Goal: Contribute content: Contribute content

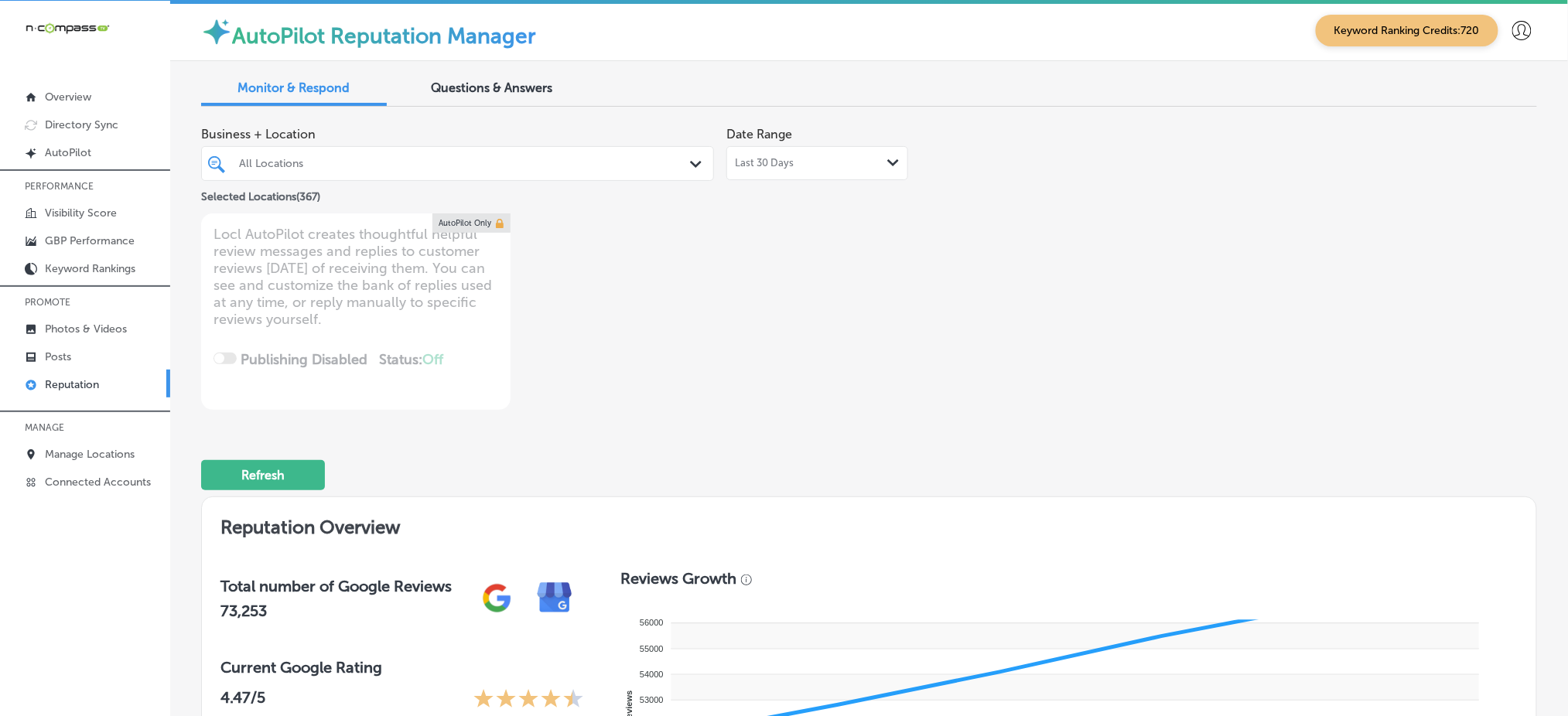
type textarea "x"
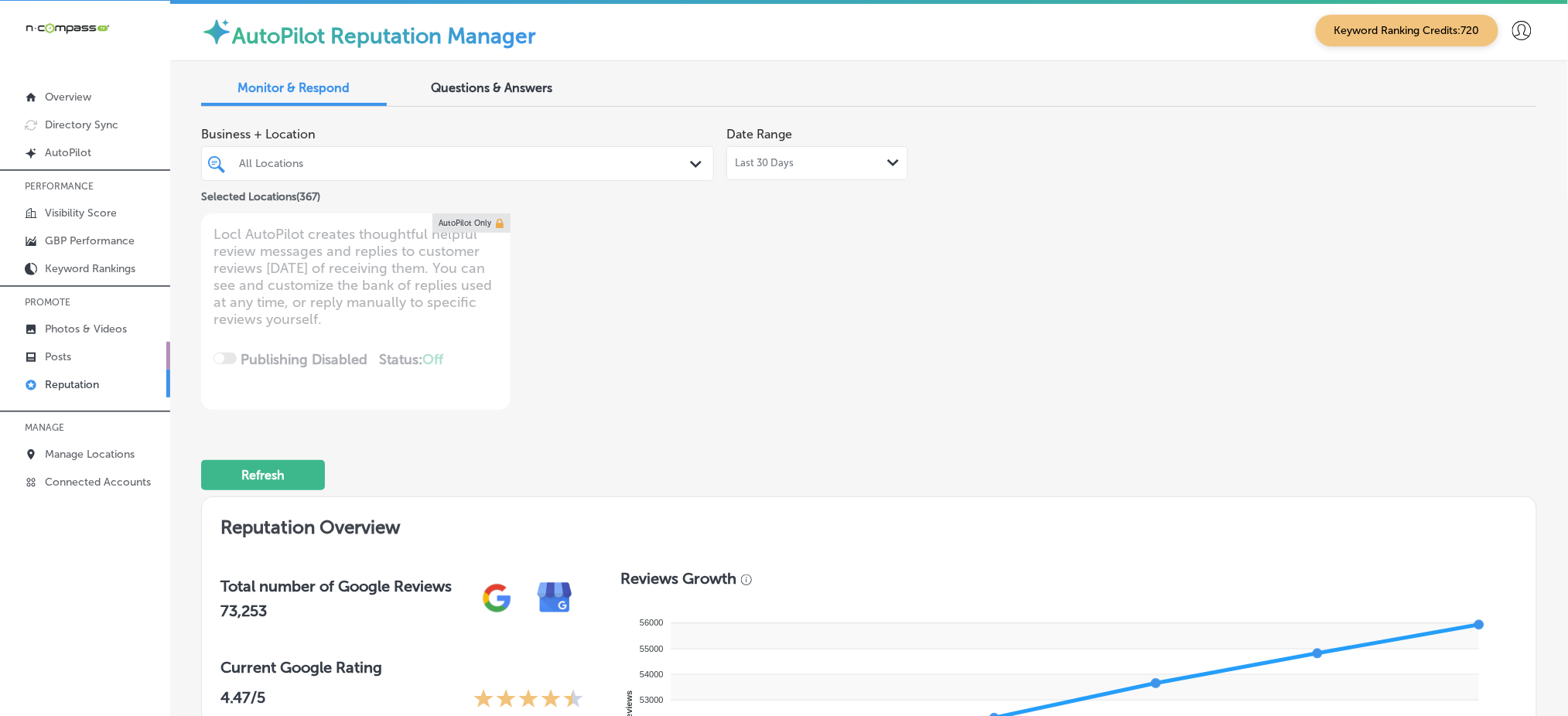
click at [108, 358] on link "Posts" at bounding box center [85, 355] width 170 height 28
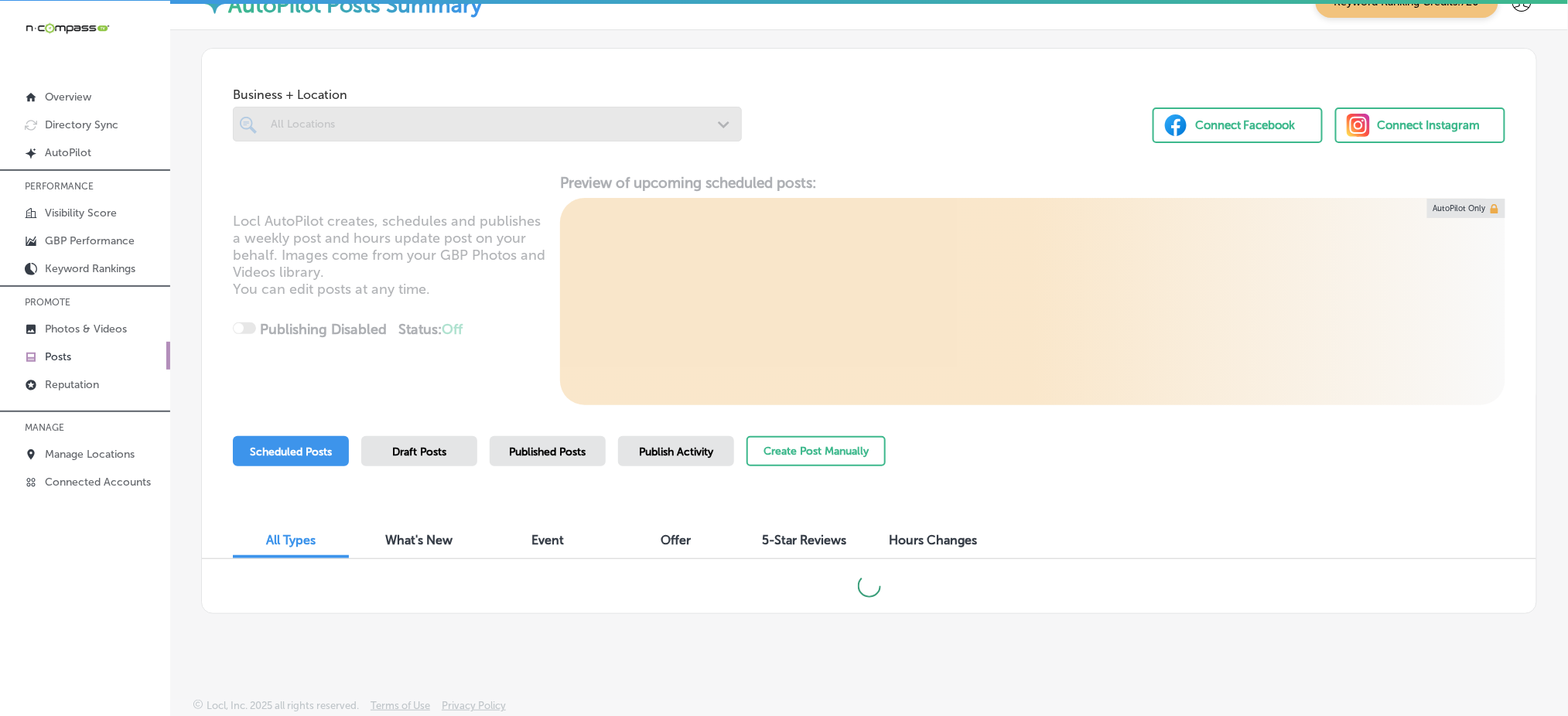
scroll to position [29, 0]
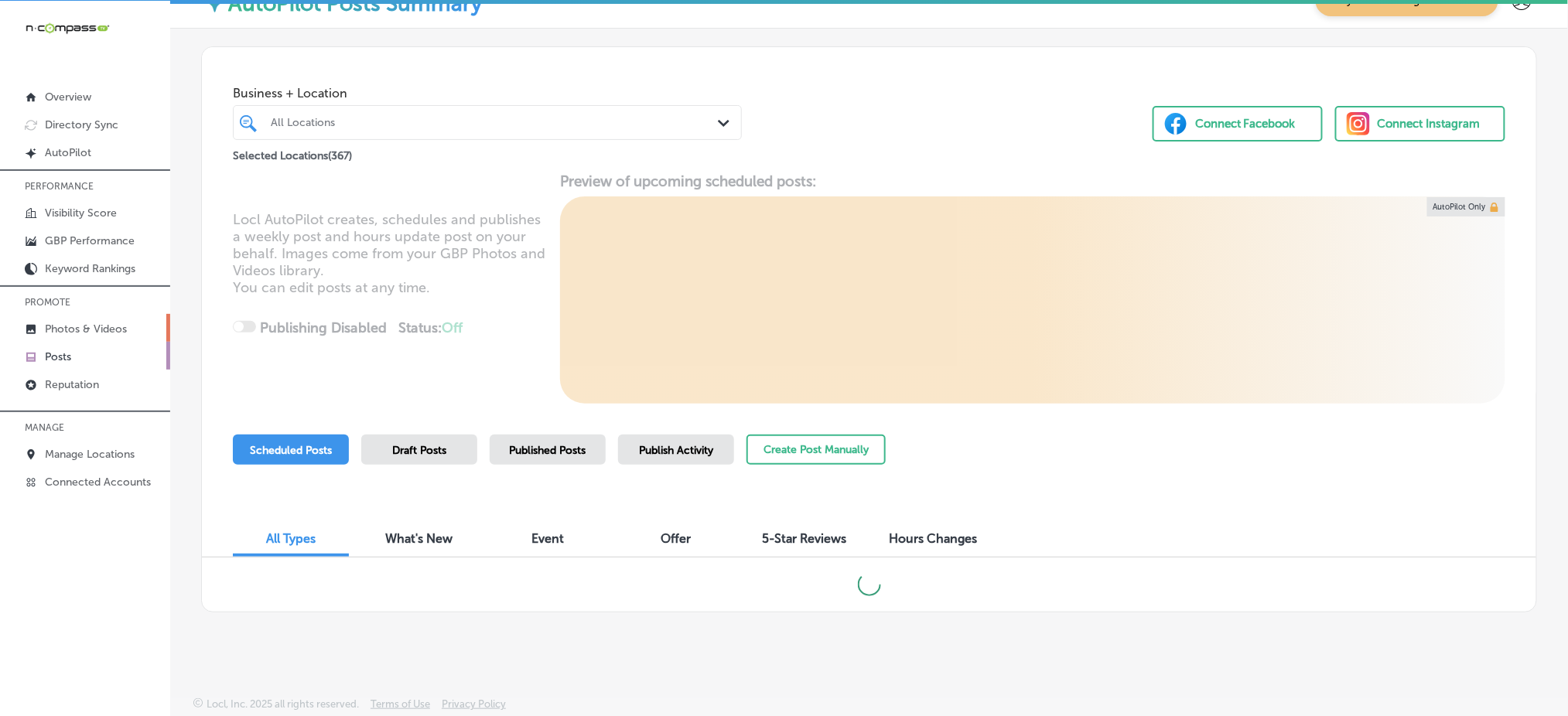
click at [103, 329] on p "Photos & Videos" at bounding box center [86, 330] width 82 height 14
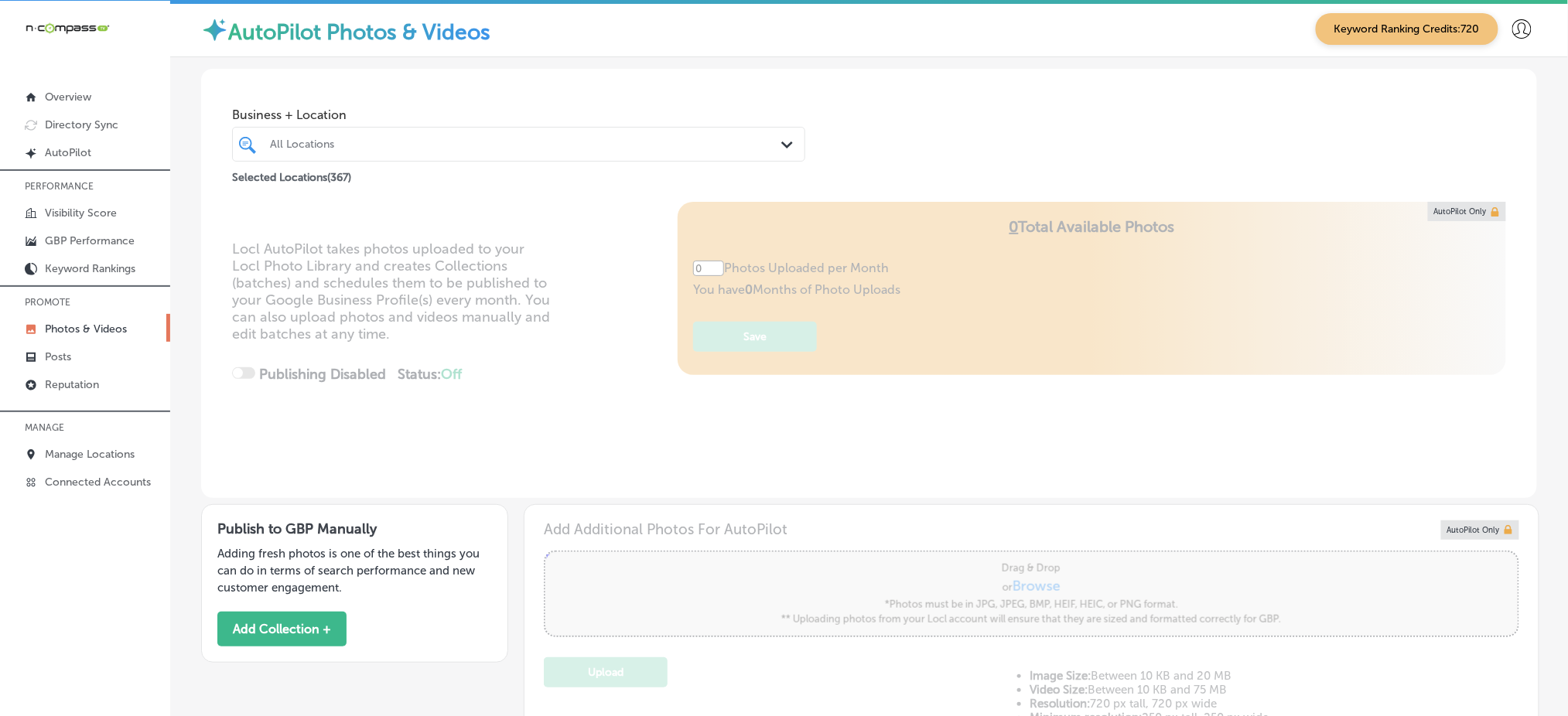
type input "5"
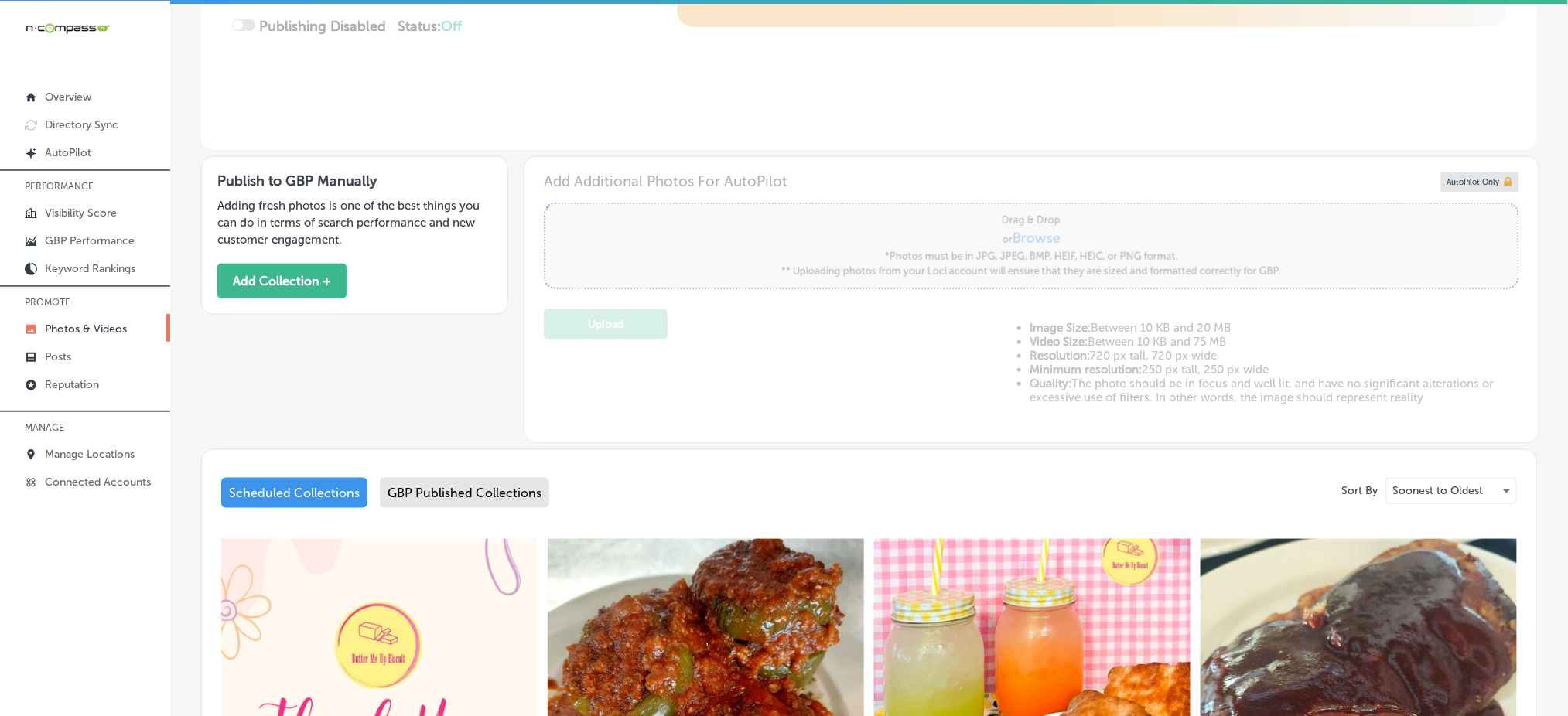
scroll to position [343, 0]
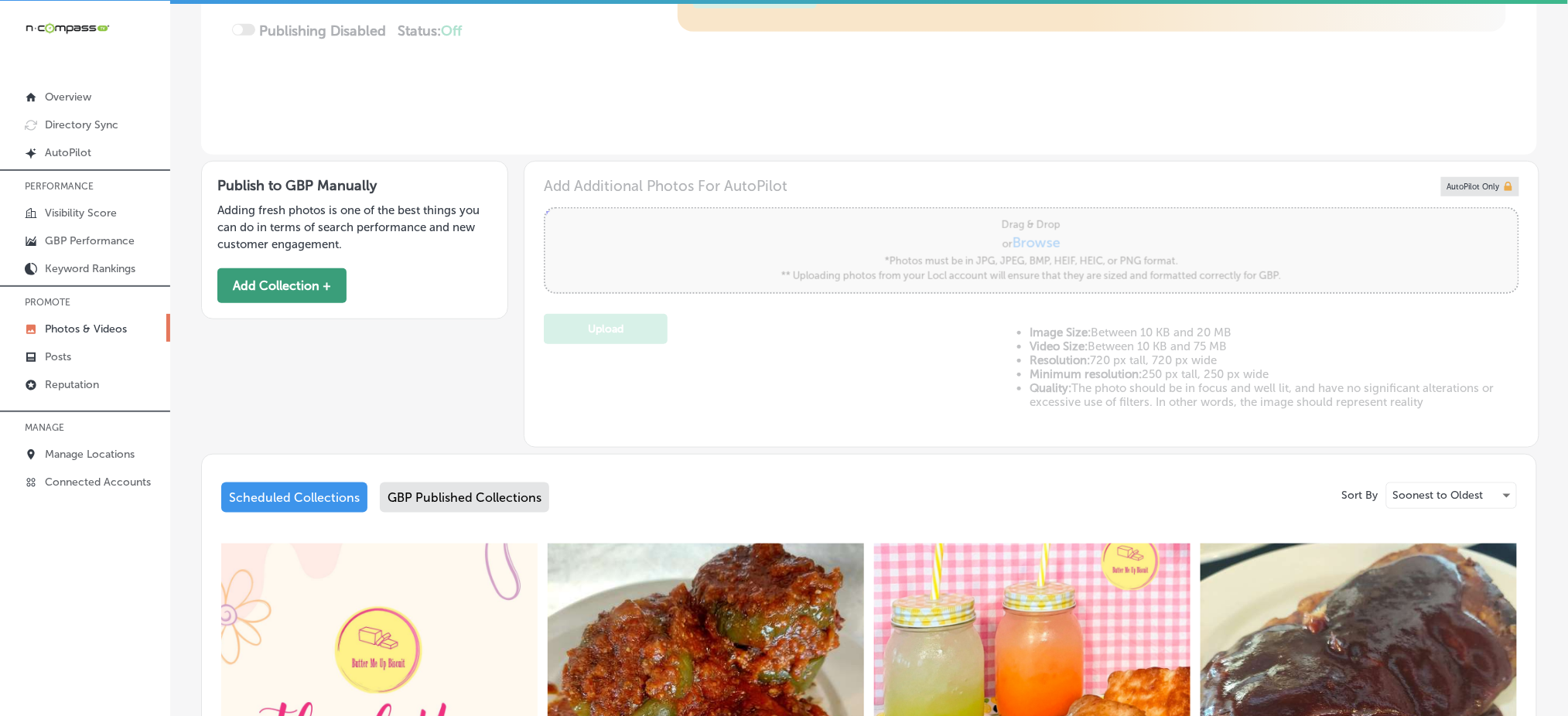
click at [299, 286] on button "Add Collection +" at bounding box center [281, 286] width 129 height 35
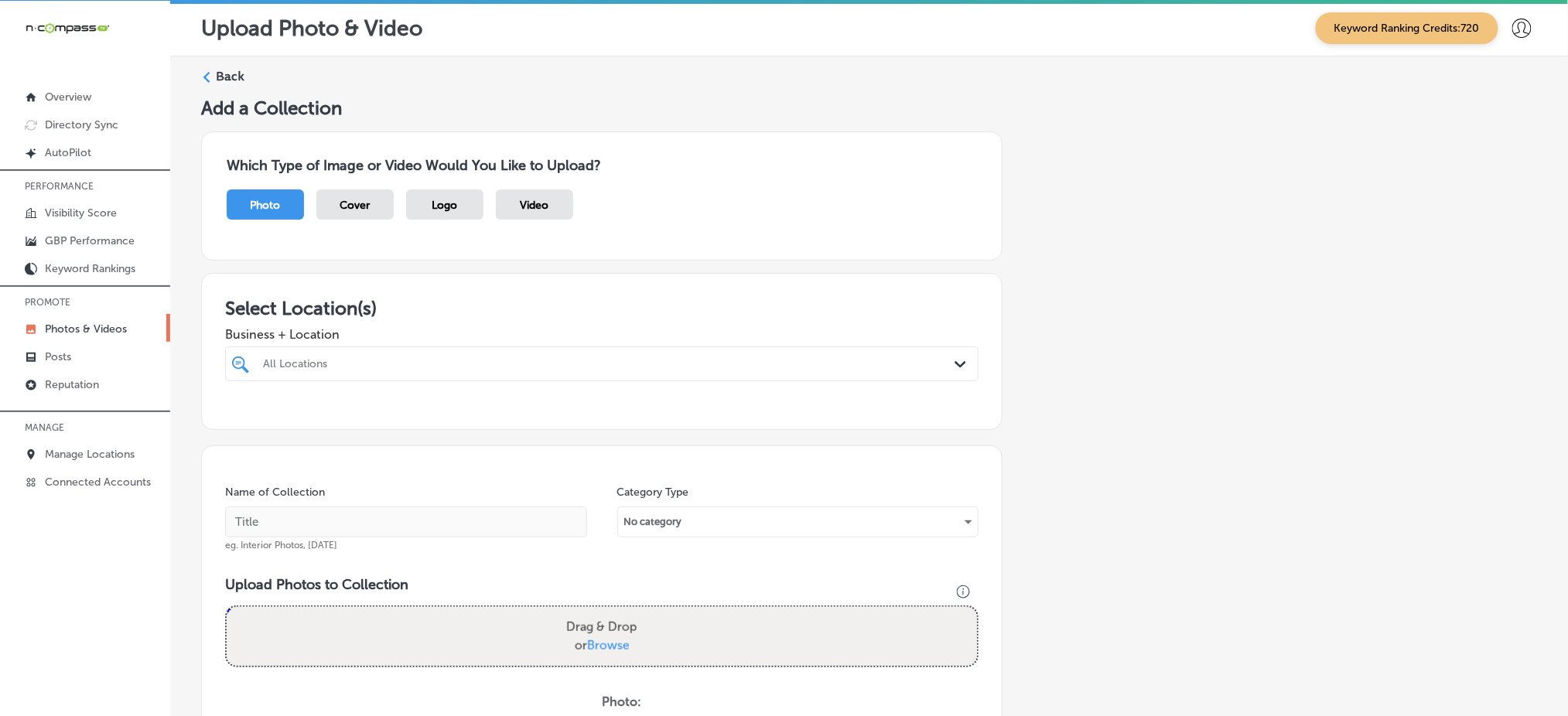
click at [374, 360] on div "All Locations" at bounding box center [609, 364] width 693 height 14
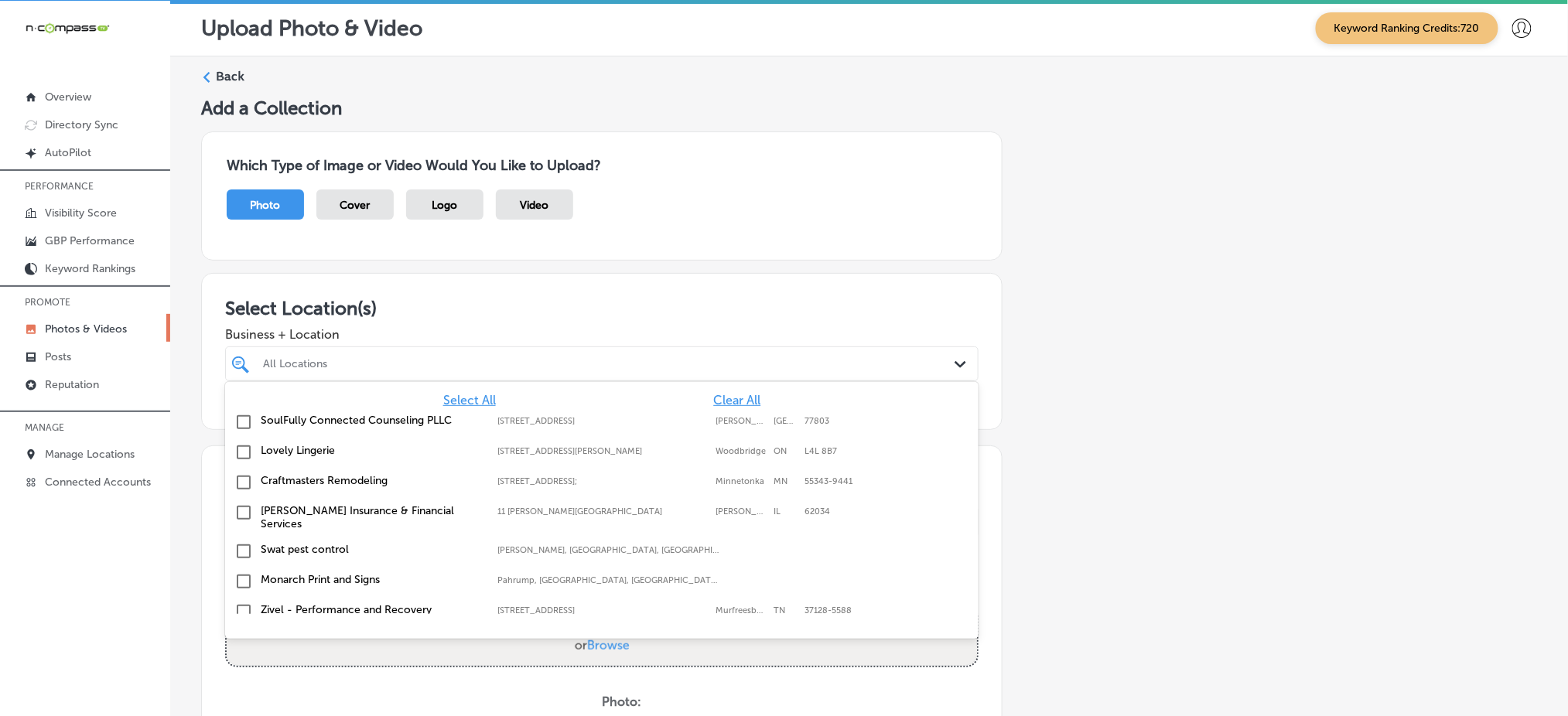
click at [722, 393] on span "Clear All" at bounding box center [737, 400] width 47 height 14
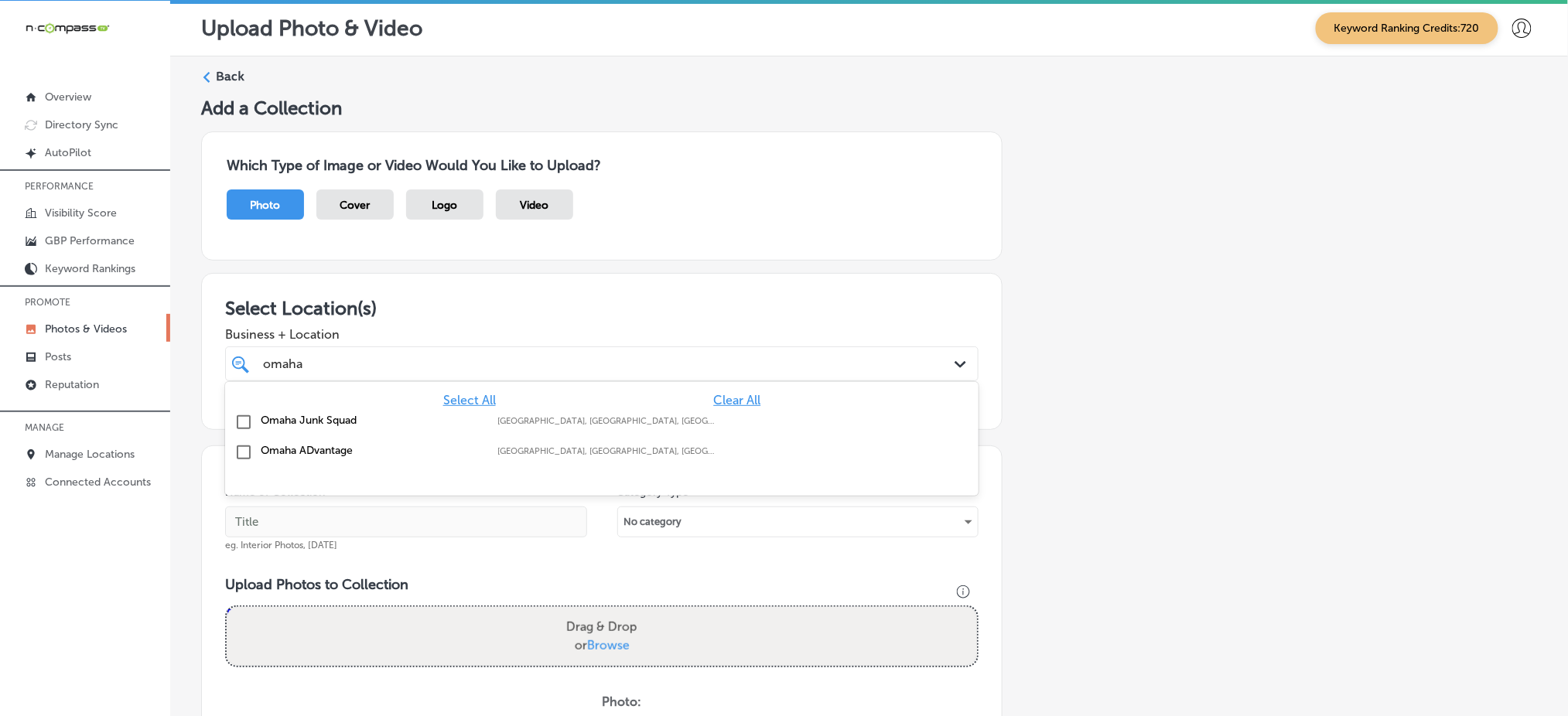
click at [246, 413] on input "checkbox" at bounding box center [244, 422] width 19 height 19
type input "omaha"
click at [623, 270] on div "Which Type of Image or Video Would You Like to Upload? Photo Cover Logo Video" at bounding box center [869, 197] width 1336 height 154
click at [438, 364] on div "omaha omaha" at bounding box center [567, 364] width 613 height 21
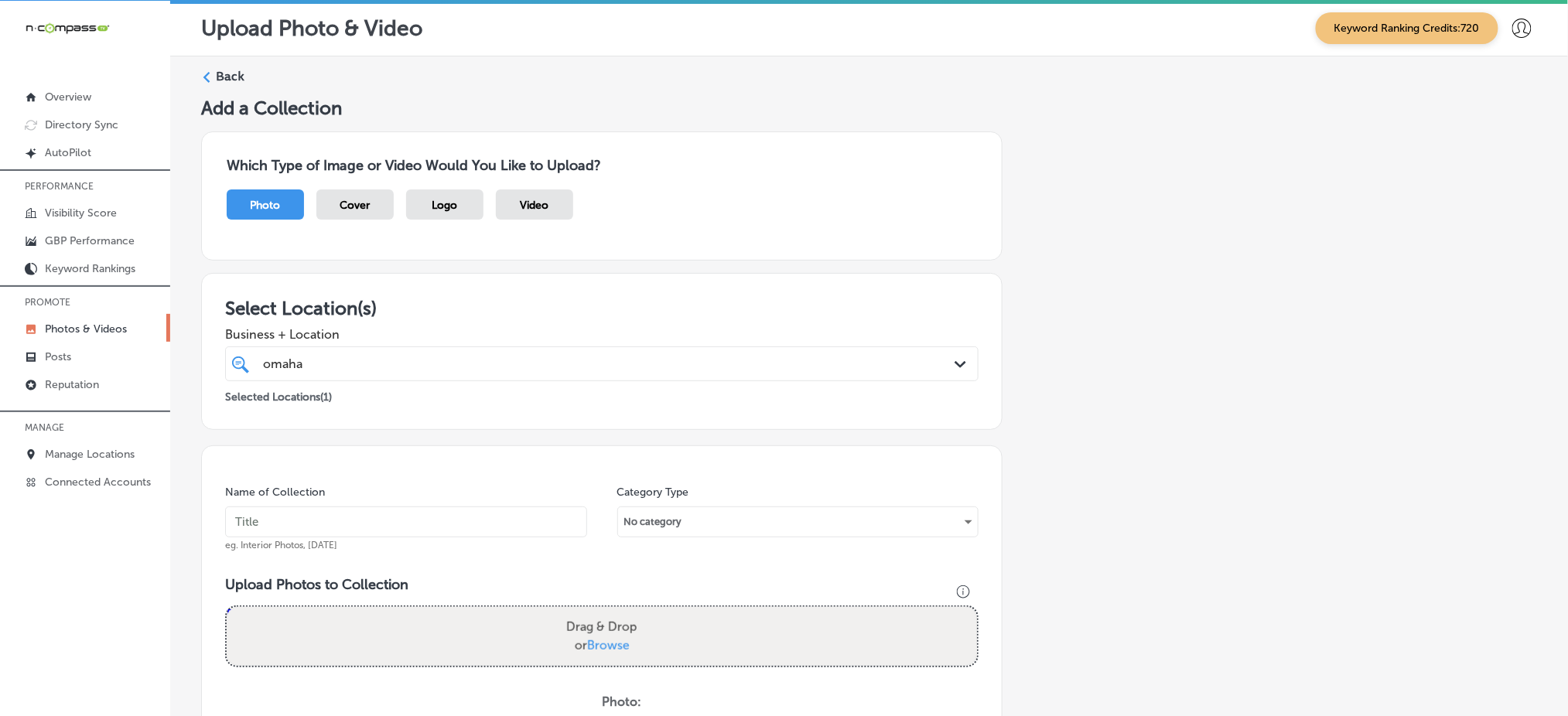
click at [335, 528] on input "text" at bounding box center [406, 522] width 362 height 31
click at [425, 524] on input "omaha-junk-squad-[DATE]" at bounding box center [406, 522] width 362 height 31
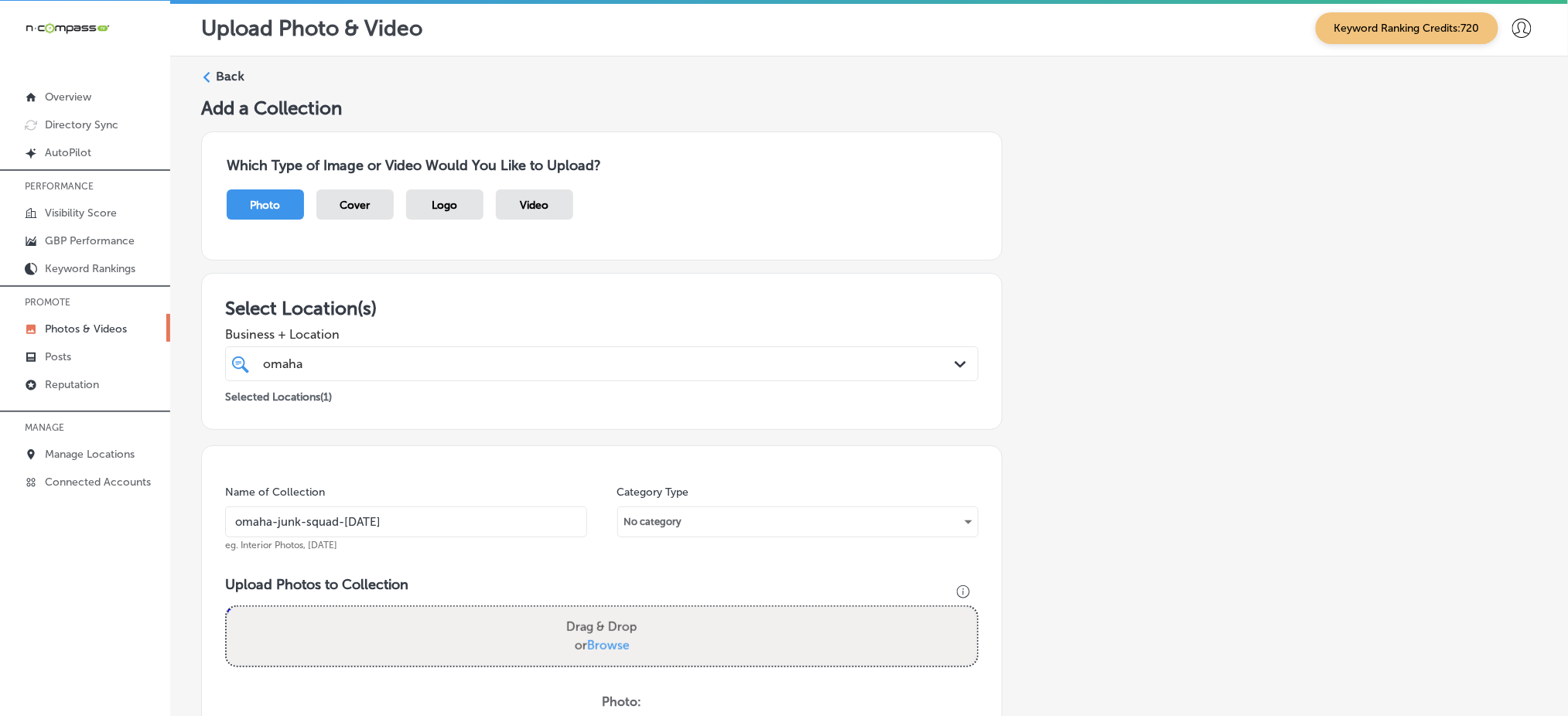
type input "omaha-junk-squad-[DATE]"
click at [614, 641] on span "Browse" at bounding box center [609, 645] width 42 height 14
click at [614, 612] on input "Drag & Drop or Browse" at bounding box center [601, 608] width 750 height 4
type input "C:\fakepath\full-service-junk-removal-omaha-junk-squad (1).png"
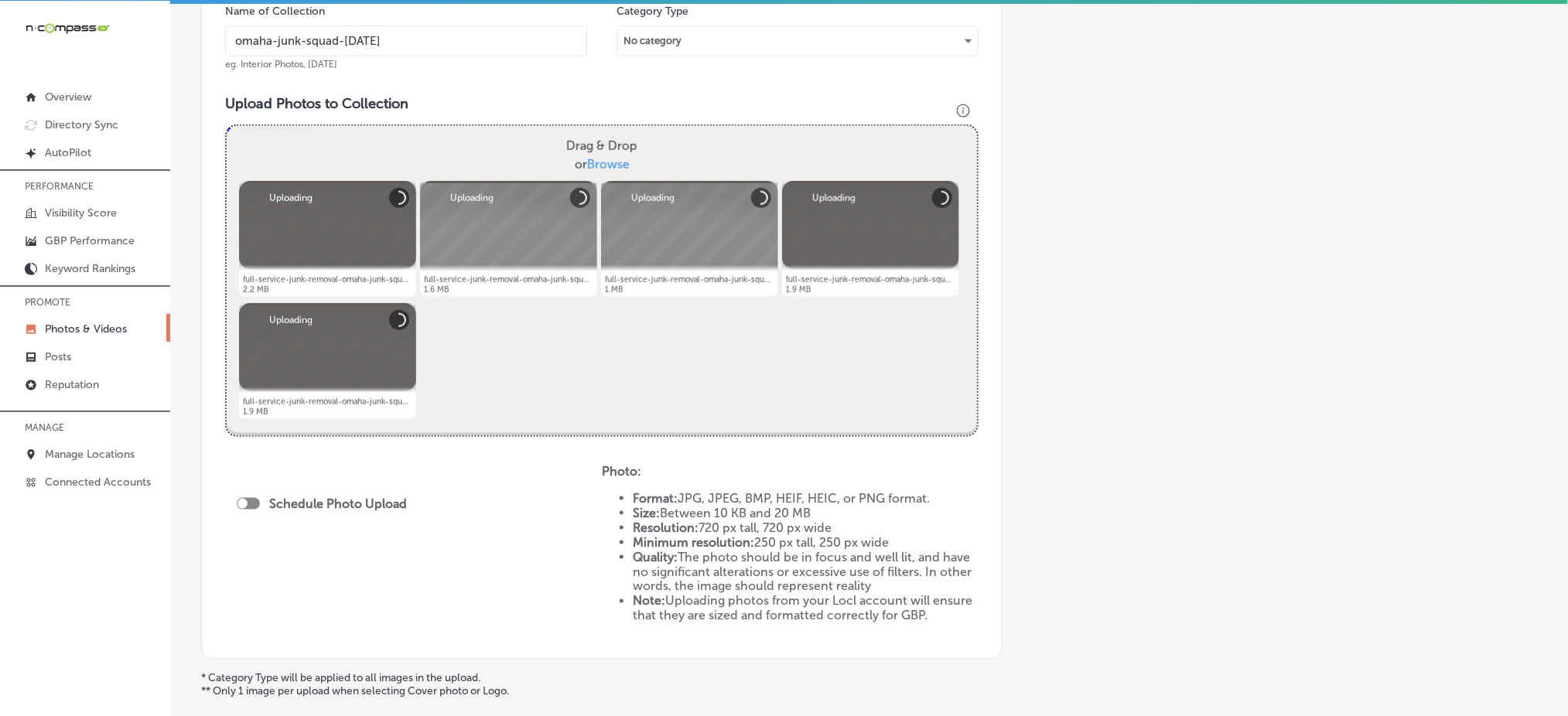
scroll to position [515, 0]
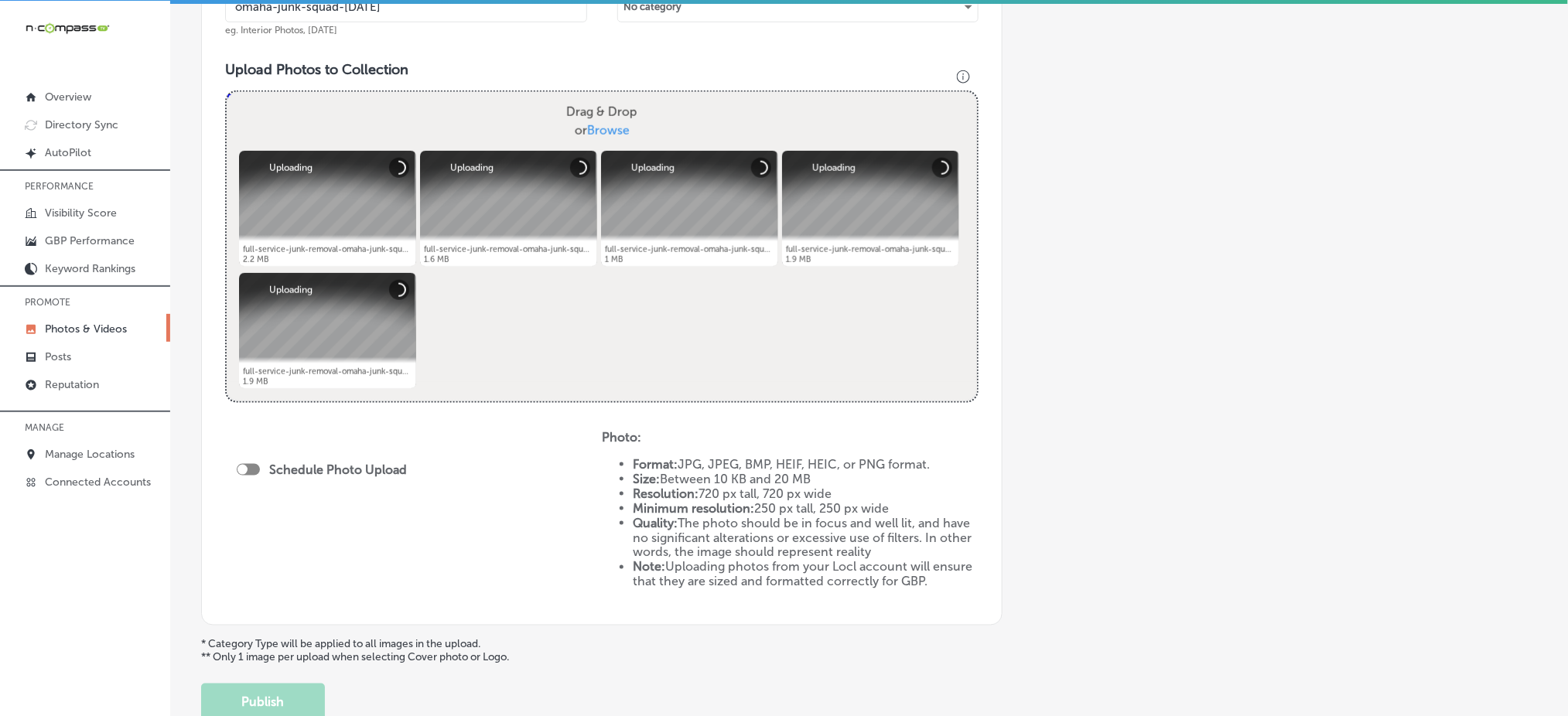
click at [244, 464] on div at bounding box center [242, 469] width 10 height 10
checkbox input "true"
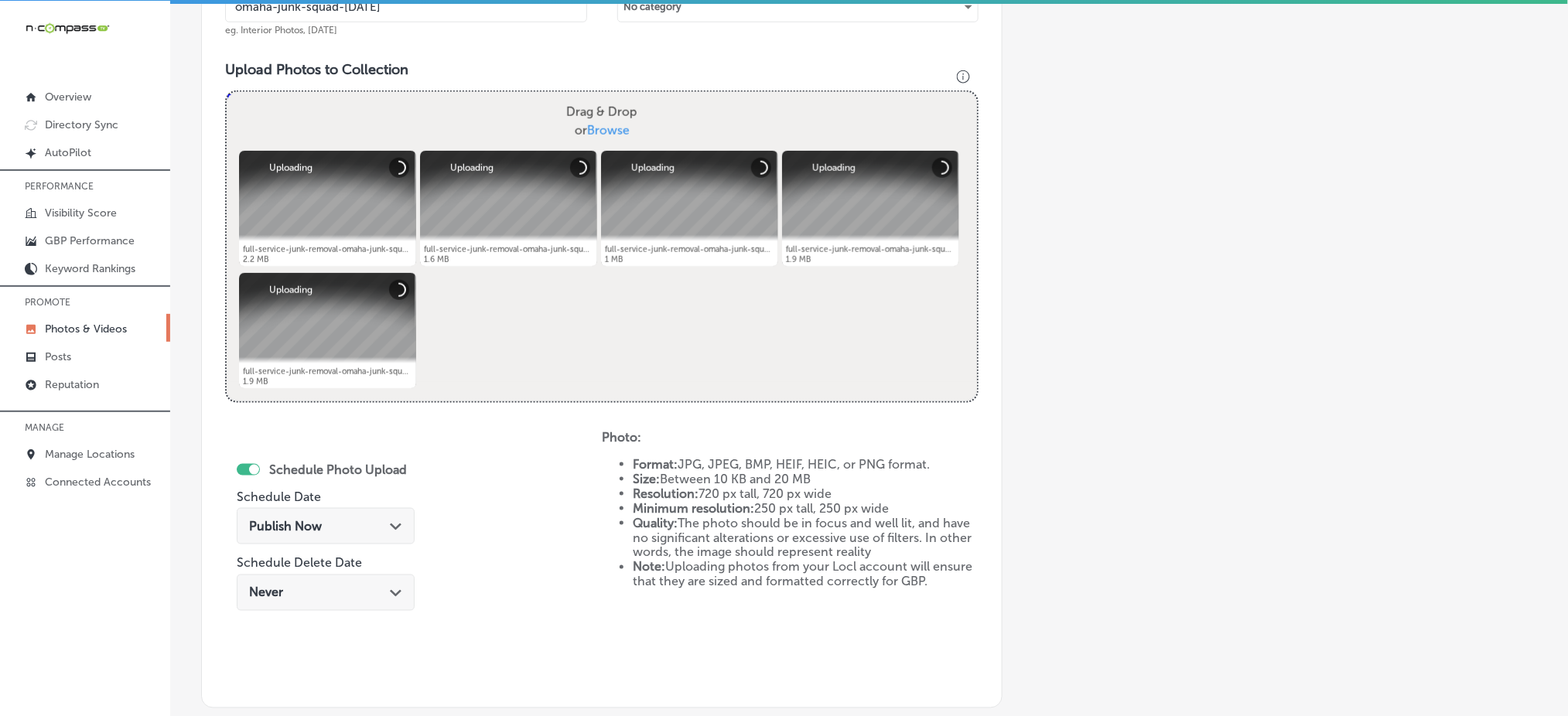
click at [305, 524] on span "Publish Now" at bounding box center [286, 525] width 73 height 14
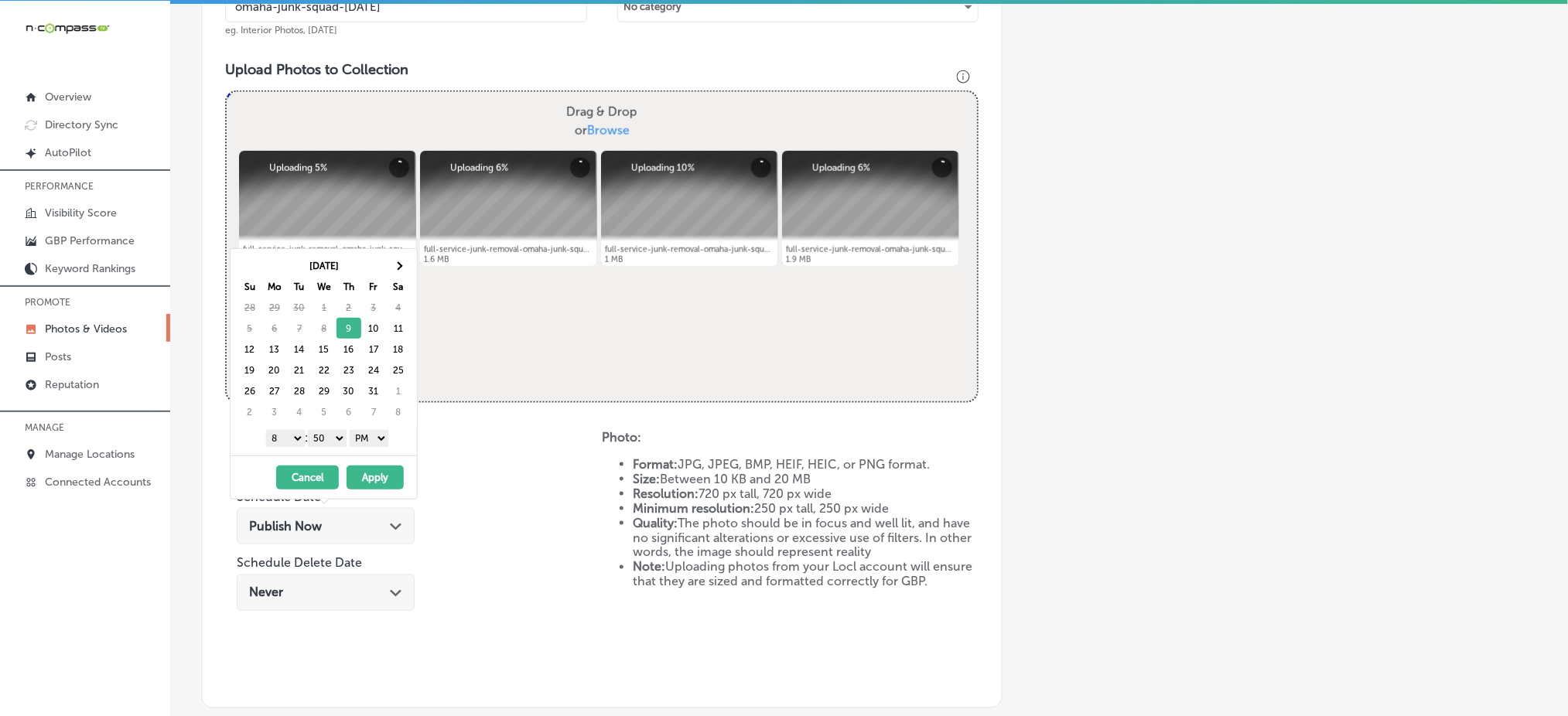
click at [279, 435] on select "1 2 3 4 5 6 7 8 9 10 11 12" at bounding box center [286, 438] width 39 height 17
click at [320, 438] on select "00 10 20 30 40 50" at bounding box center [327, 438] width 39 height 17
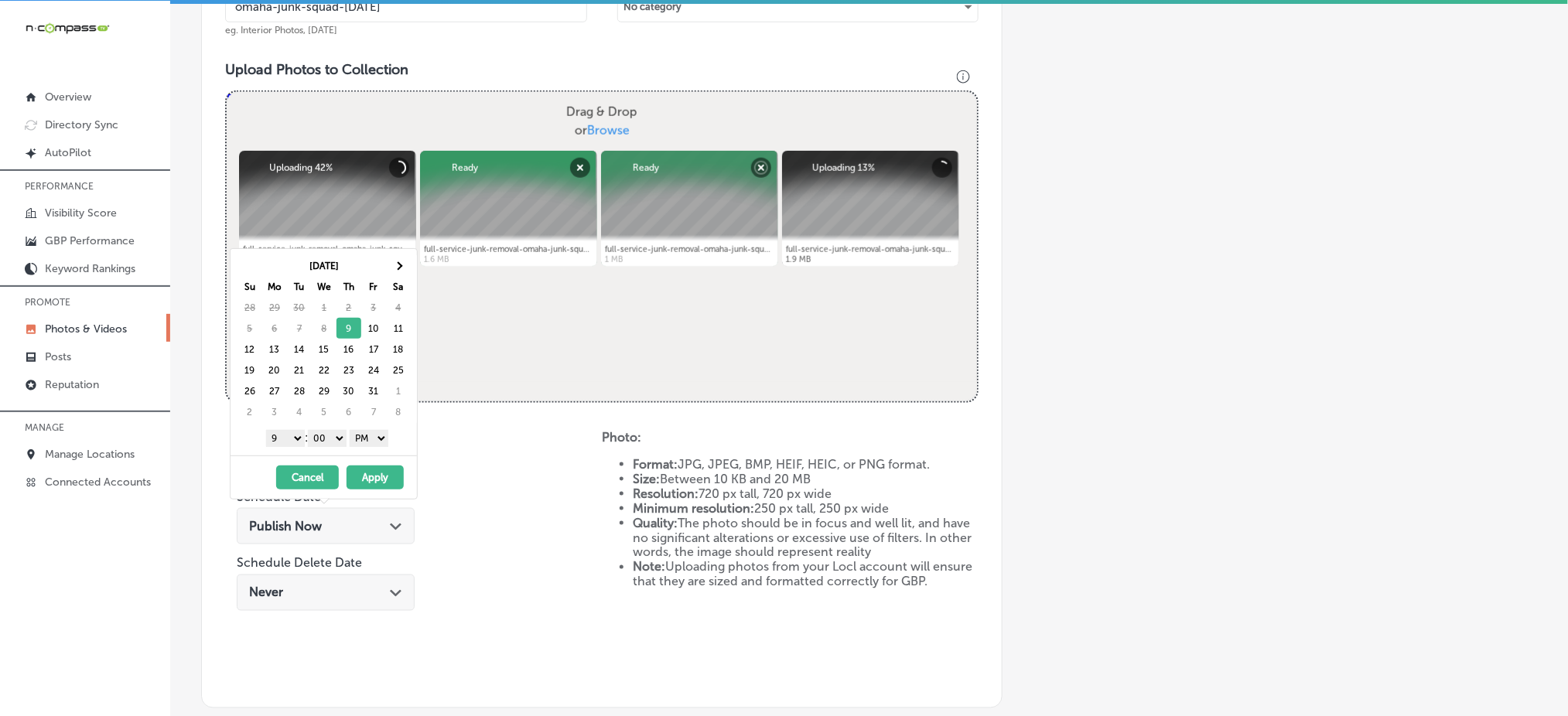
click at [363, 477] on button "Apply" at bounding box center [375, 477] width 58 height 24
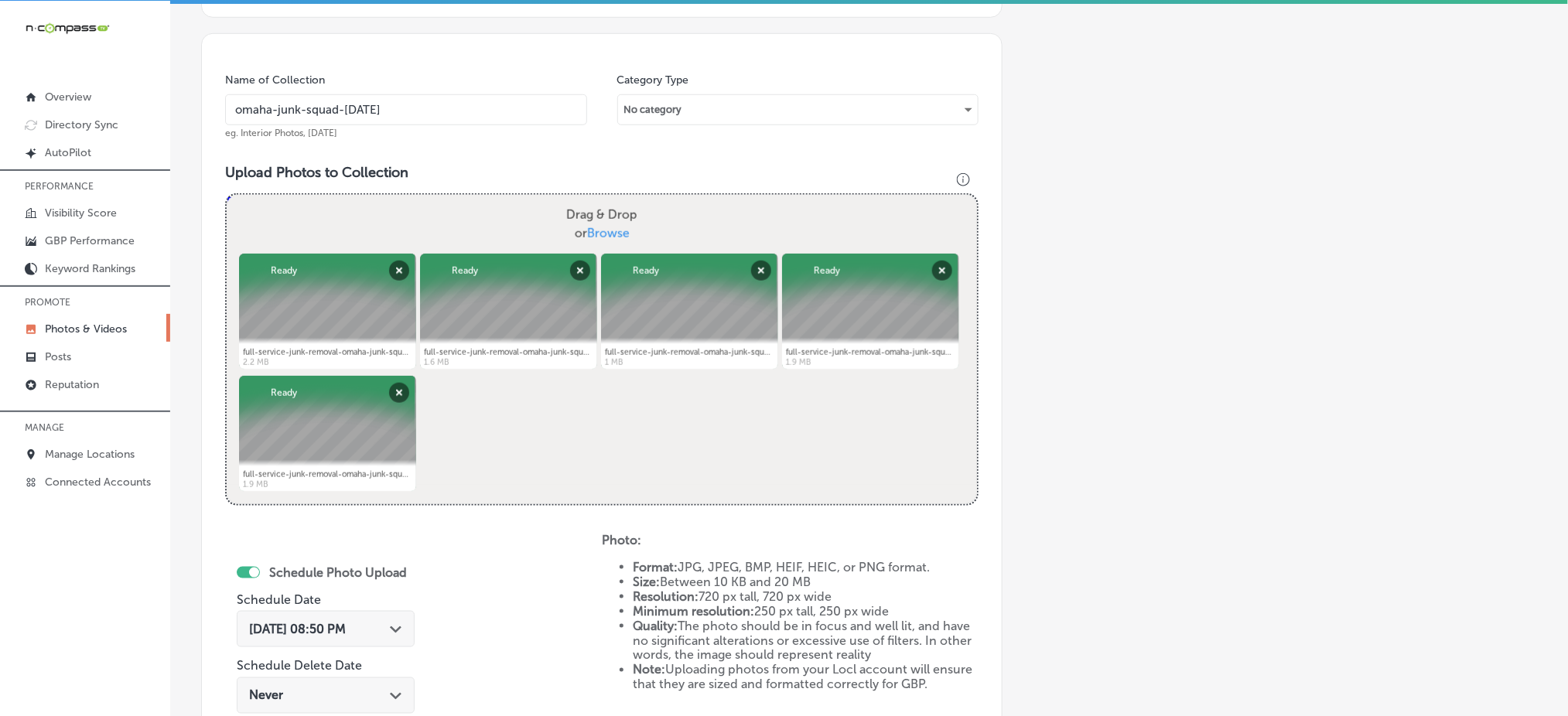
scroll to position [206, 0]
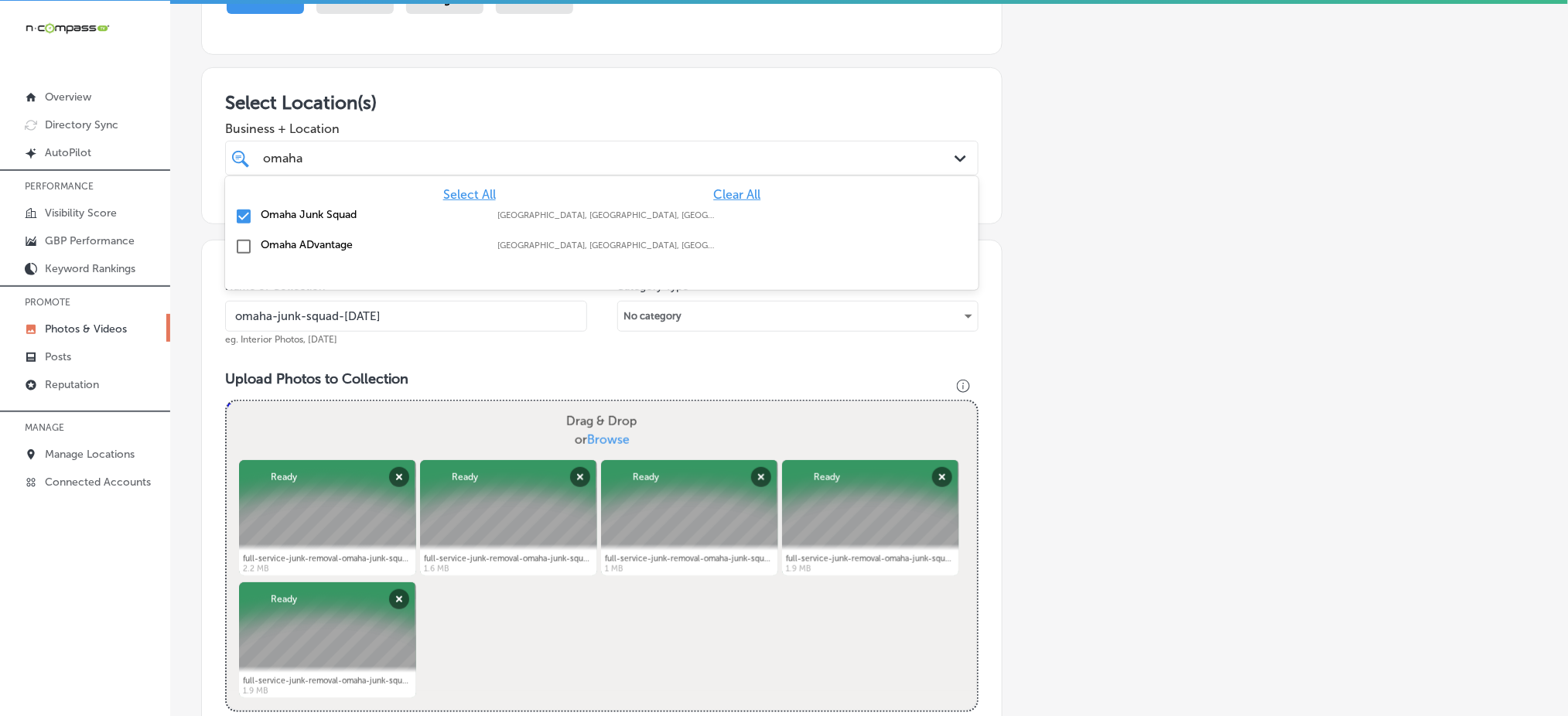
click at [459, 156] on div "omaha omaha" at bounding box center [567, 158] width 613 height 21
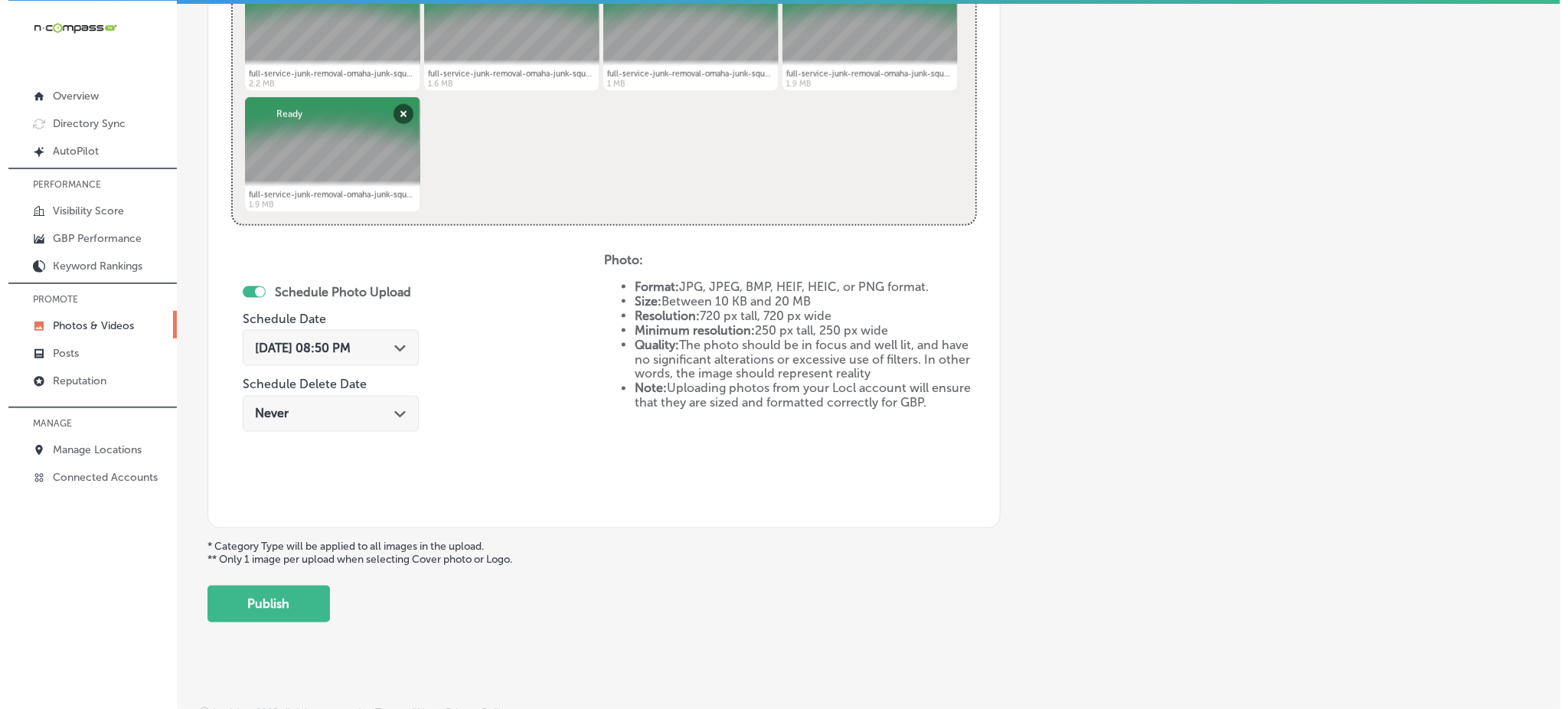
scroll to position [696, 0]
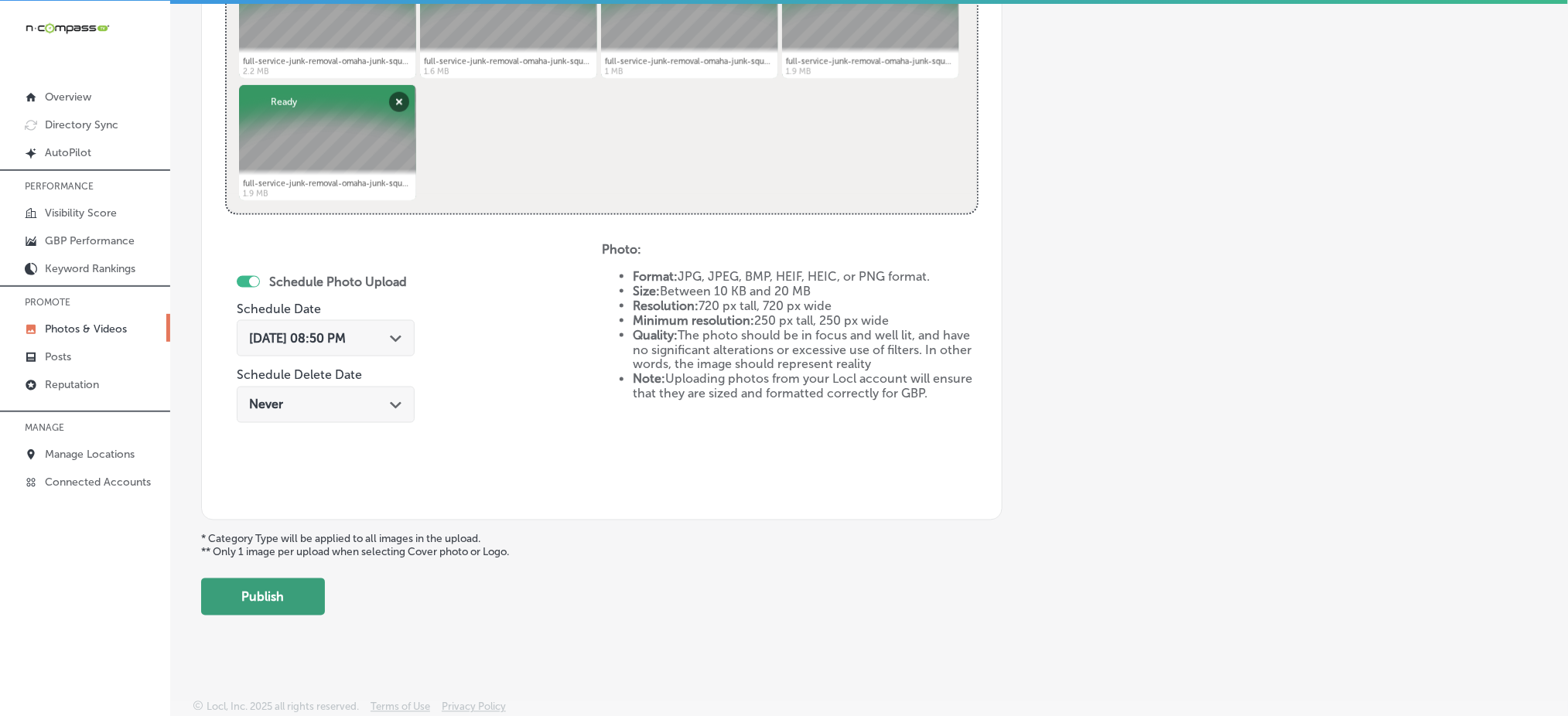
click at [263, 590] on button "Publish" at bounding box center [263, 597] width 124 height 37
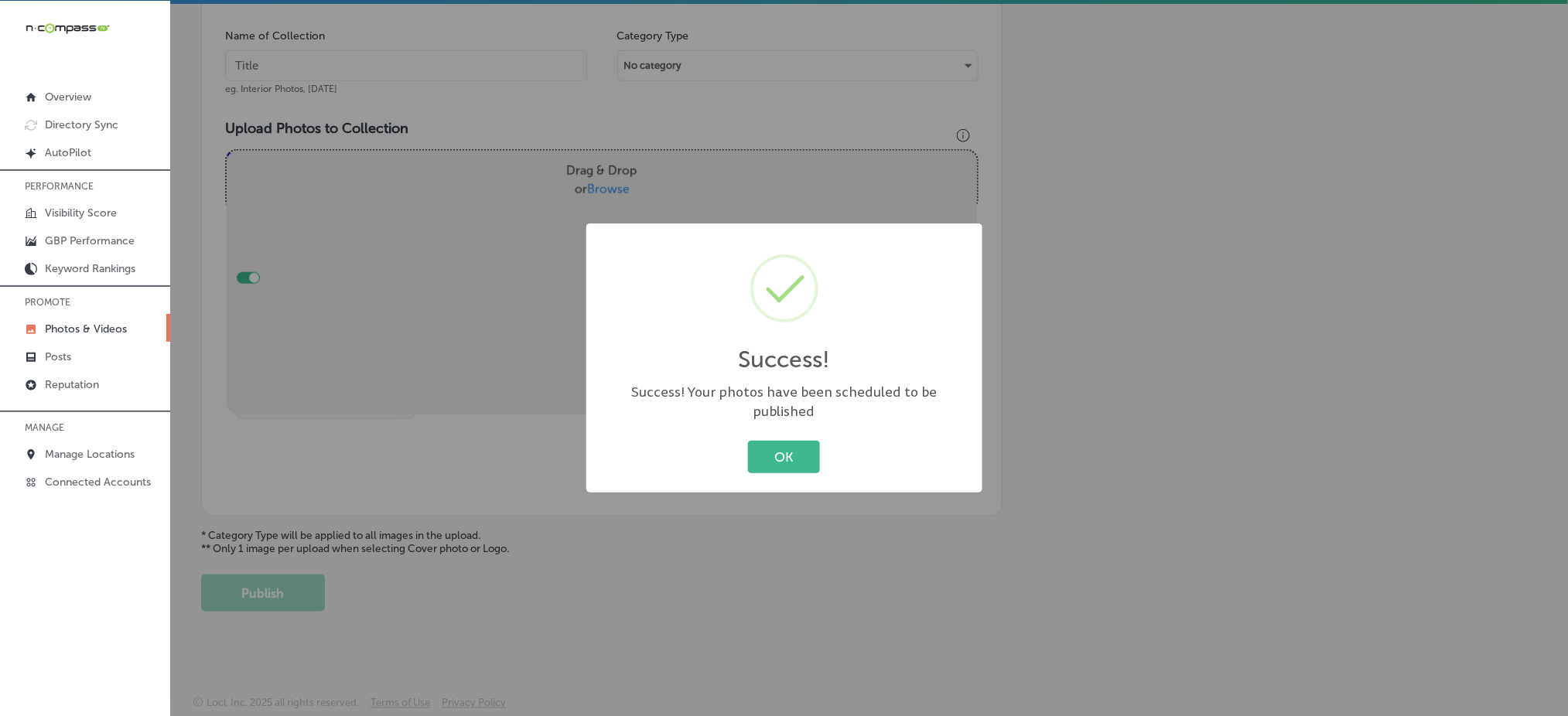
scroll to position [452, 0]
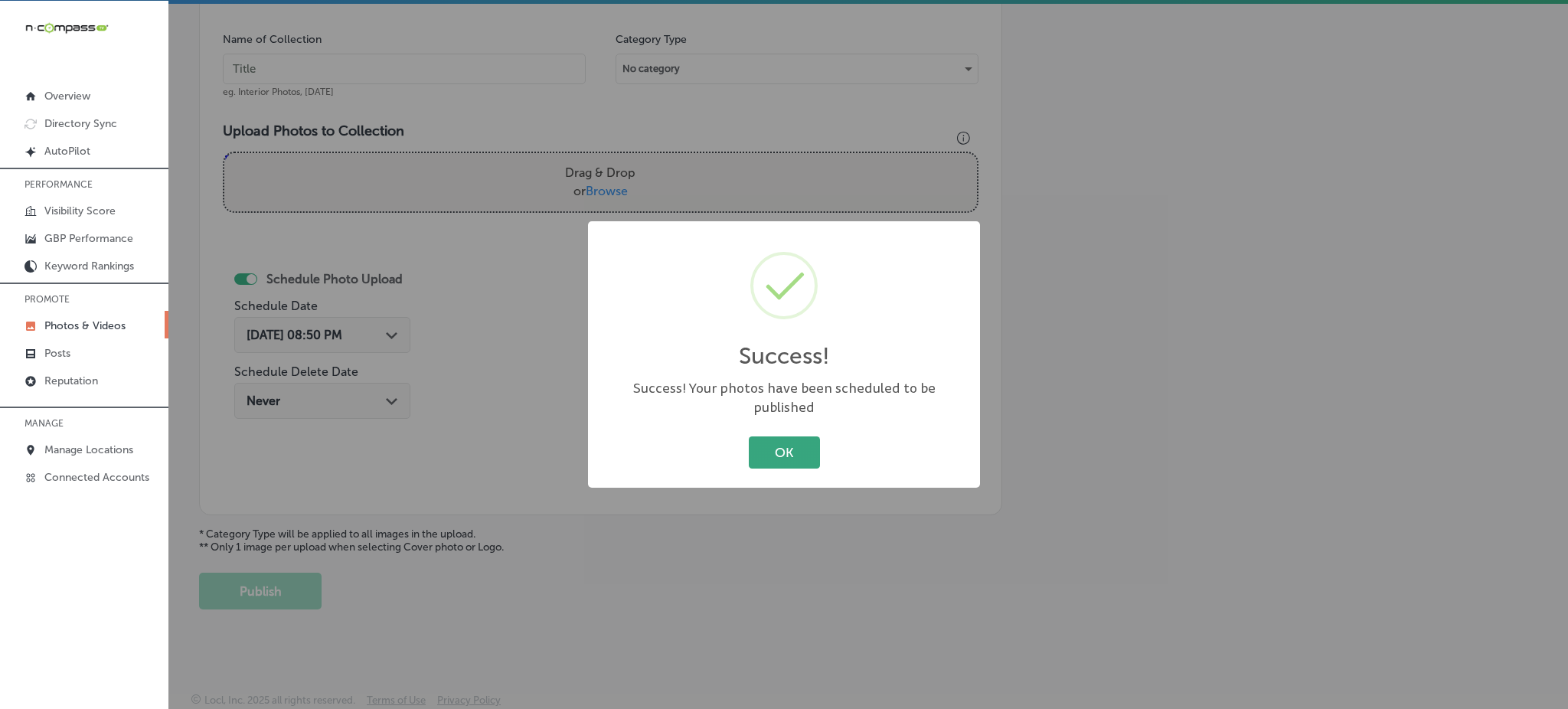
click at [769, 448] on button "OK" at bounding box center [784, 451] width 71 height 31
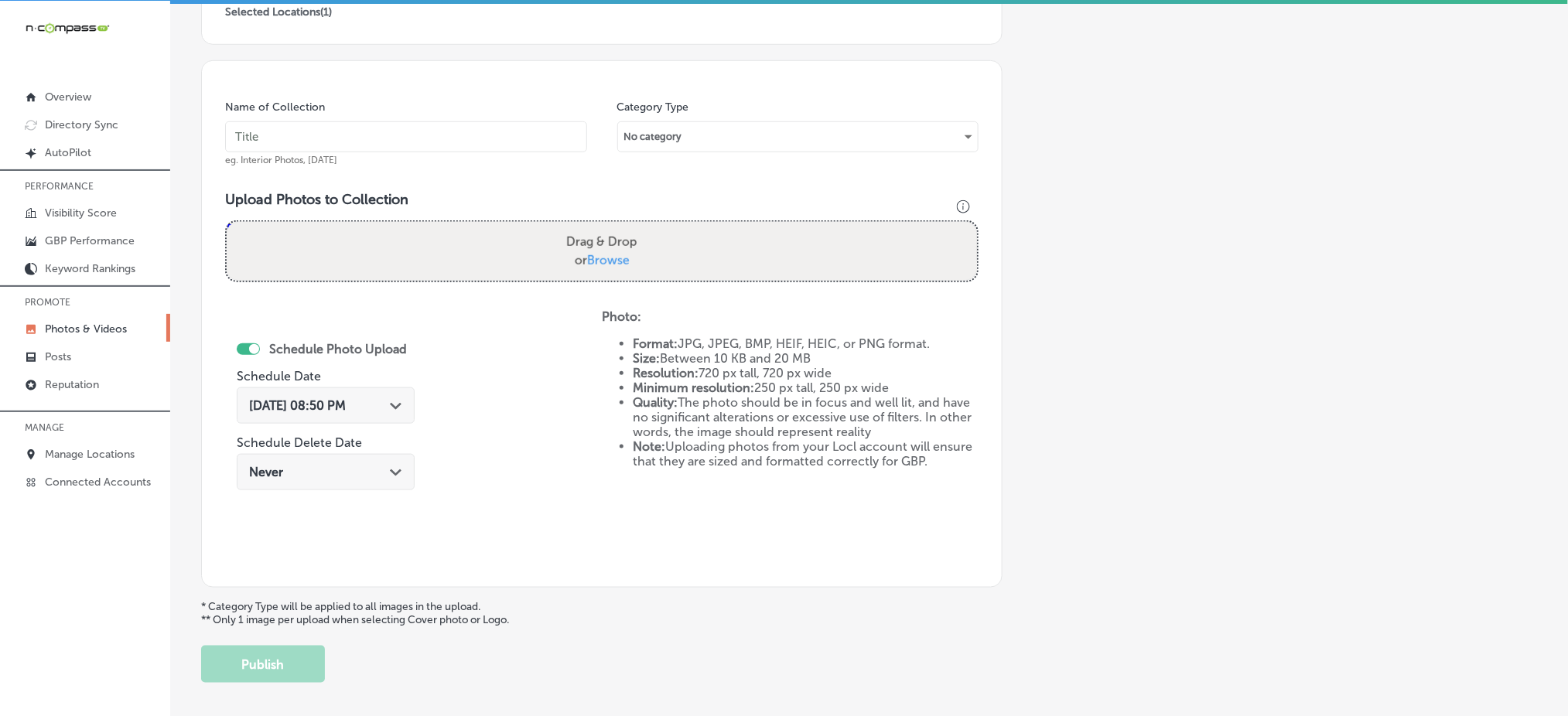
scroll to position [350, 0]
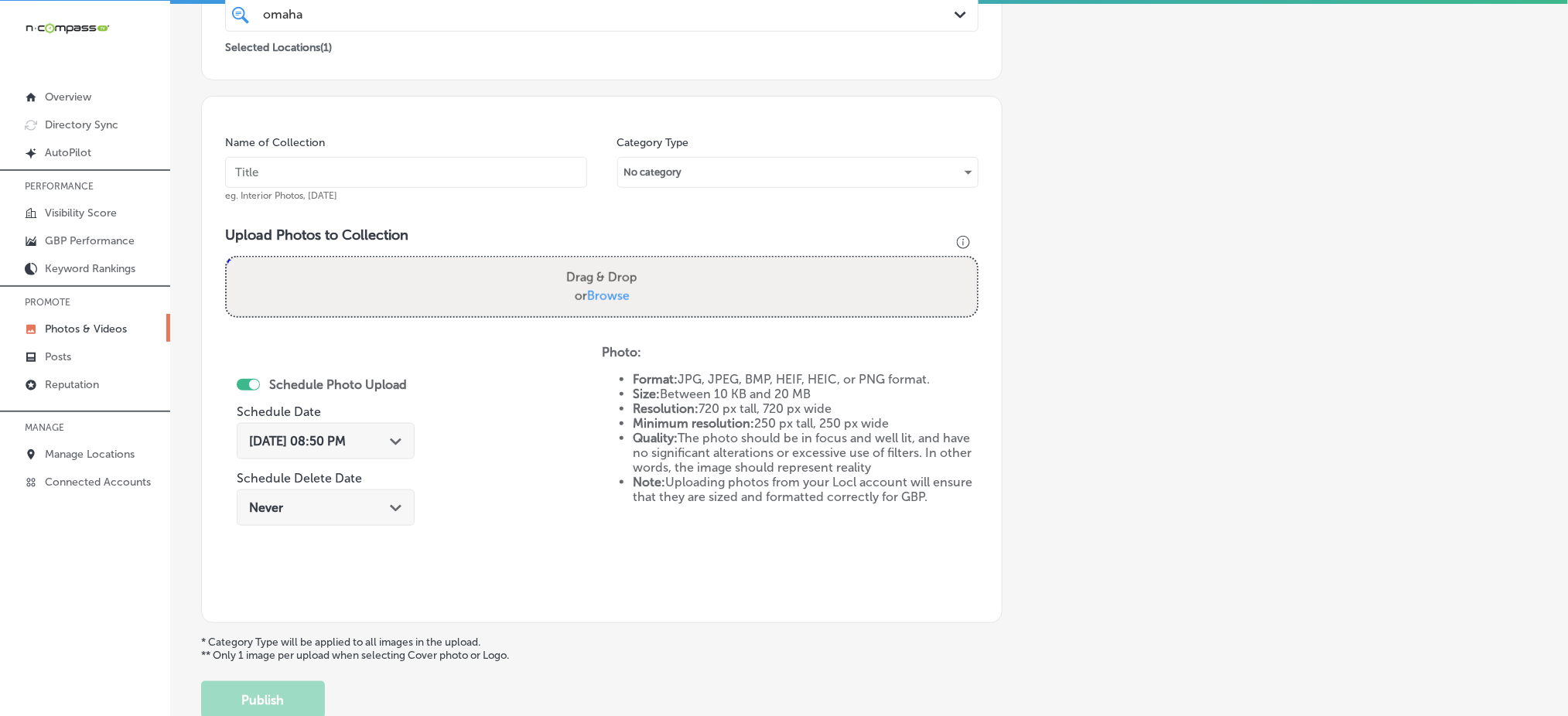
click at [306, 180] on input "text" at bounding box center [406, 172] width 362 height 31
paste input "omaha-junk-squad-[DATE]"
type input "omaha-junk-squad-[DATE]"
click at [594, 288] on span "Browse" at bounding box center [609, 295] width 42 height 14
click at [594, 262] on input "Drag & Drop or Browse" at bounding box center [601, 259] width 750 height 4
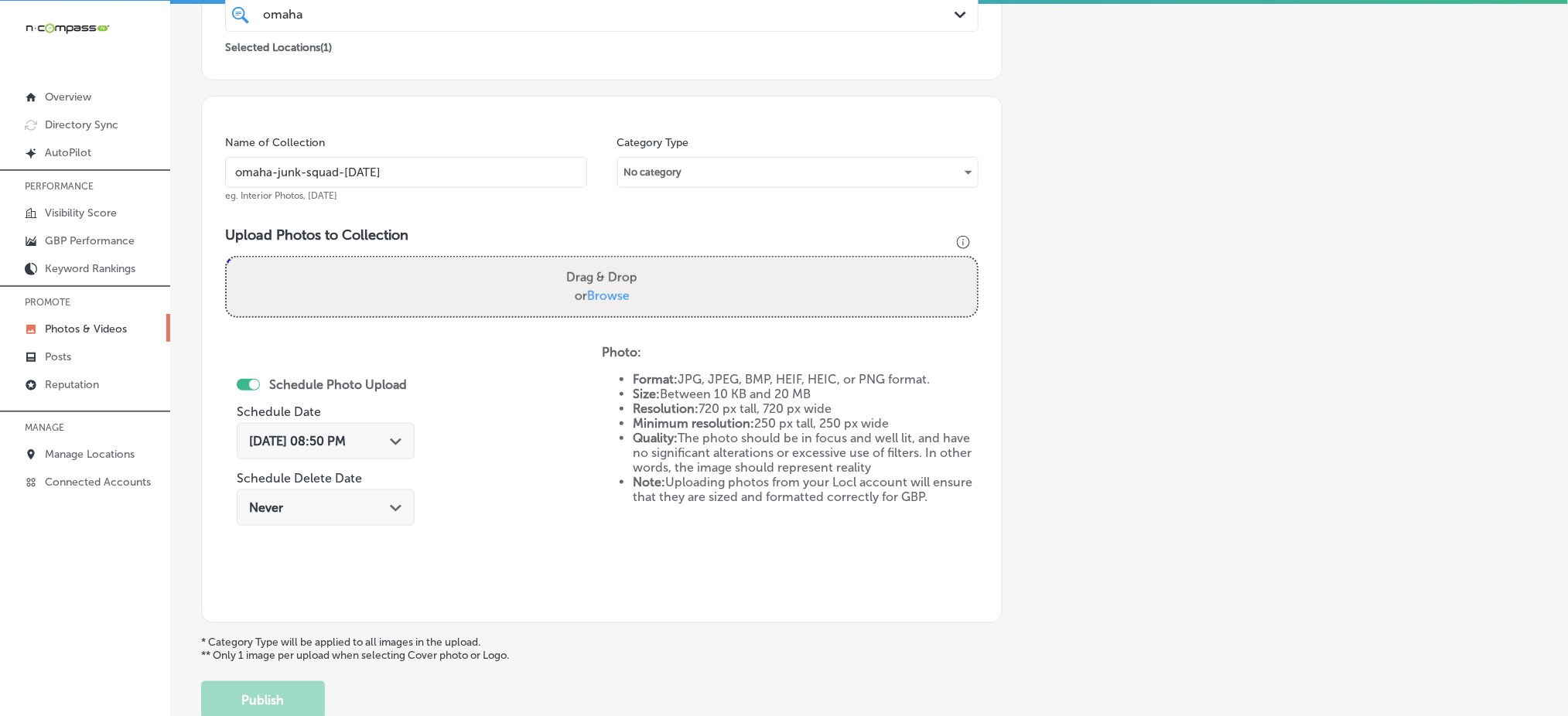
type input "C:\fakepath\full-service-junk-removal-omaha-junk-squad (6).png"
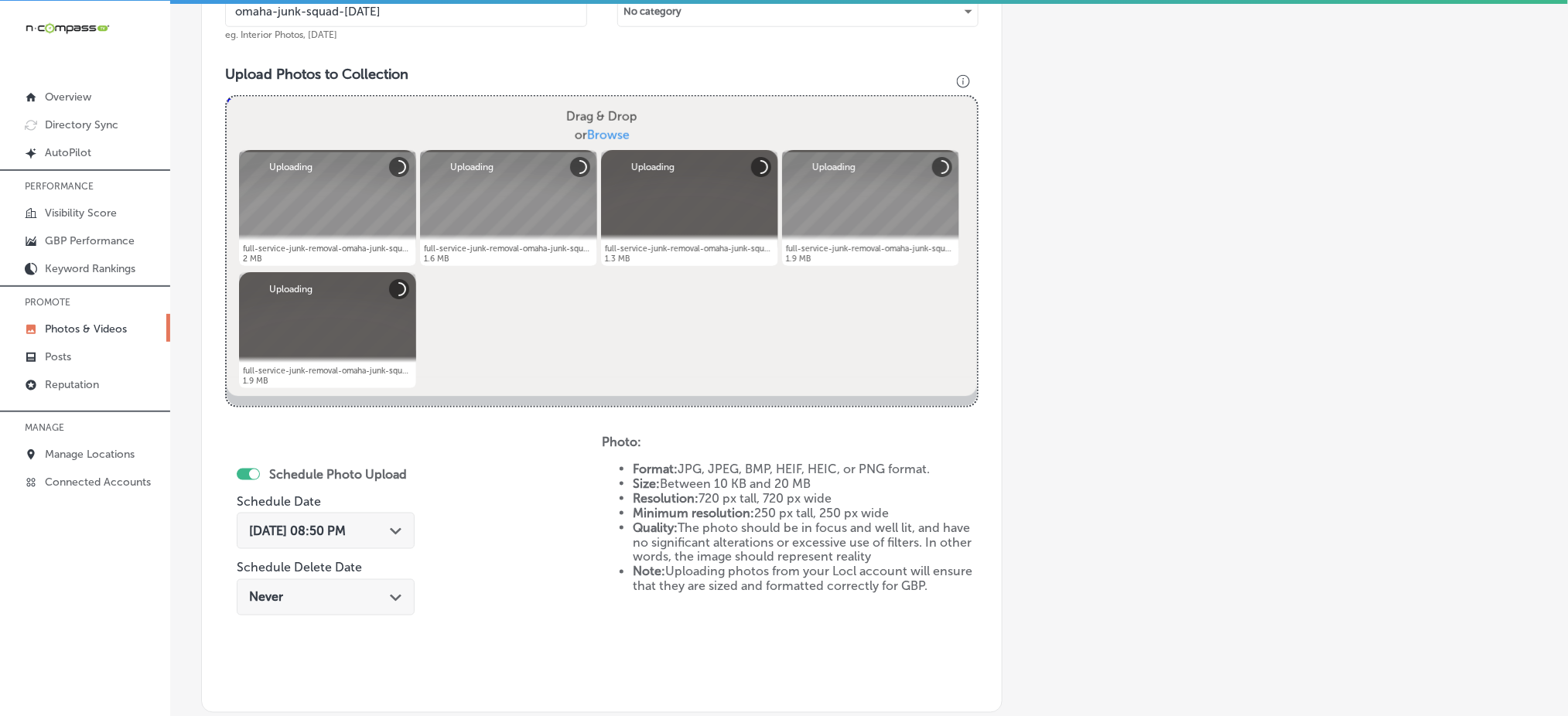
scroll to position [555, 0]
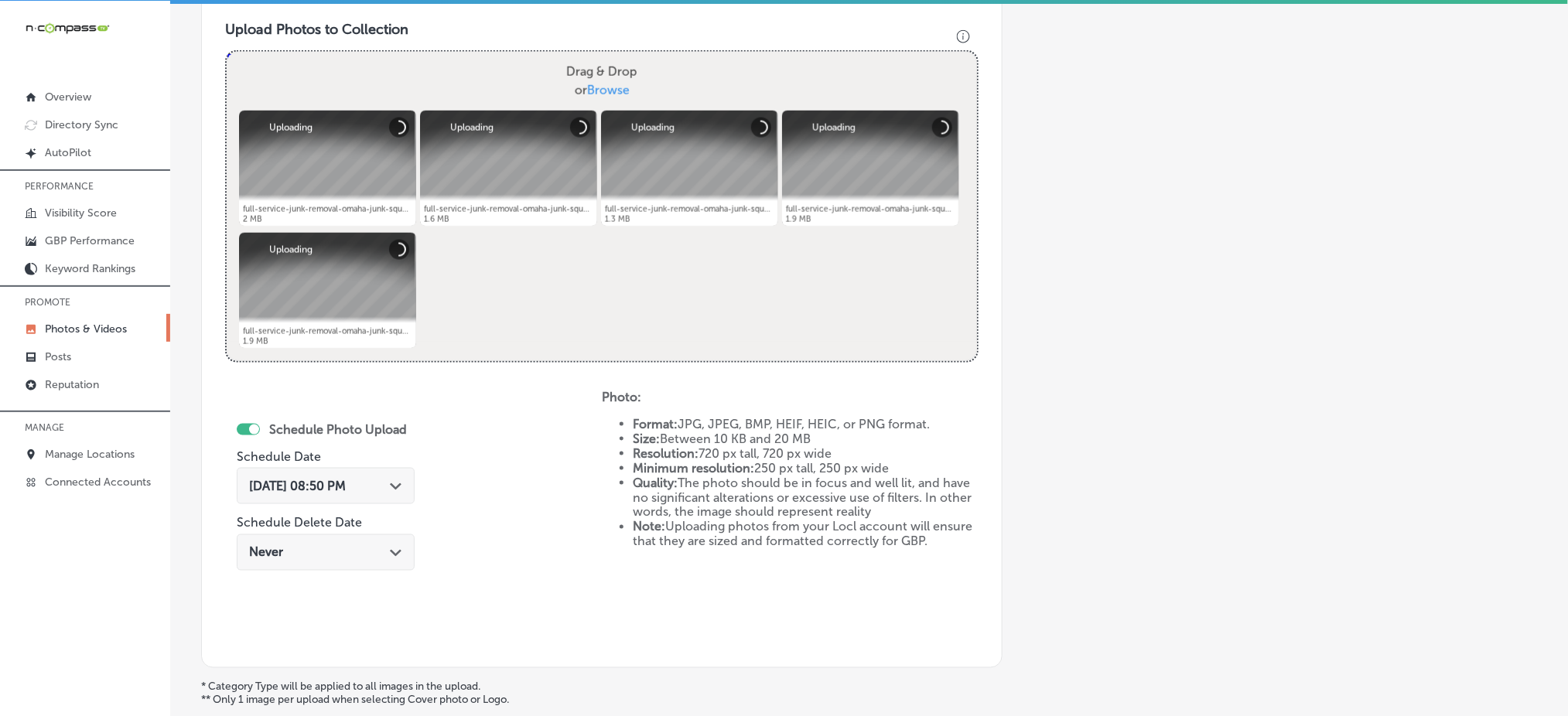
click at [319, 480] on span "[DATE] 08:50 PM" at bounding box center [297, 486] width 97 height 14
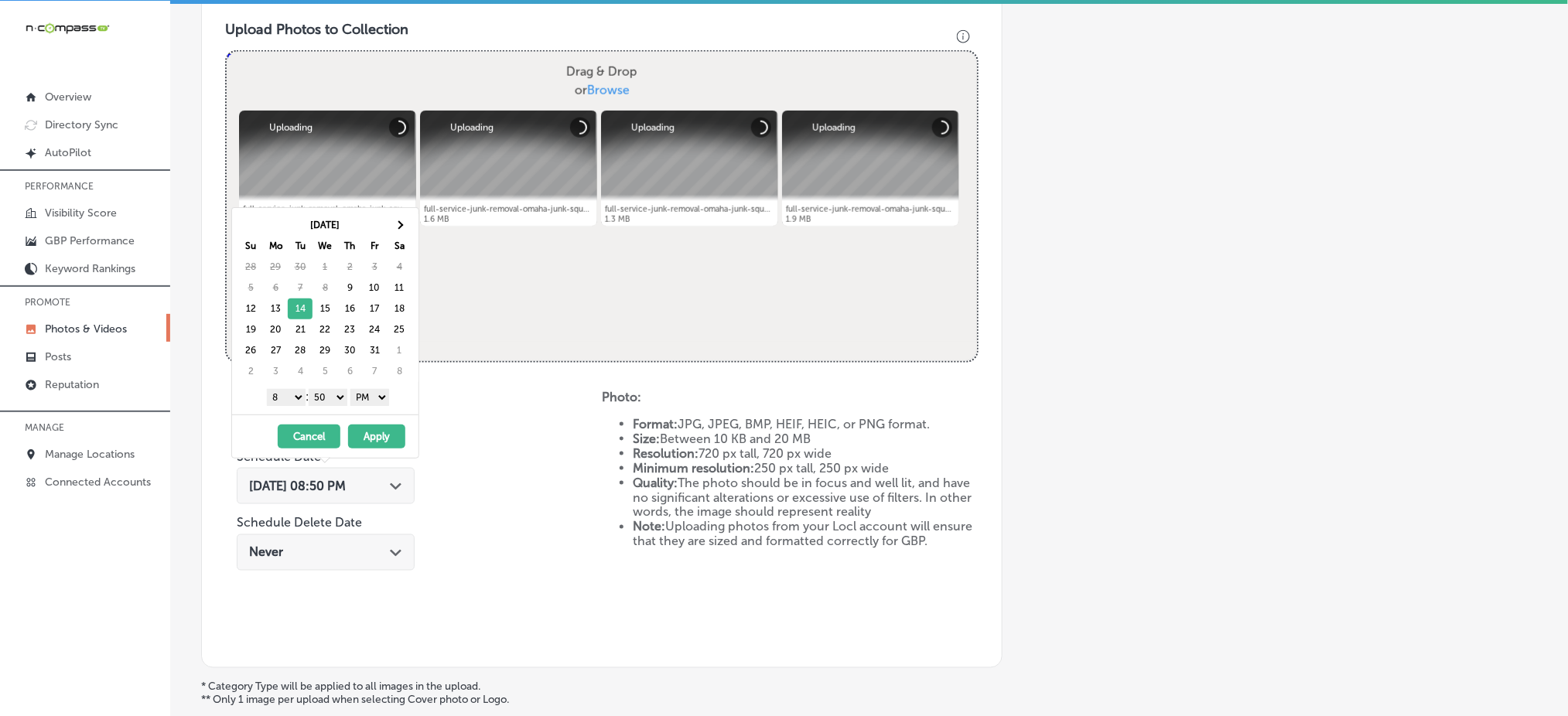
click at [289, 399] on select "1 2 3 4 5 6 7 8 9 10 11 12" at bounding box center [286, 397] width 39 height 17
click at [325, 397] on select "00 10 20 30 40 50" at bounding box center [328, 397] width 39 height 17
click at [370, 433] on button "Apply" at bounding box center [377, 436] width 58 height 24
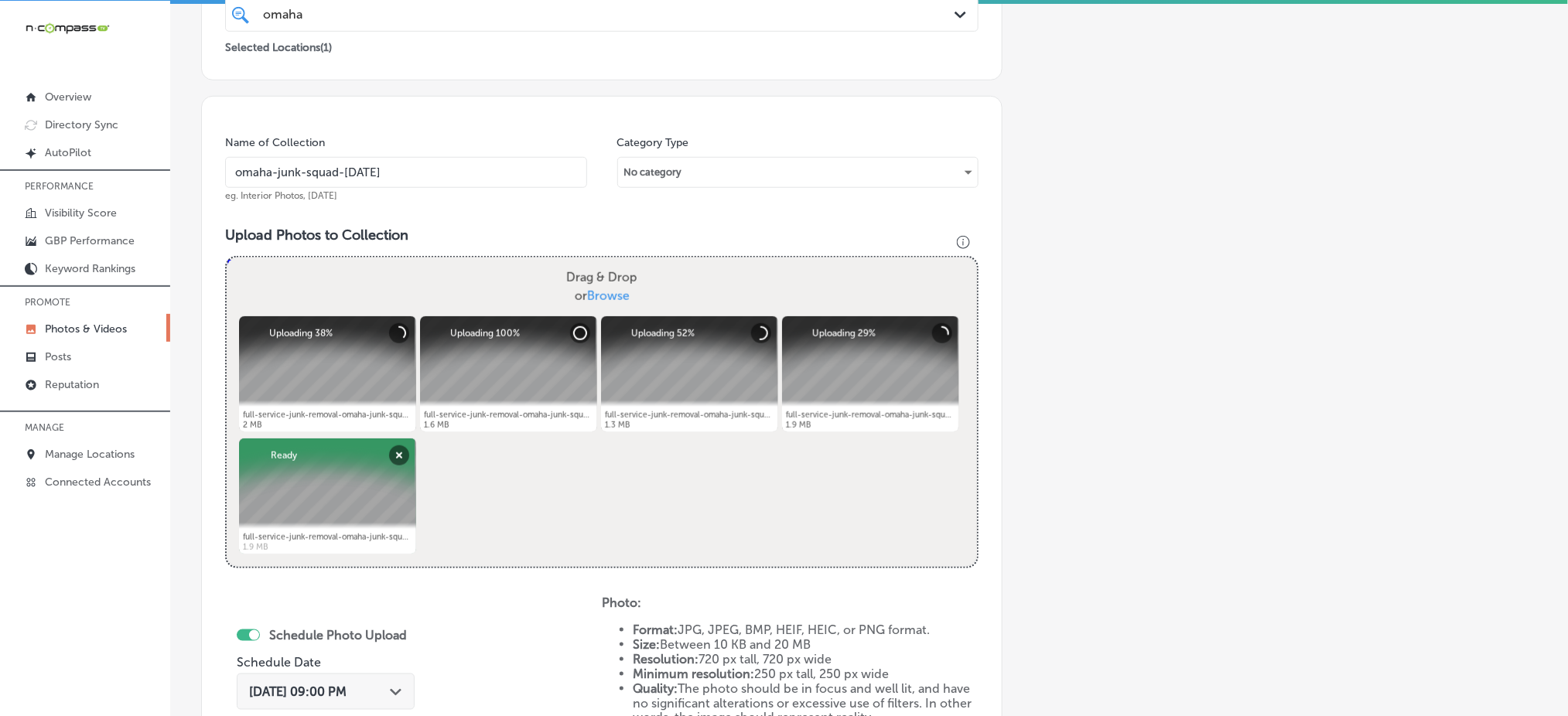
scroll to position [143, 0]
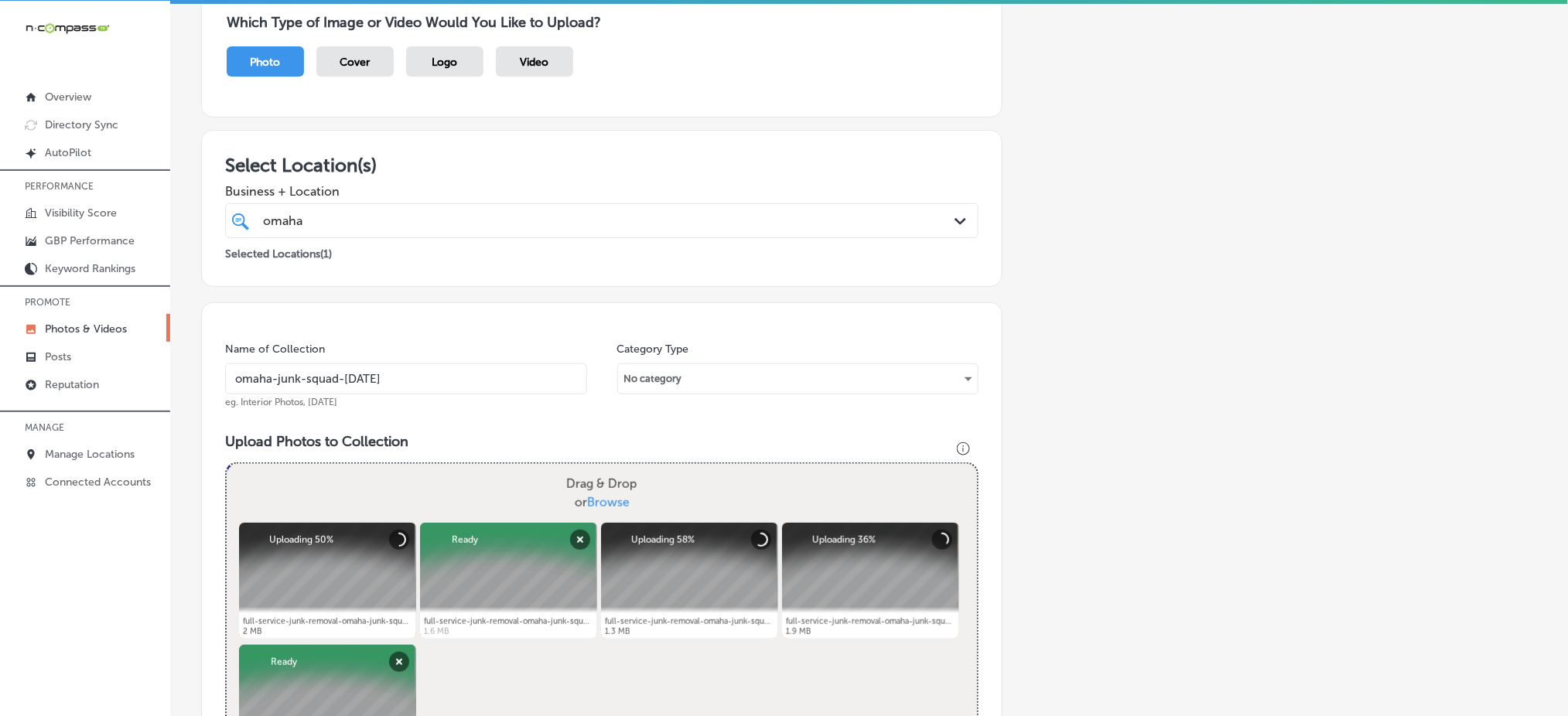
click at [459, 211] on div "omaha omaha" at bounding box center [567, 220] width 613 height 21
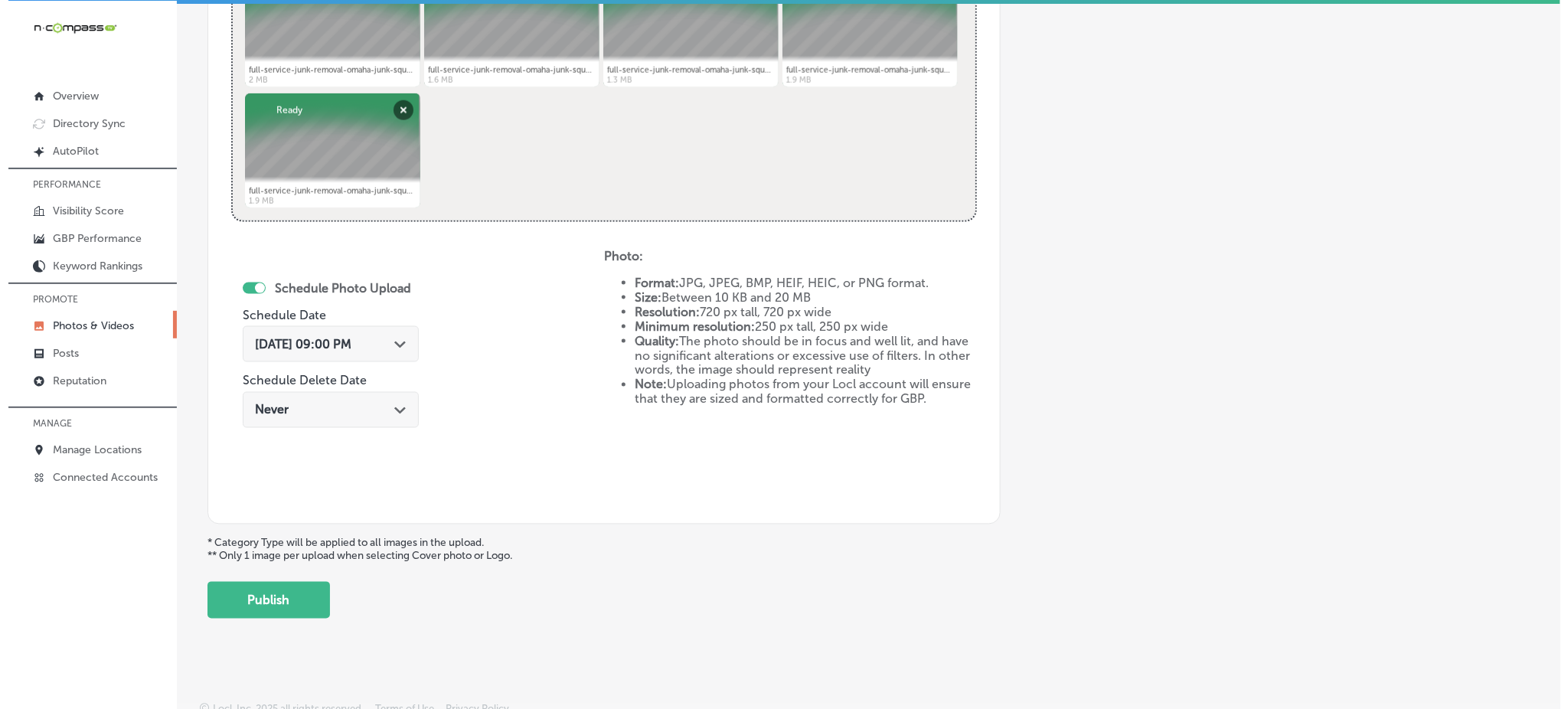
scroll to position [696, 0]
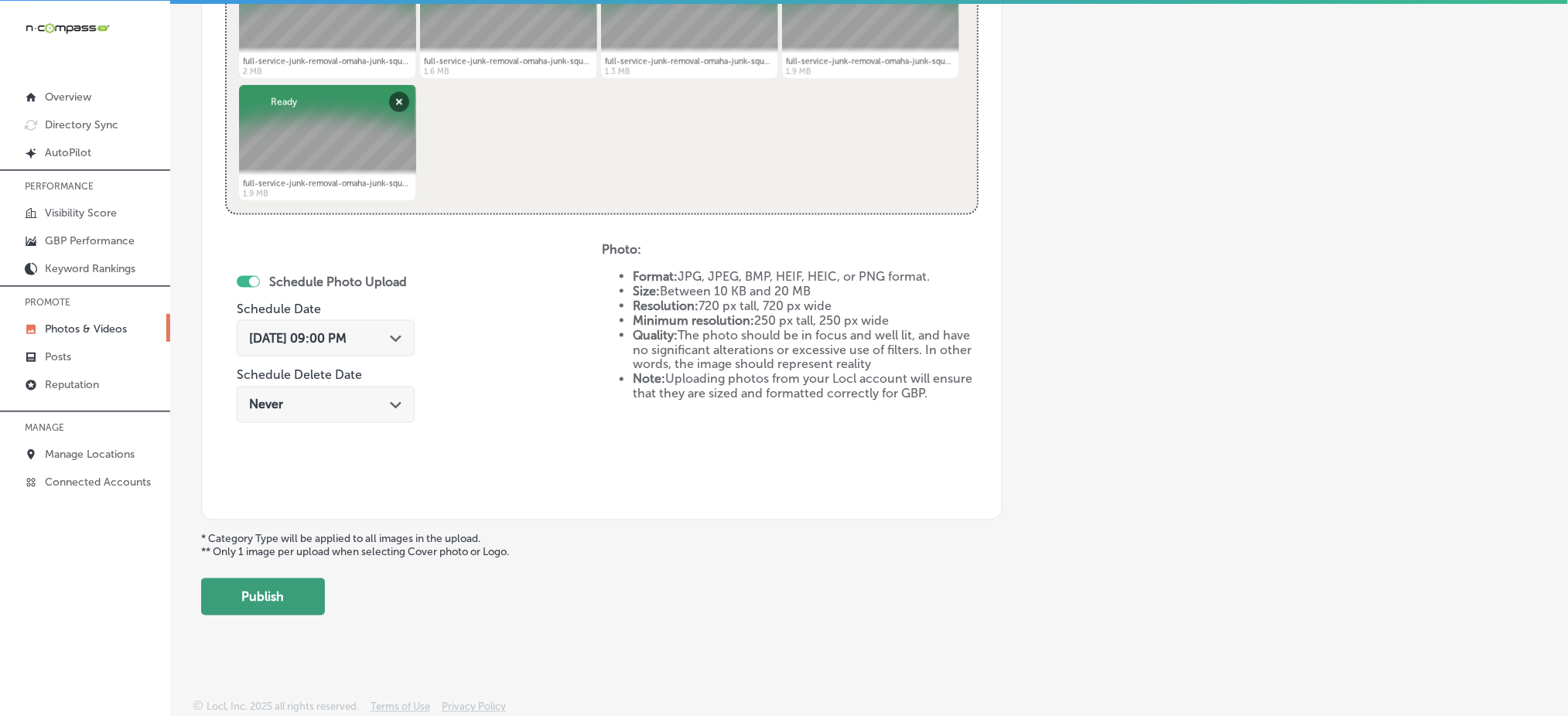
click at [285, 600] on button "Publish" at bounding box center [263, 597] width 124 height 37
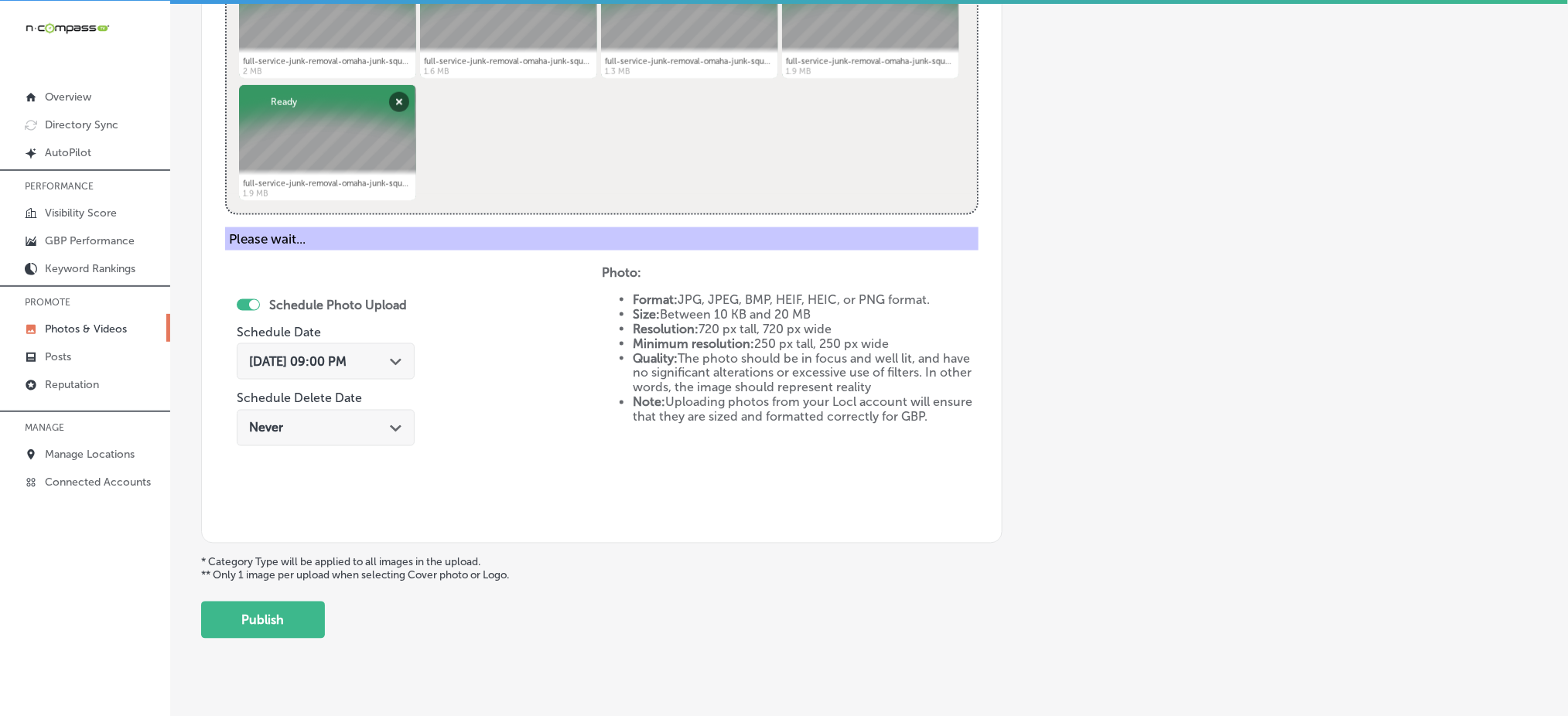
scroll to position [452, 0]
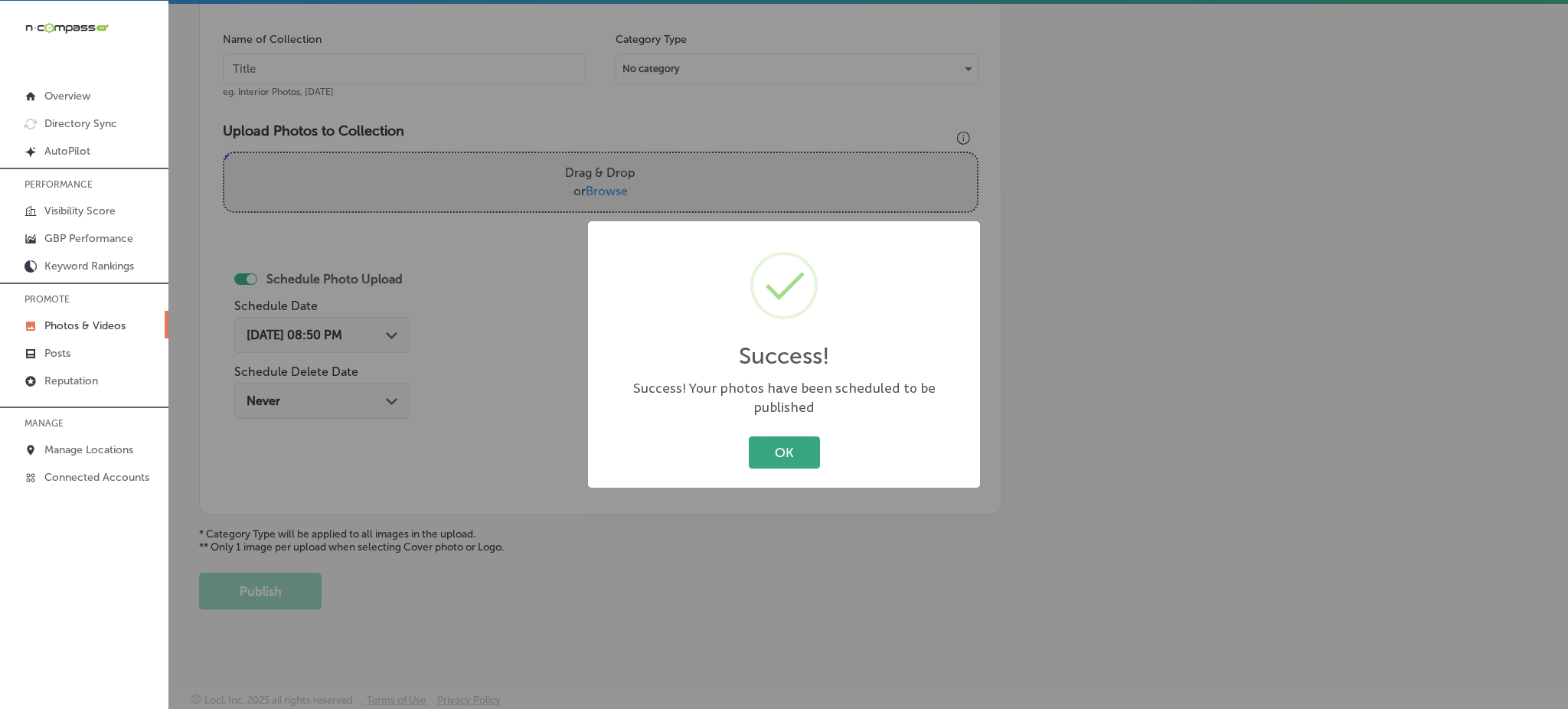
click at [764, 441] on button "OK" at bounding box center [784, 451] width 71 height 31
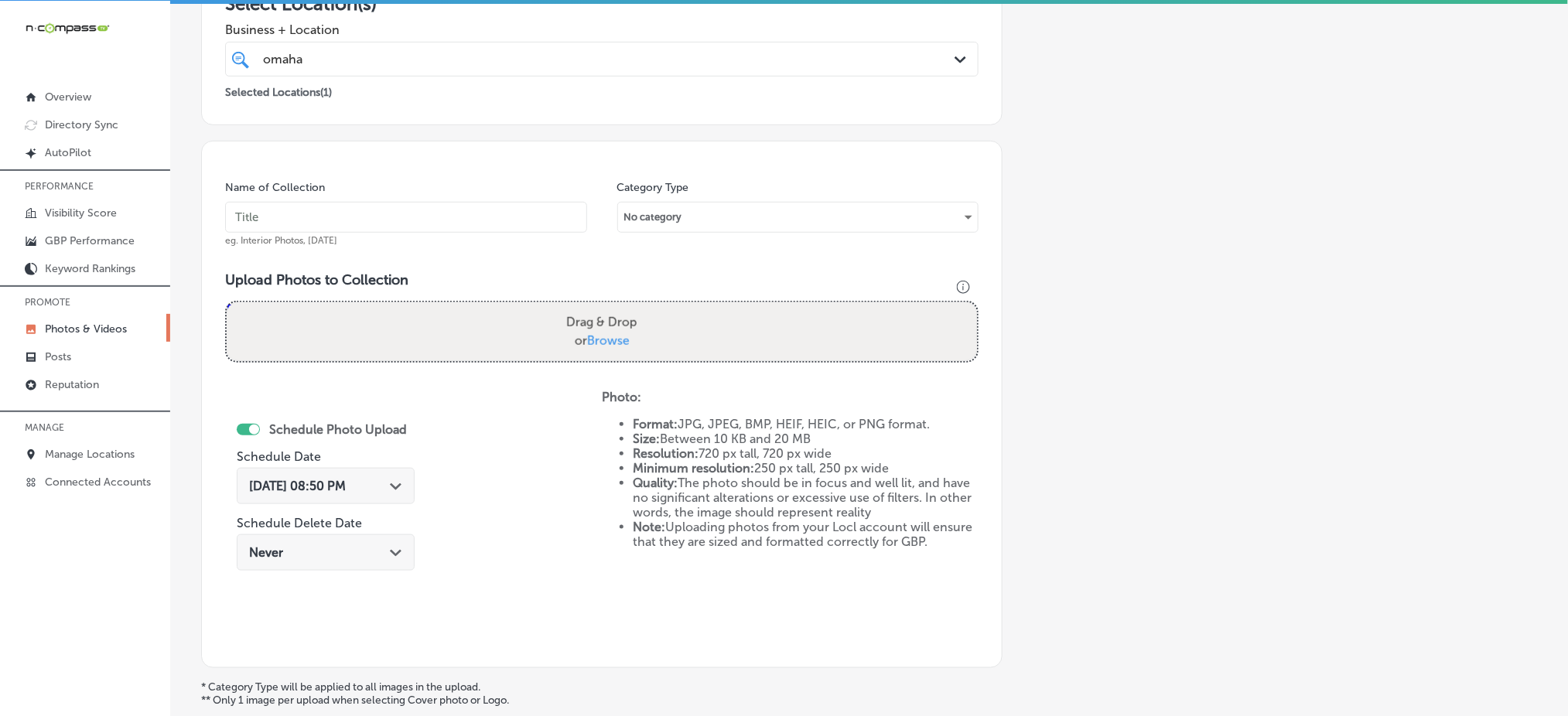
scroll to position [143, 0]
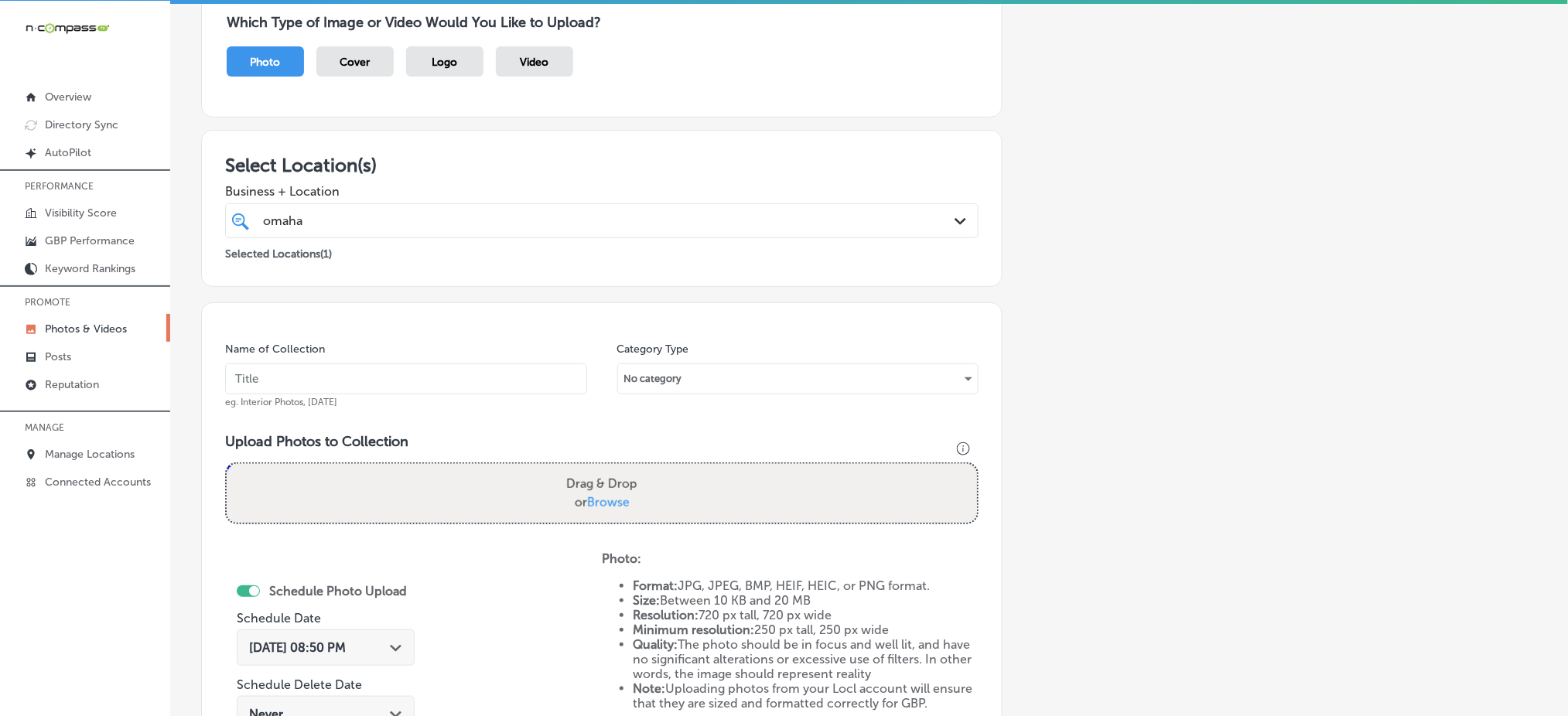
click at [341, 384] on input "text" at bounding box center [406, 379] width 362 height 31
paste input "omaha-junk-squad-[DATE]"
type input "omaha-junk-squad-[DATE]"
click at [620, 501] on span "Browse" at bounding box center [609, 502] width 42 height 14
click at [620, 469] on input "Drag & Drop or Browse" at bounding box center [601, 466] width 750 height 4
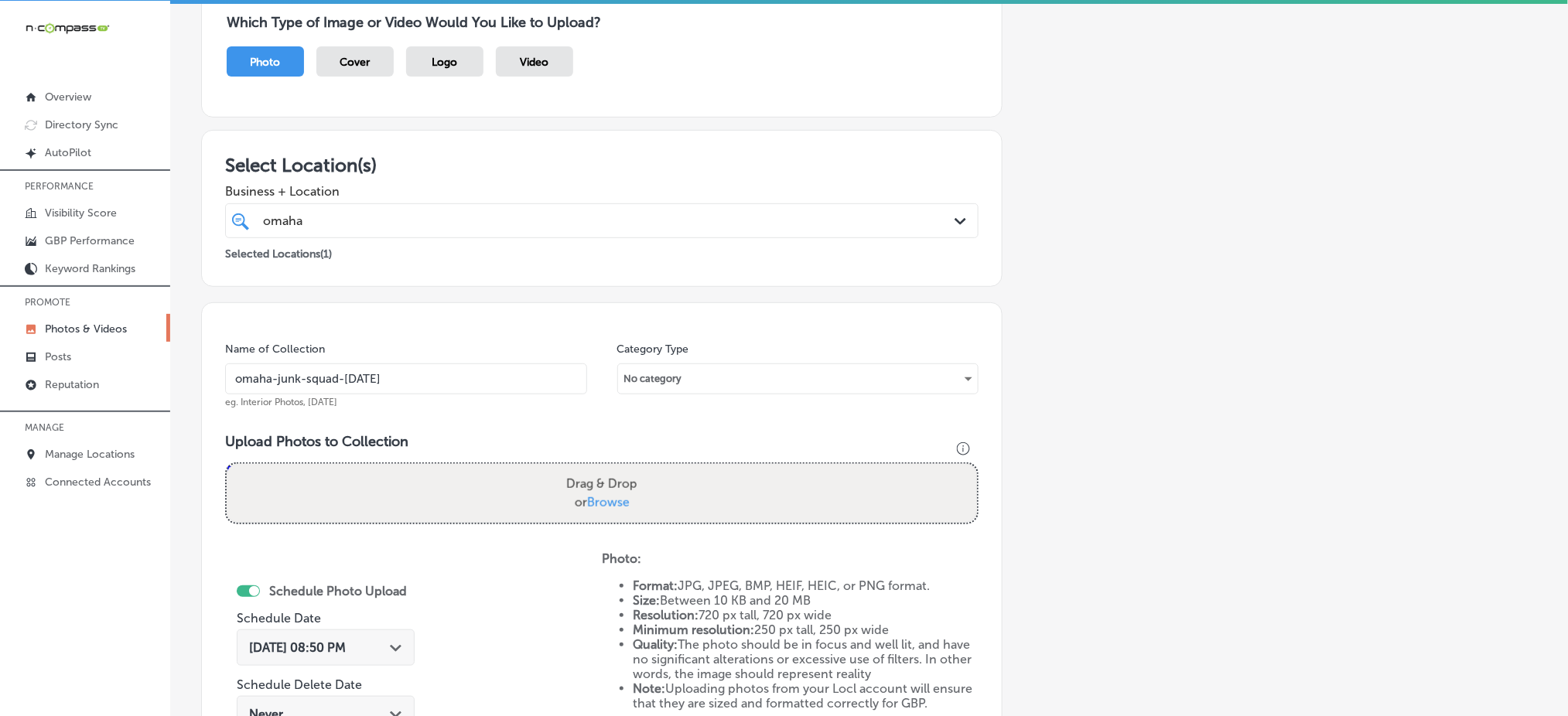
type input "C:\fakepath\full-service-junk-removal-omaha-junk-squad (11).png"
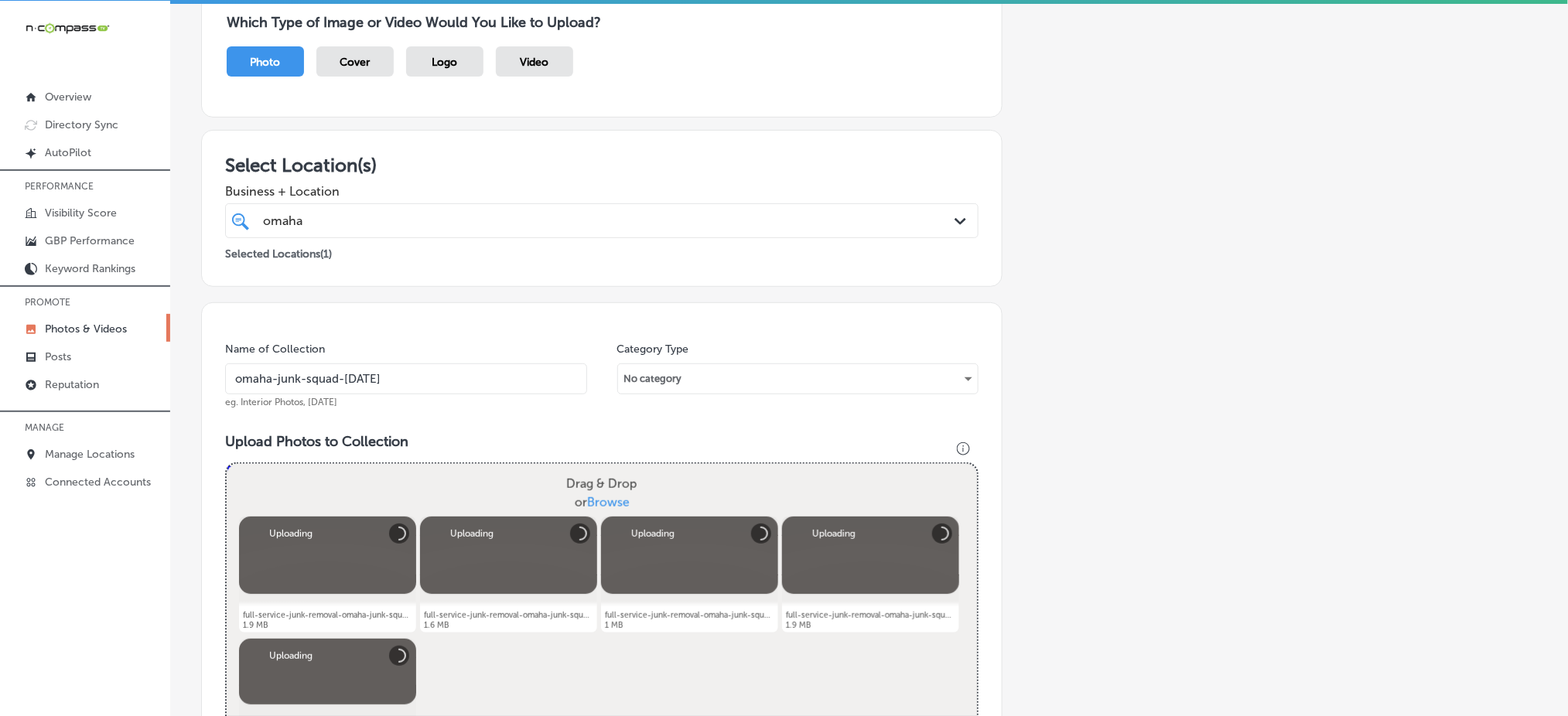
scroll to position [555, 0]
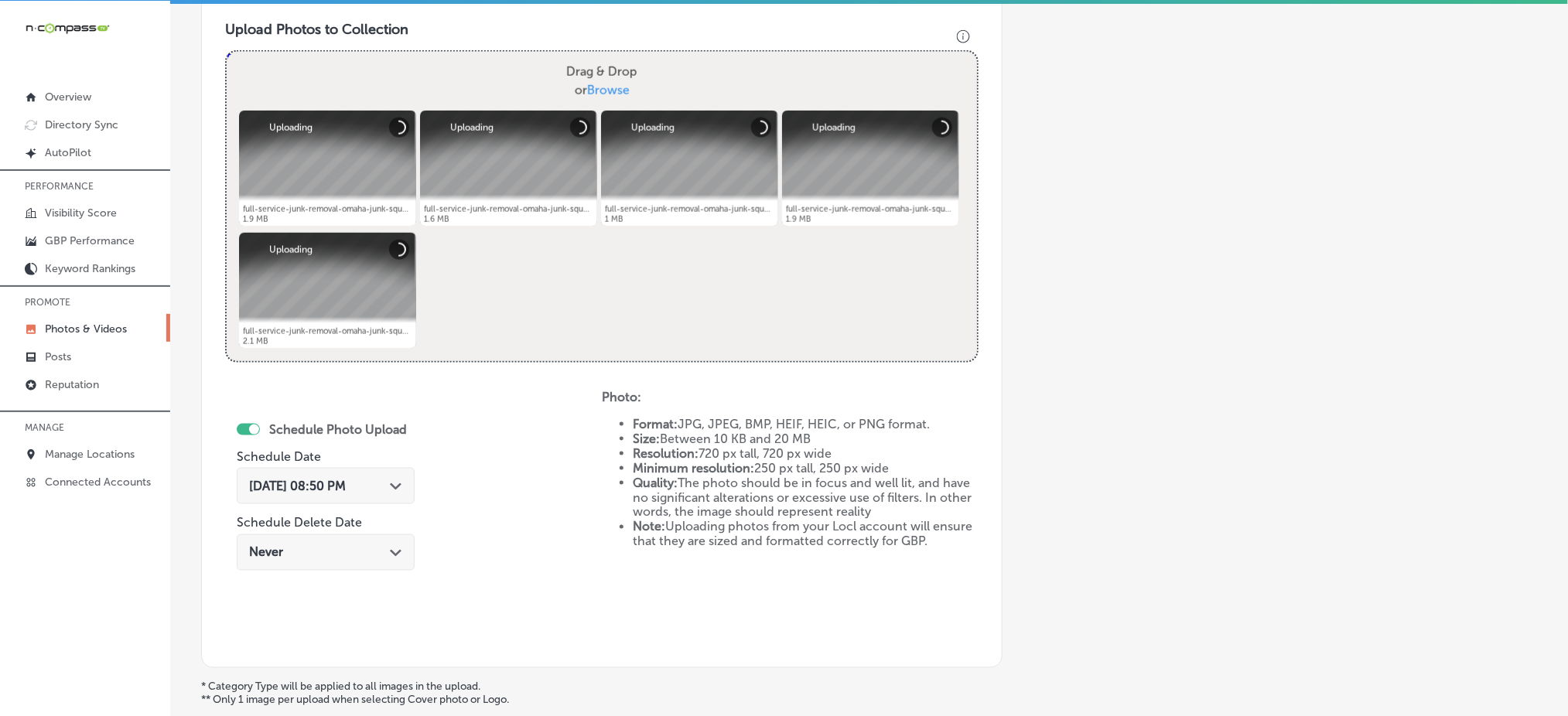
click at [267, 479] on span "[DATE] 08:50 PM" at bounding box center [297, 486] width 97 height 14
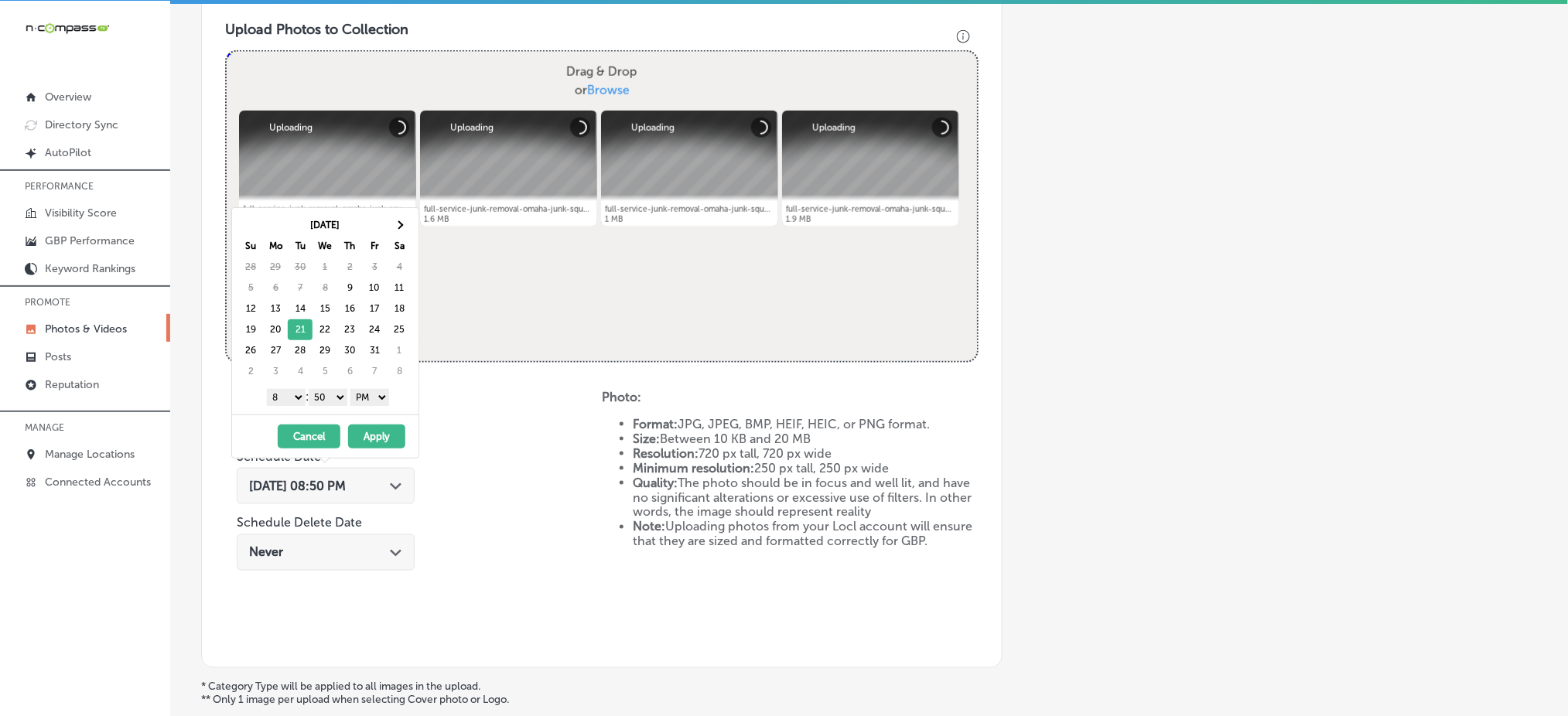
click at [281, 401] on select "1 2 3 4 5 6 7 8 9 10 11 12" at bounding box center [286, 397] width 39 height 17
click at [331, 400] on select "00 10 20 30 40 50" at bounding box center [328, 397] width 39 height 17
click at [360, 434] on button "Apply" at bounding box center [377, 436] width 58 height 24
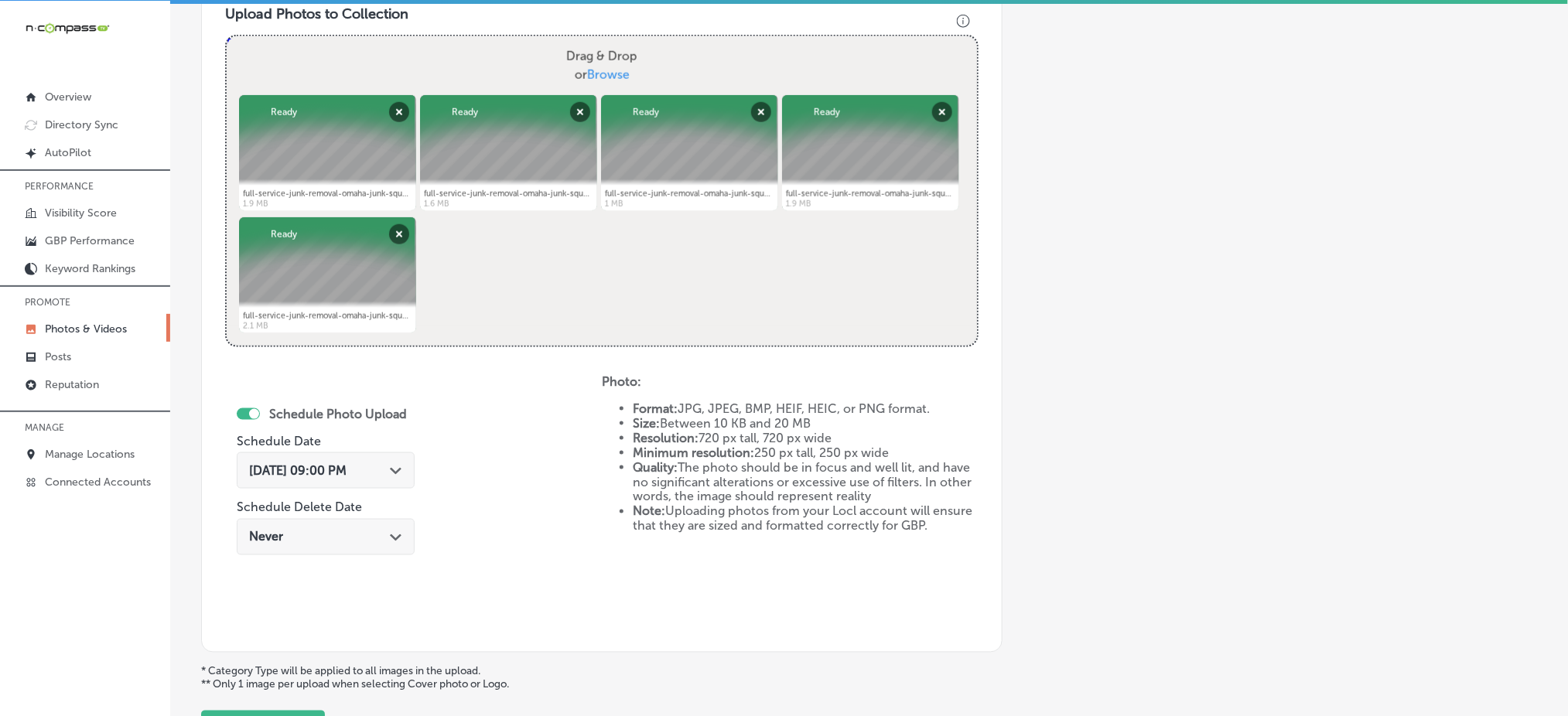
scroll to position [600, 0]
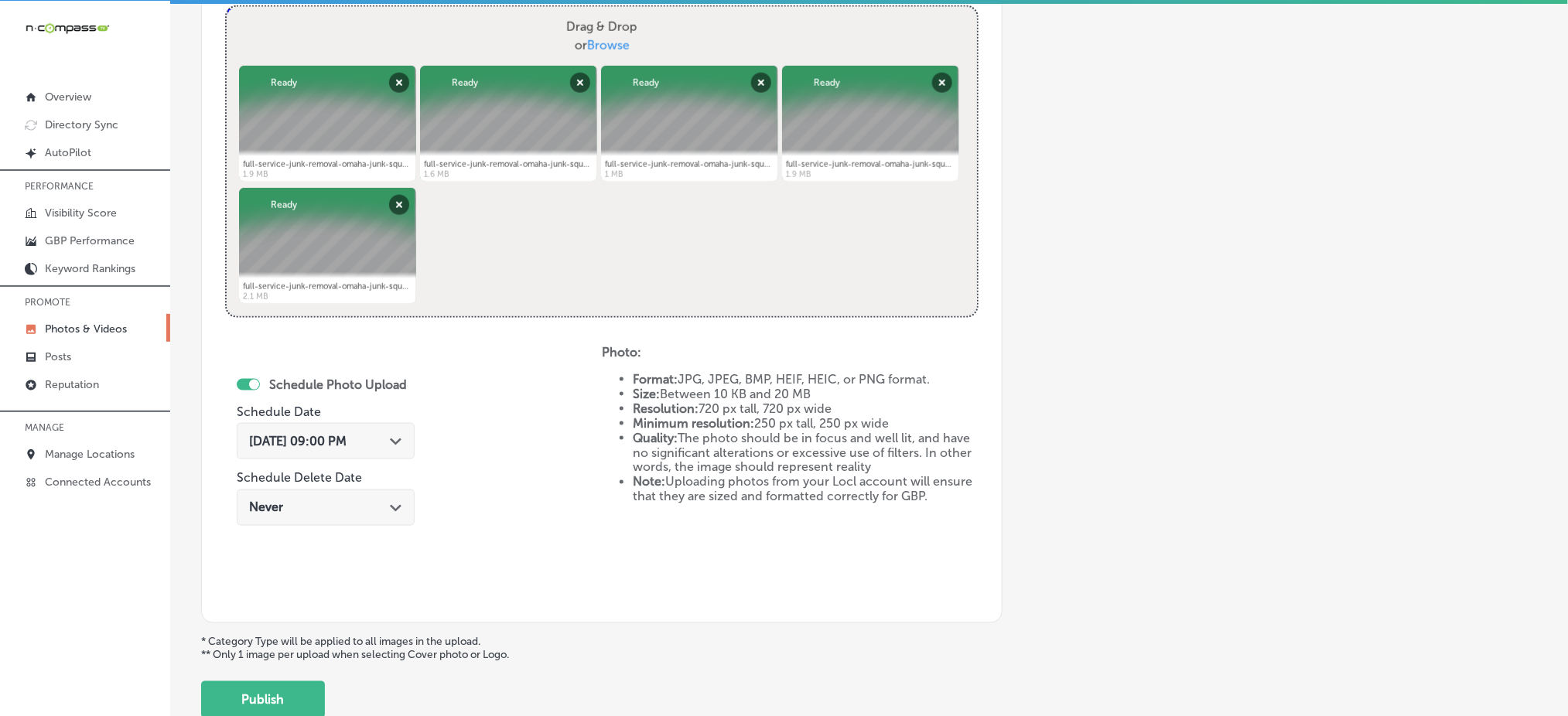
click at [347, 442] on span "[DATE] 09:00 PM" at bounding box center [297, 441] width 97 height 14
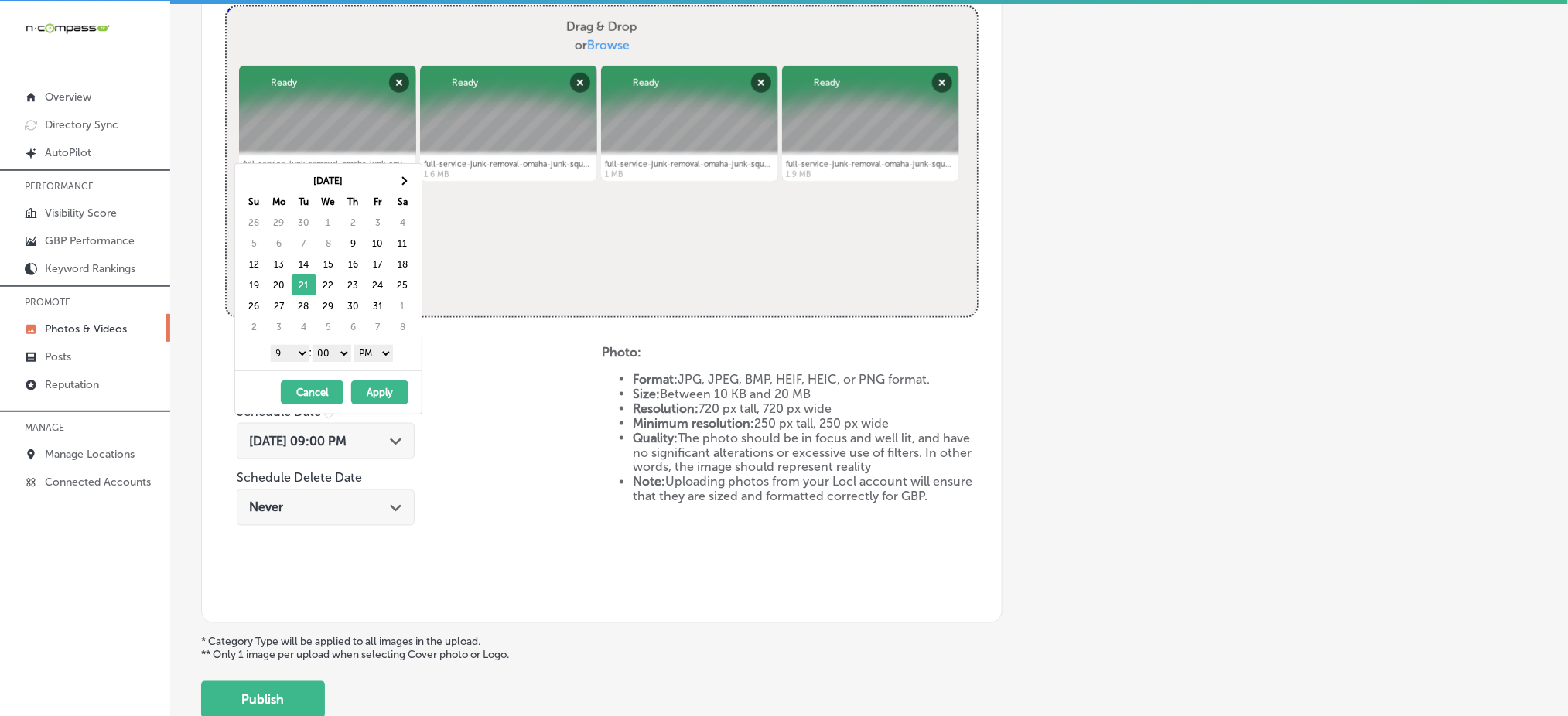
click at [347, 442] on span "[DATE] 09:00 PM" at bounding box center [297, 441] width 97 height 14
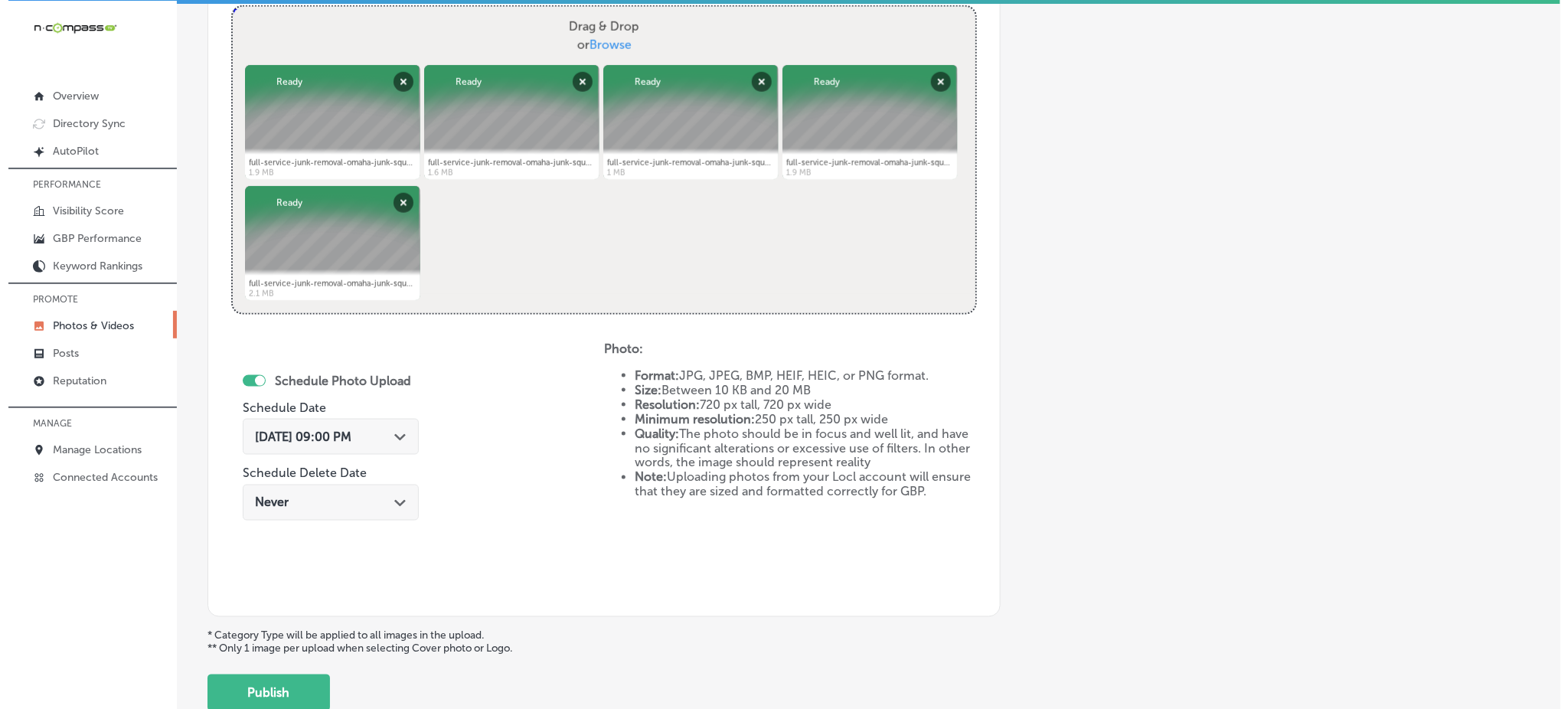
scroll to position [696, 0]
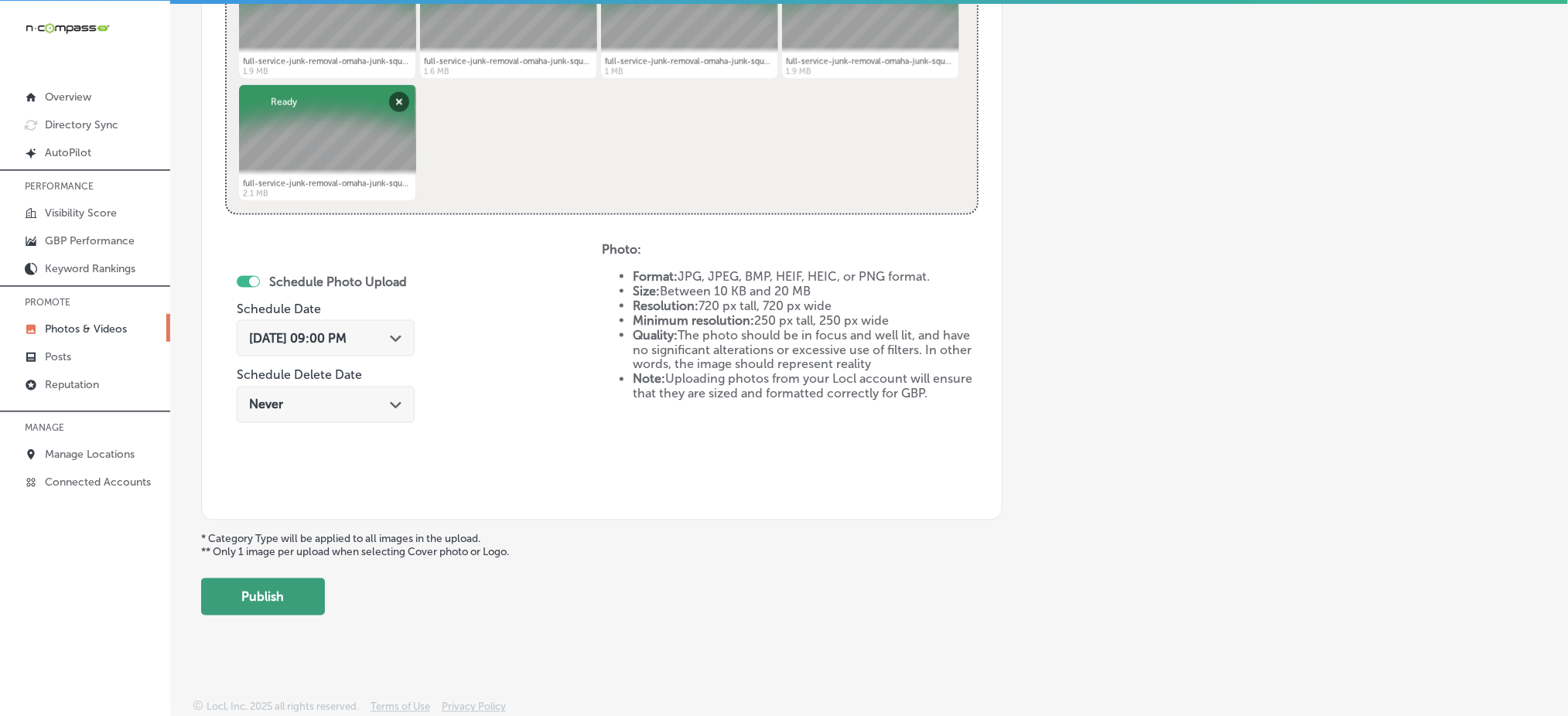
click at [288, 603] on button "Publish" at bounding box center [263, 597] width 124 height 37
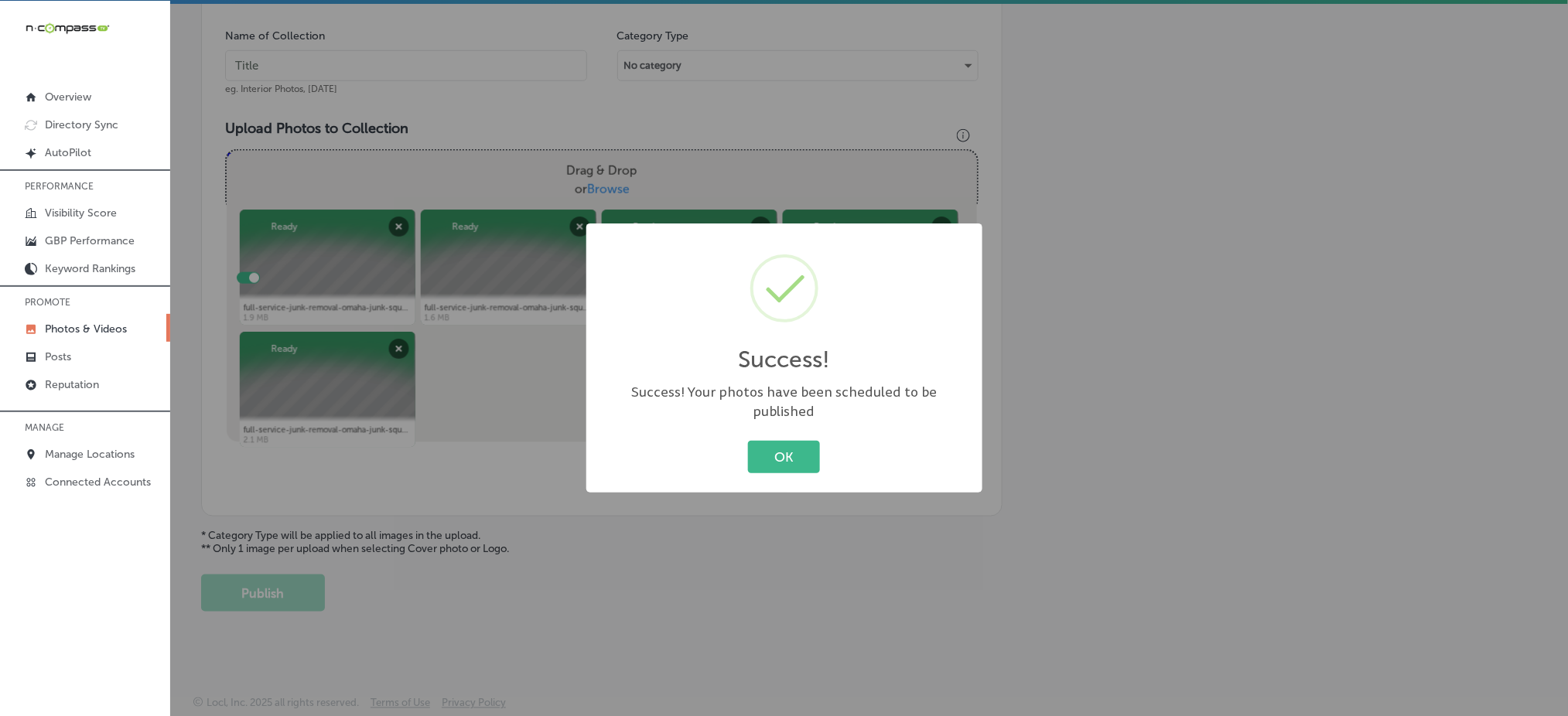
scroll to position [452, 0]
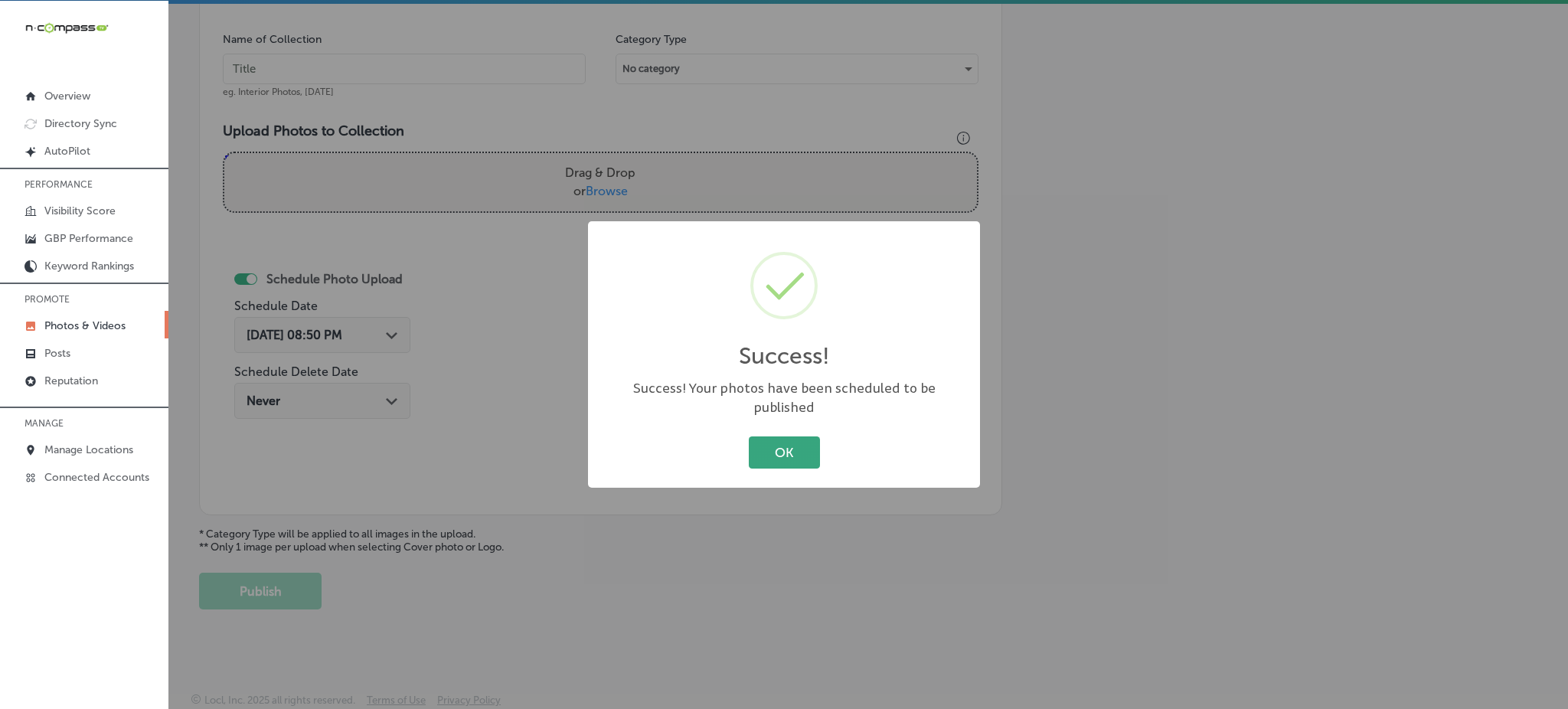
click at [794, 448] on button "OK" at bounding box center [784, 451] width 71 height 31
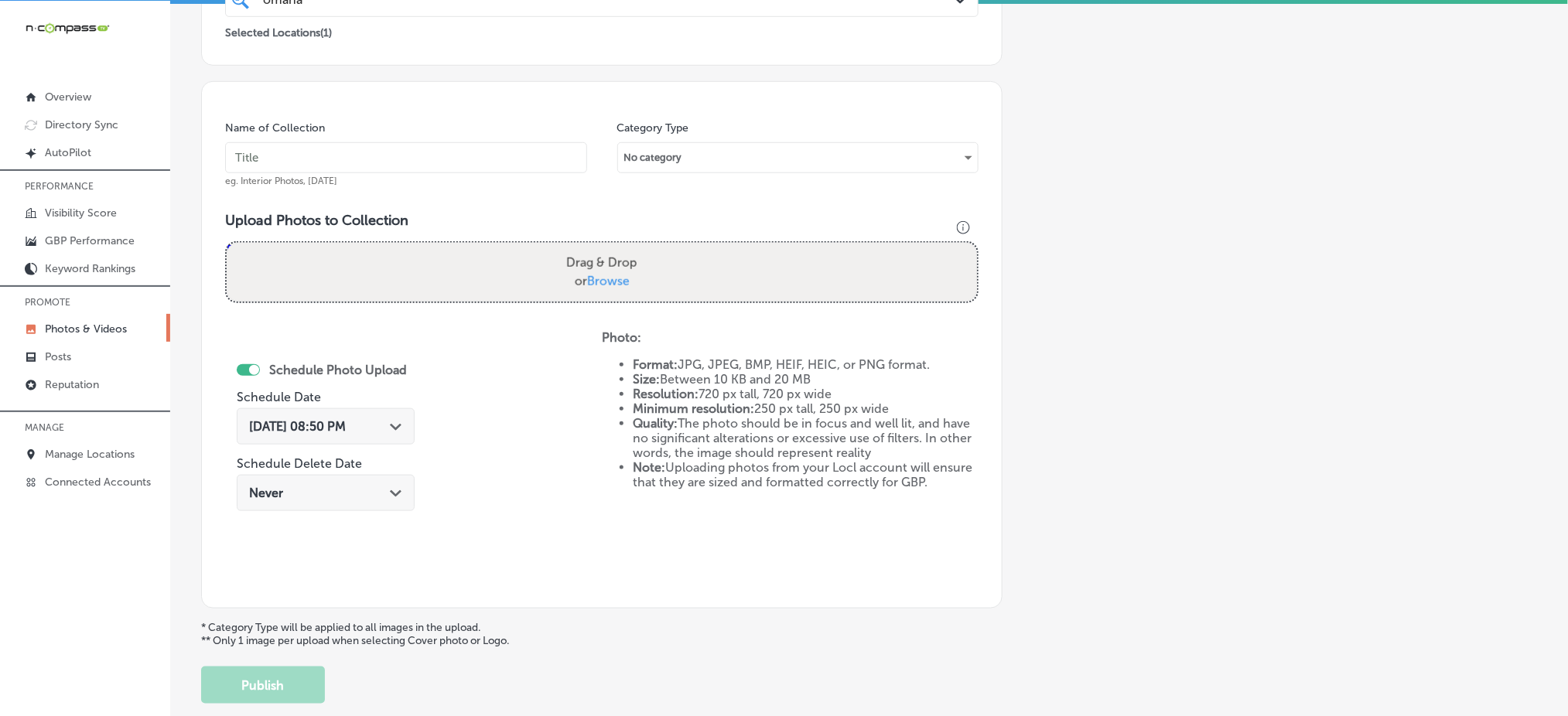
scroll to position [246, 0]
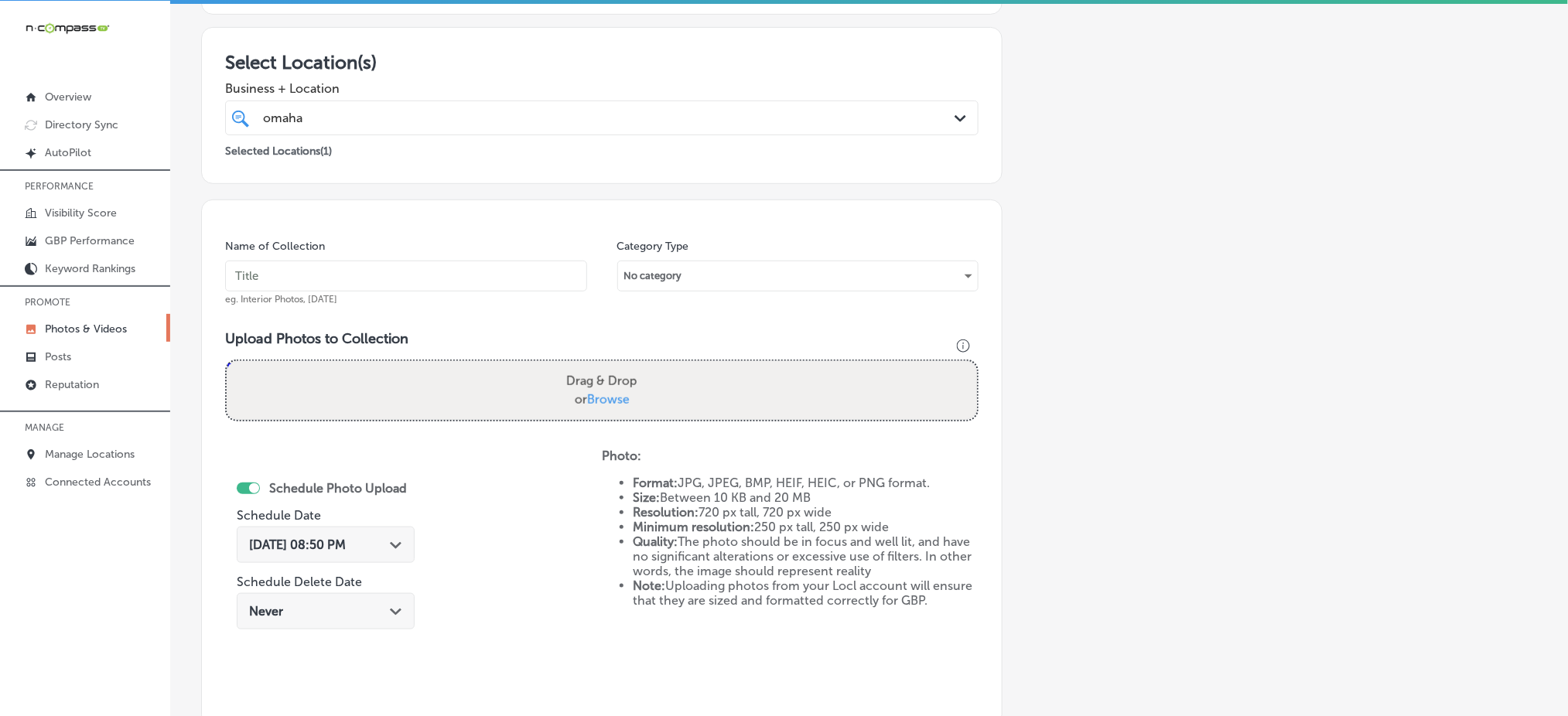
click at [306, 288] on div "Name of Collection eg. Interior Photos, [DATE]" at bounding box center [406, 272] width 362 height 66
paste input "omaha-junk-squad-[DATE]"
type input "omaha-junk-squad-[DATE]"
click at [620, 387] on label "Drag & Drop or Browse" at bounding box center [602, 391] width 84 height 49
click at [620, 366] on input "Drag & Drop or Browse" at bounding box center [601, 363] width 750 height 4
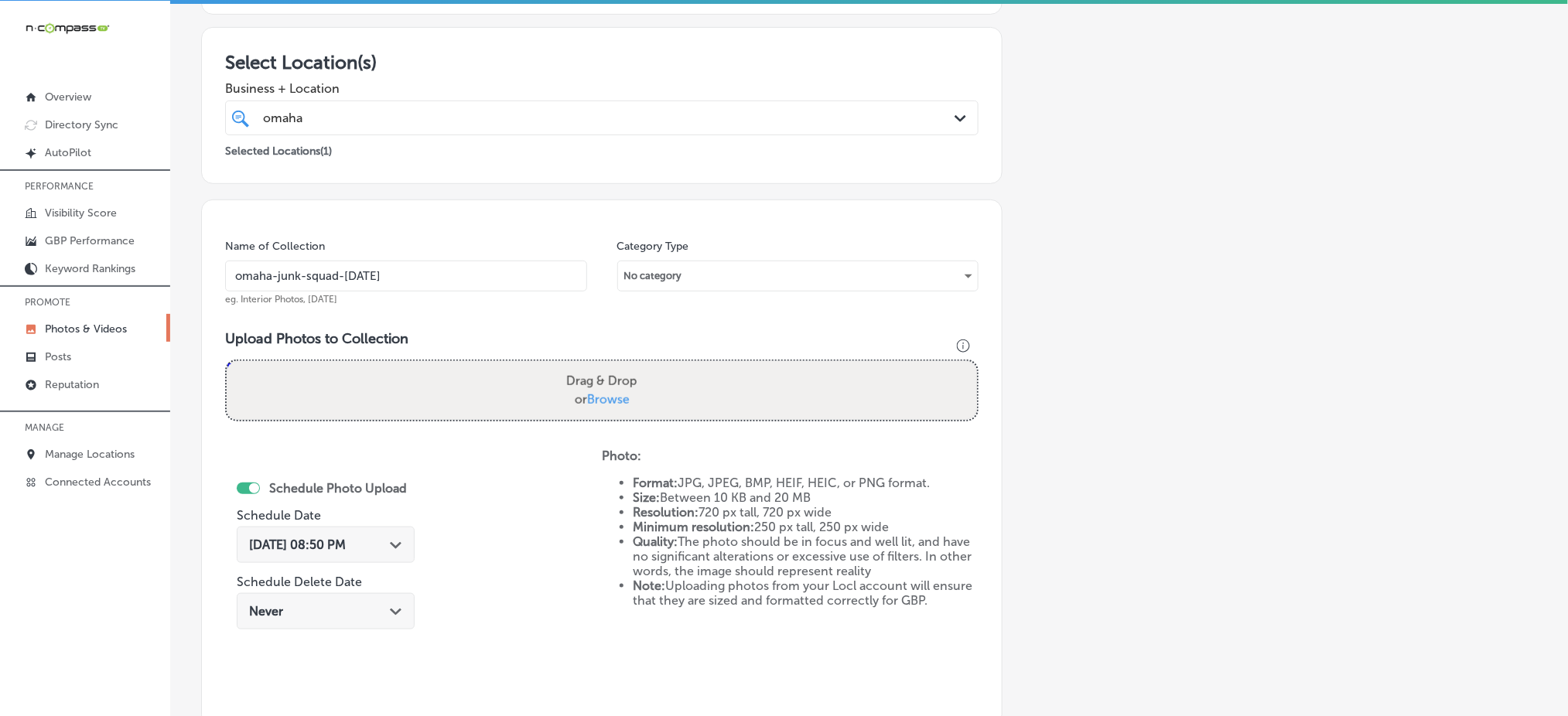
type input "C:\fakepath\full-service-junk-removal-omaha-junk-squad (16).png"
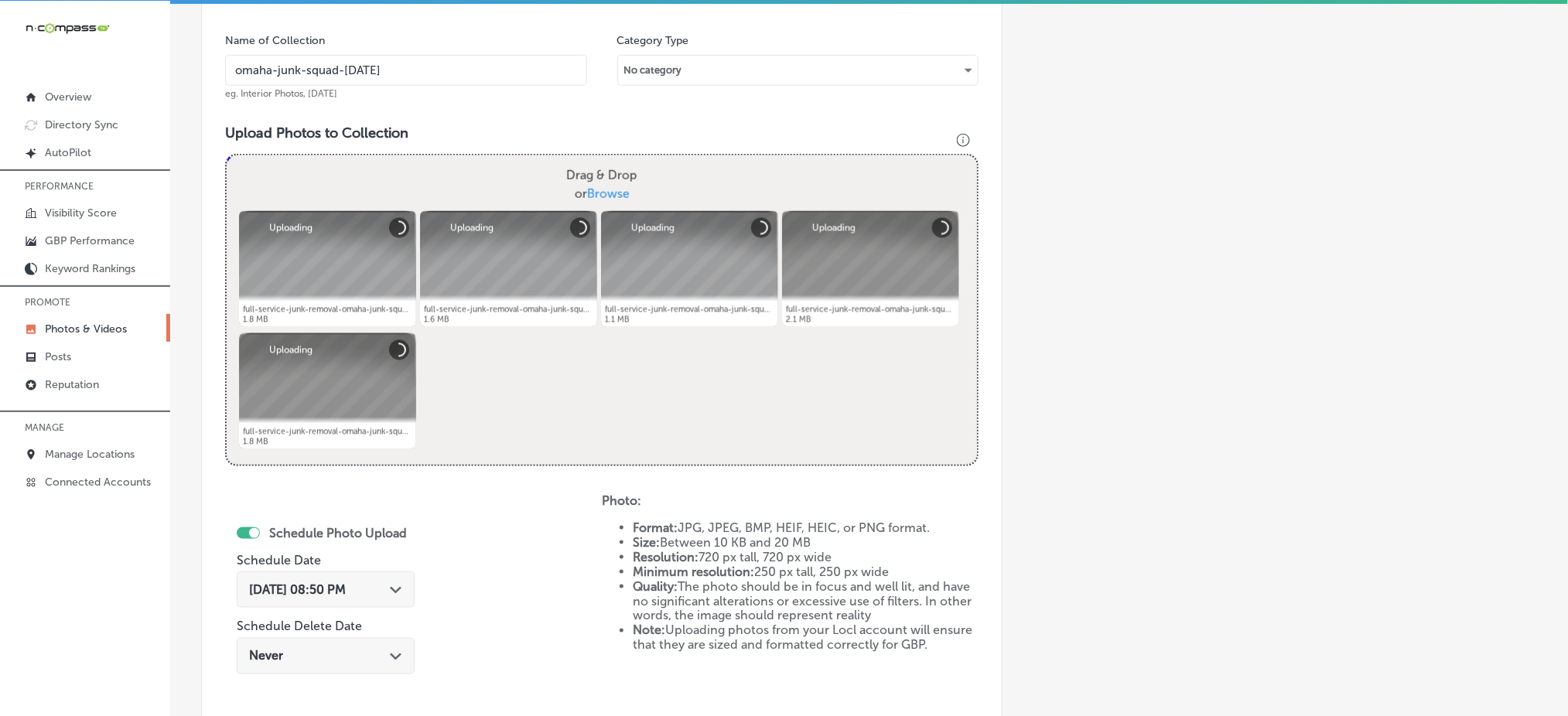
scroll to position [452, 0]
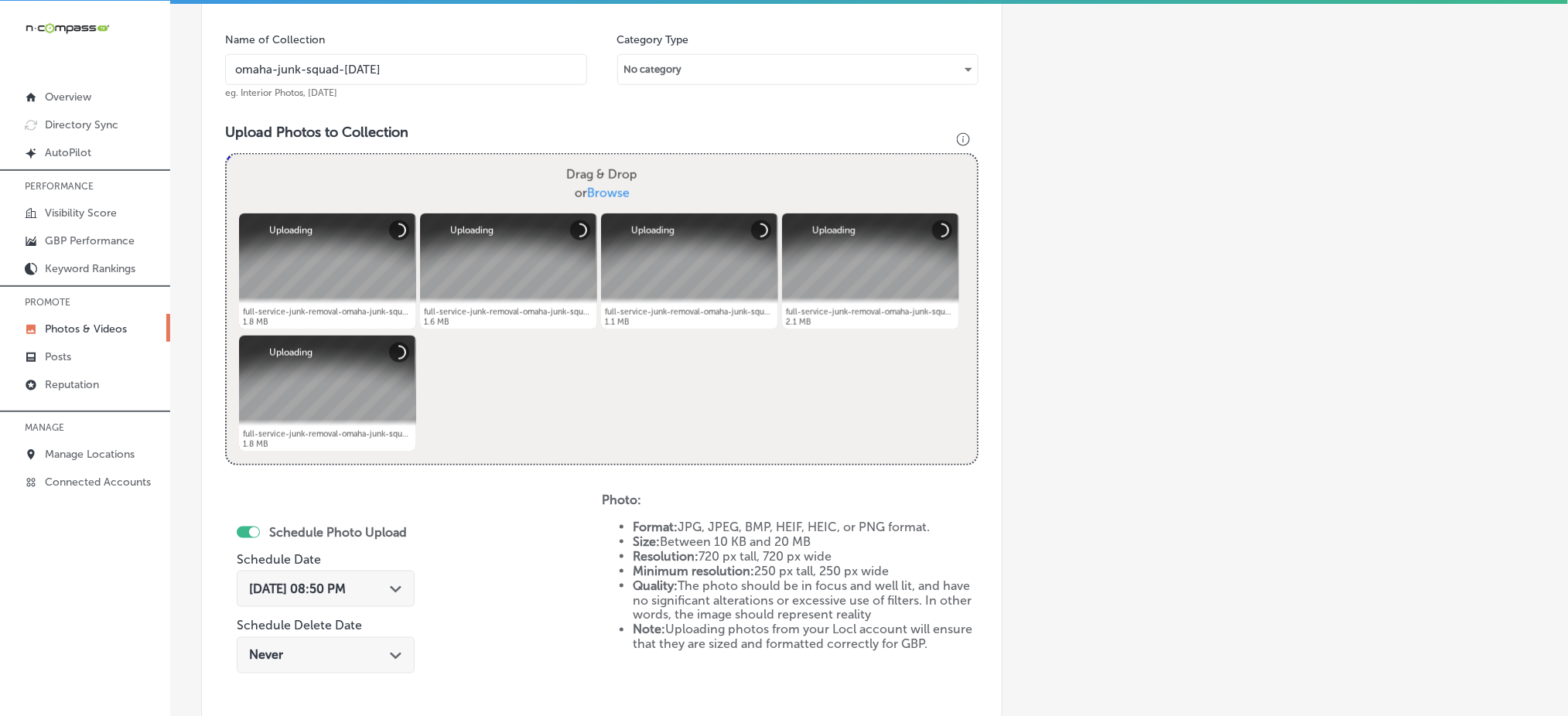
click at [305, 602] on div "[DATE] 08:50 PM Path Created with Sketch." at bounding box center [325, 589] width 178 height 36
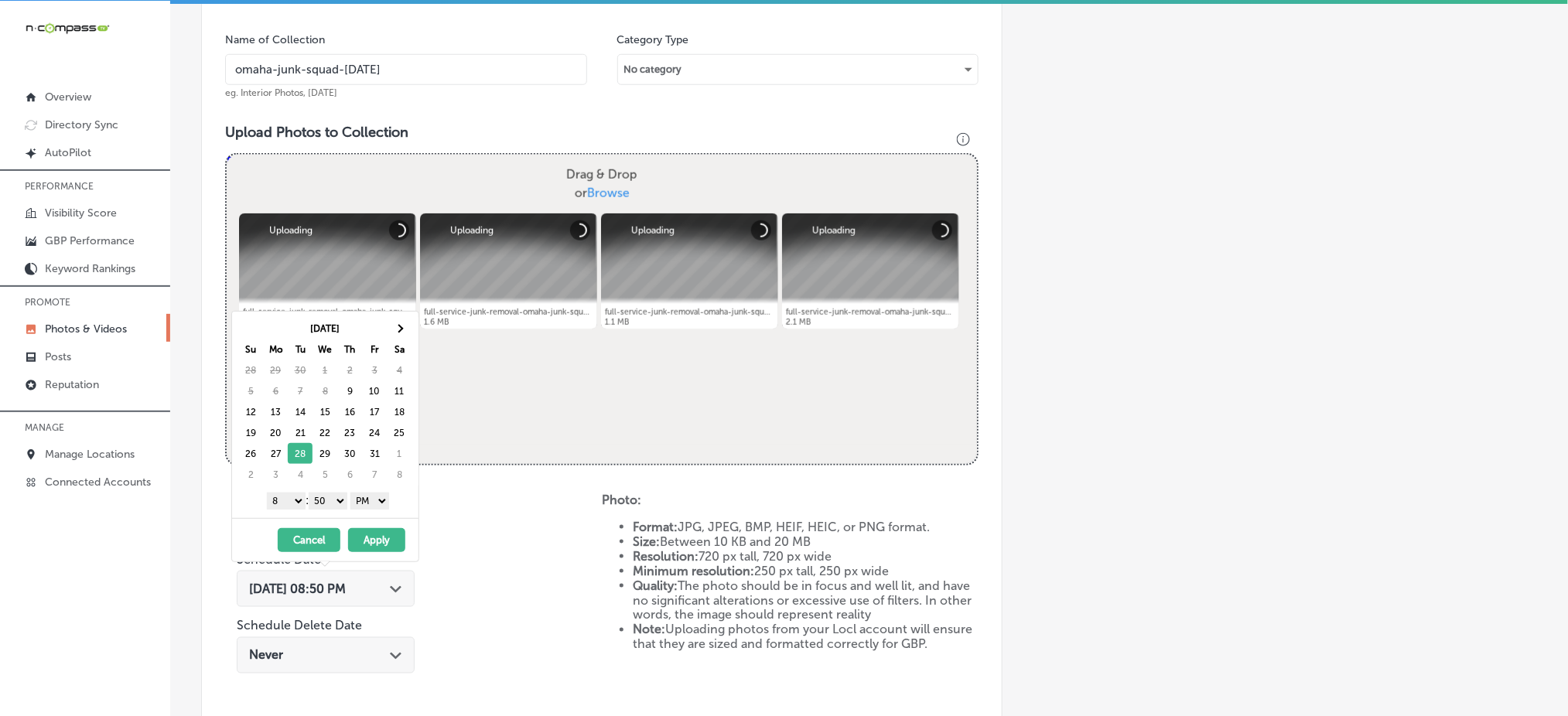
click at [288, 504] on select "1 2 3 4 5 6 7 8 9 10 11 12" at bounding box center [286, 501] width 39 height 17
click at [338, 499] on select "00 10 20 30 40 50" at bounding box center [328, 501] width 39 height 17
click at [367, 539] on button "Apply" at bounding box center [377, 540] width 58 height 24
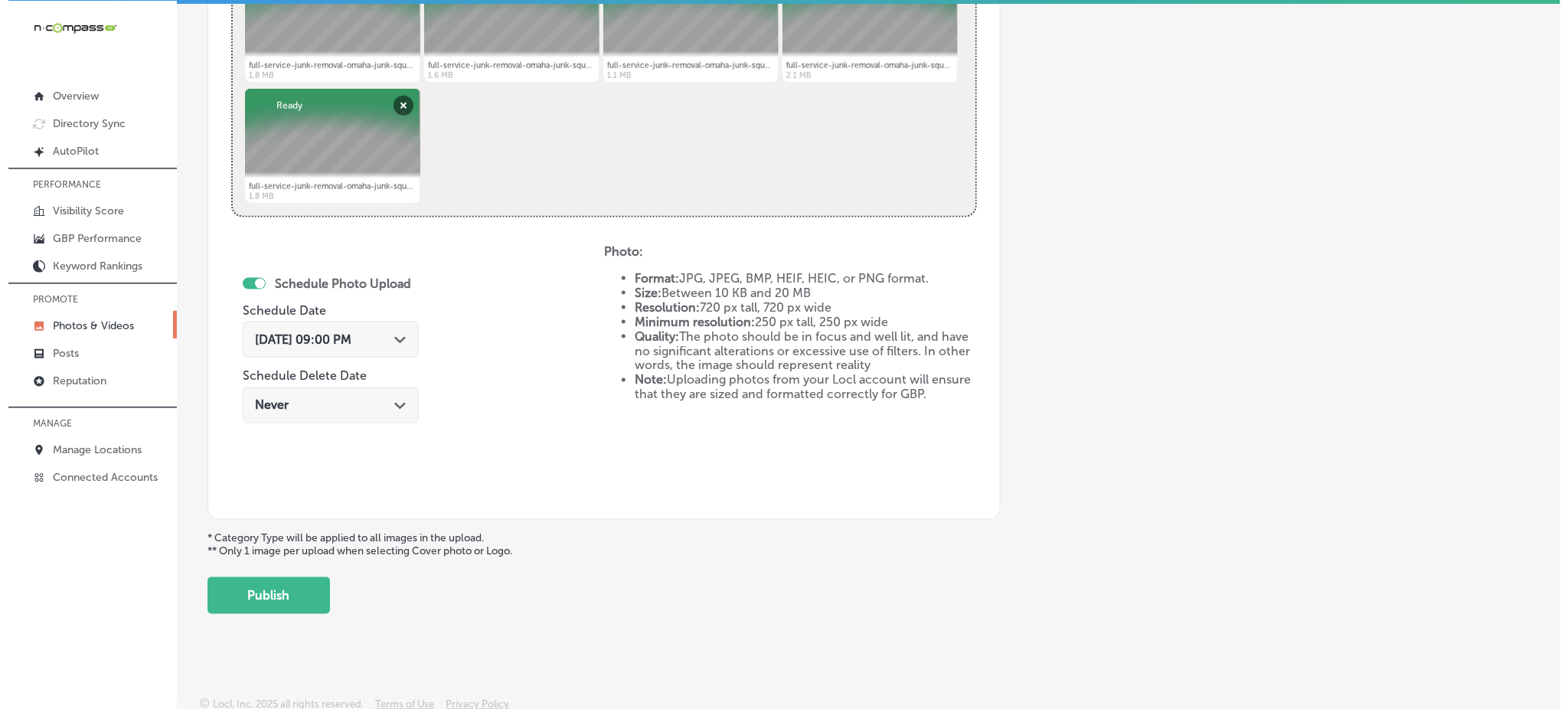
scroll to position [696, 0]
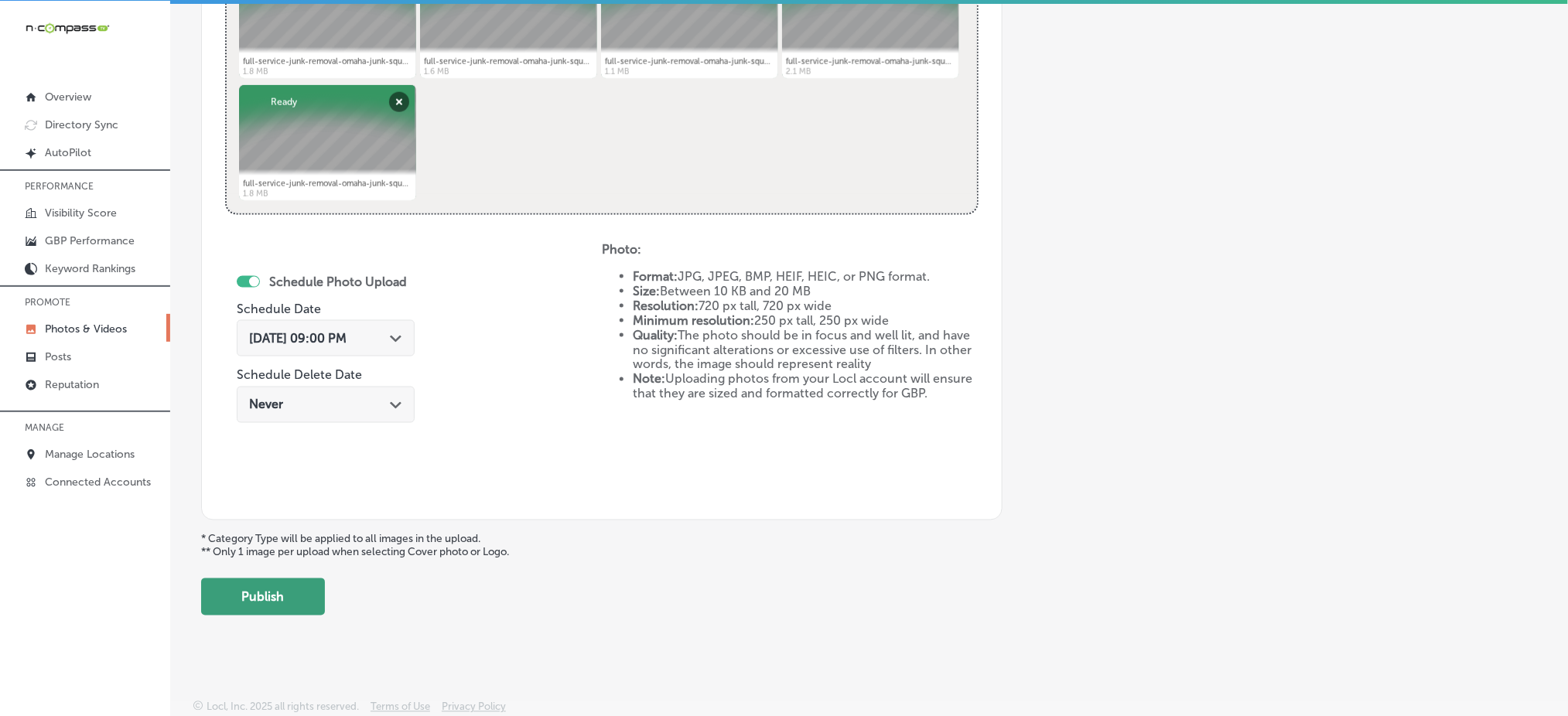
click at [298, 588] on button "Publish" at bounding box center [263, 597] width 124 height 37
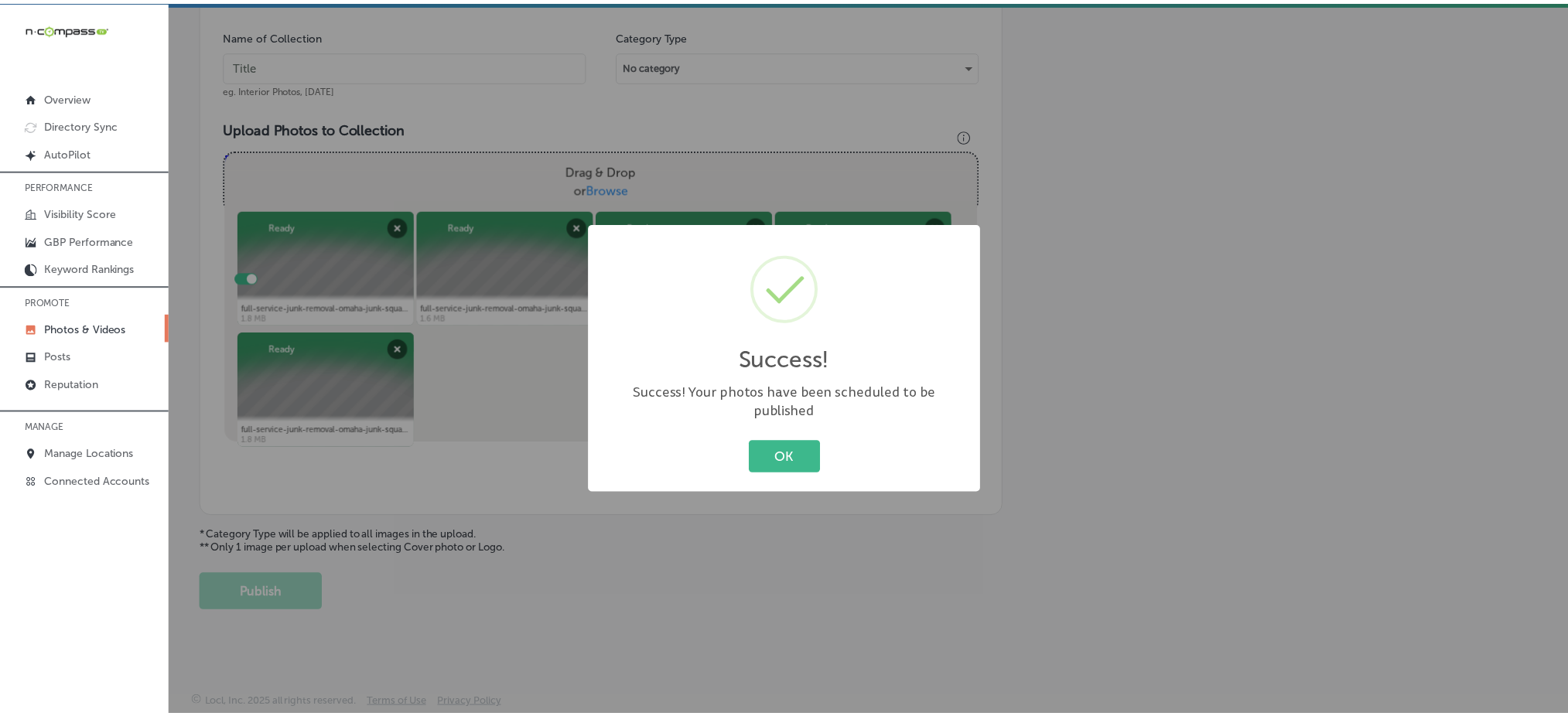
scroll to position [452, 0]
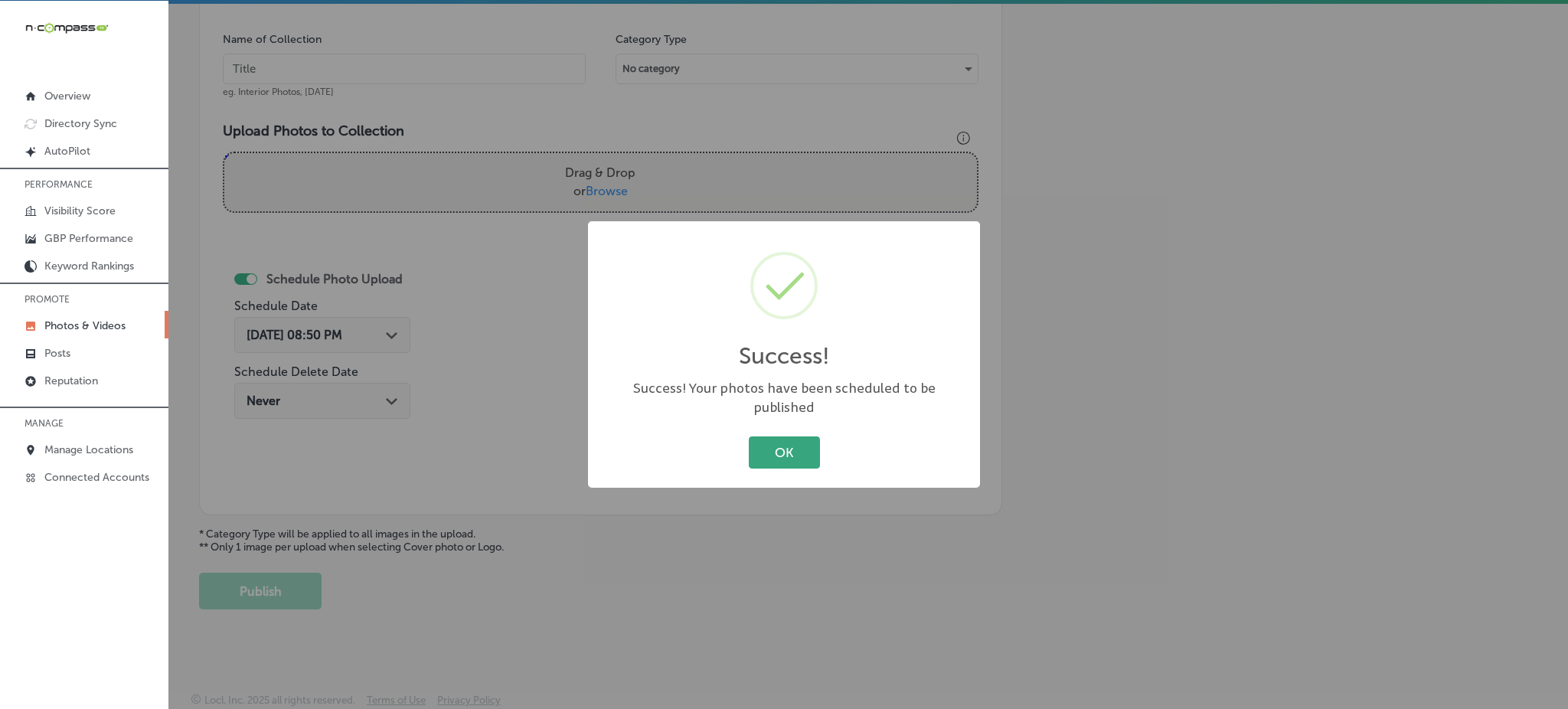
click at [777, 446] on button "OK" at bounding box center [784, 451] width 71 height 31
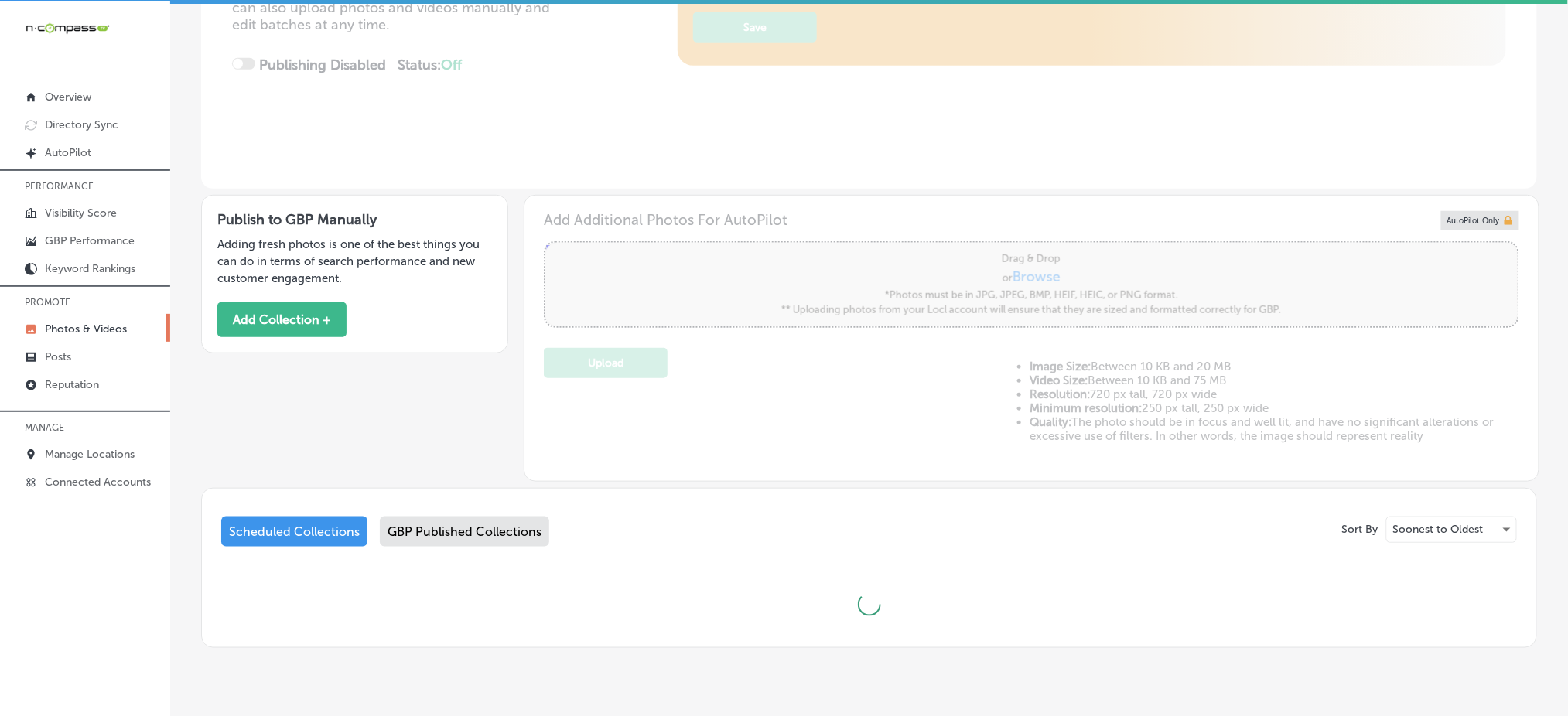
scroll to position [343, 0]
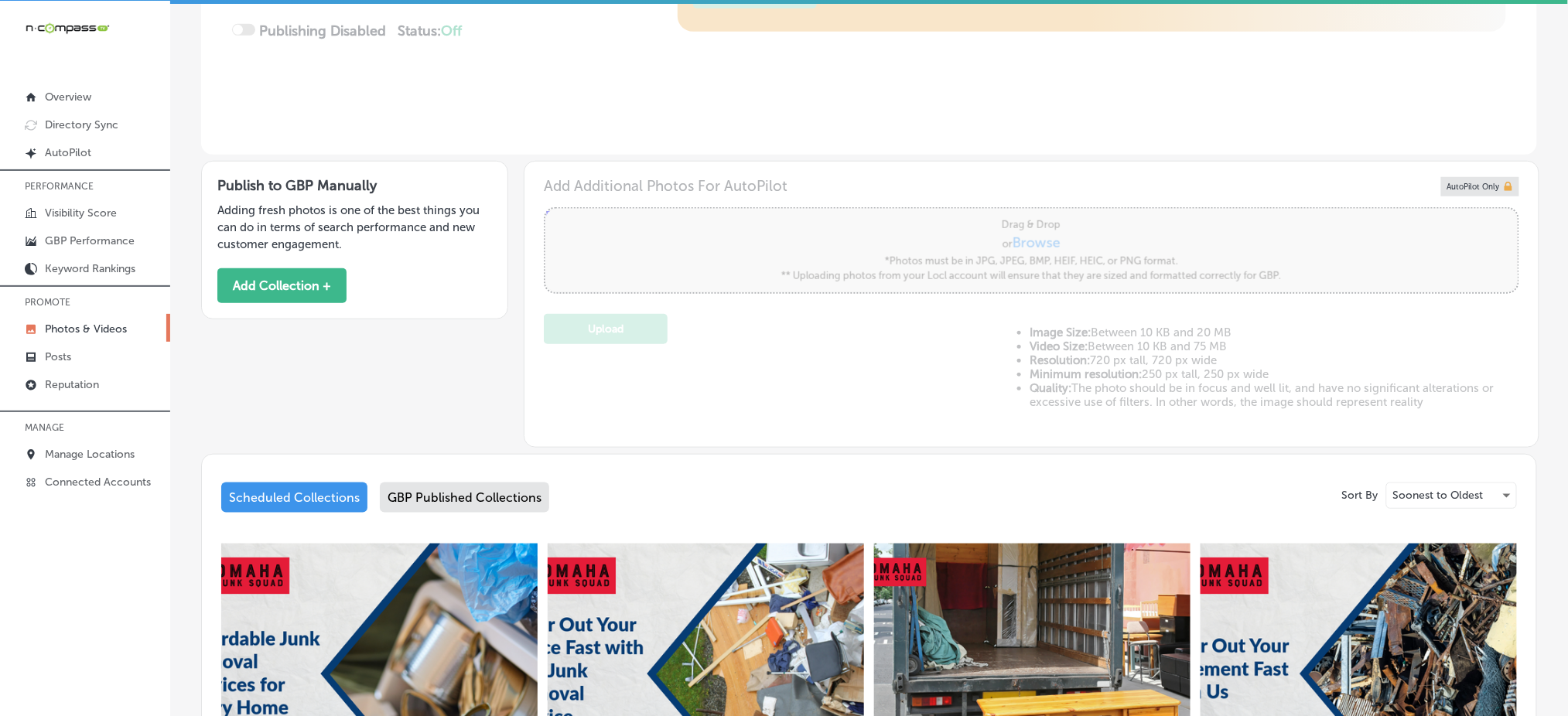
type input "5"
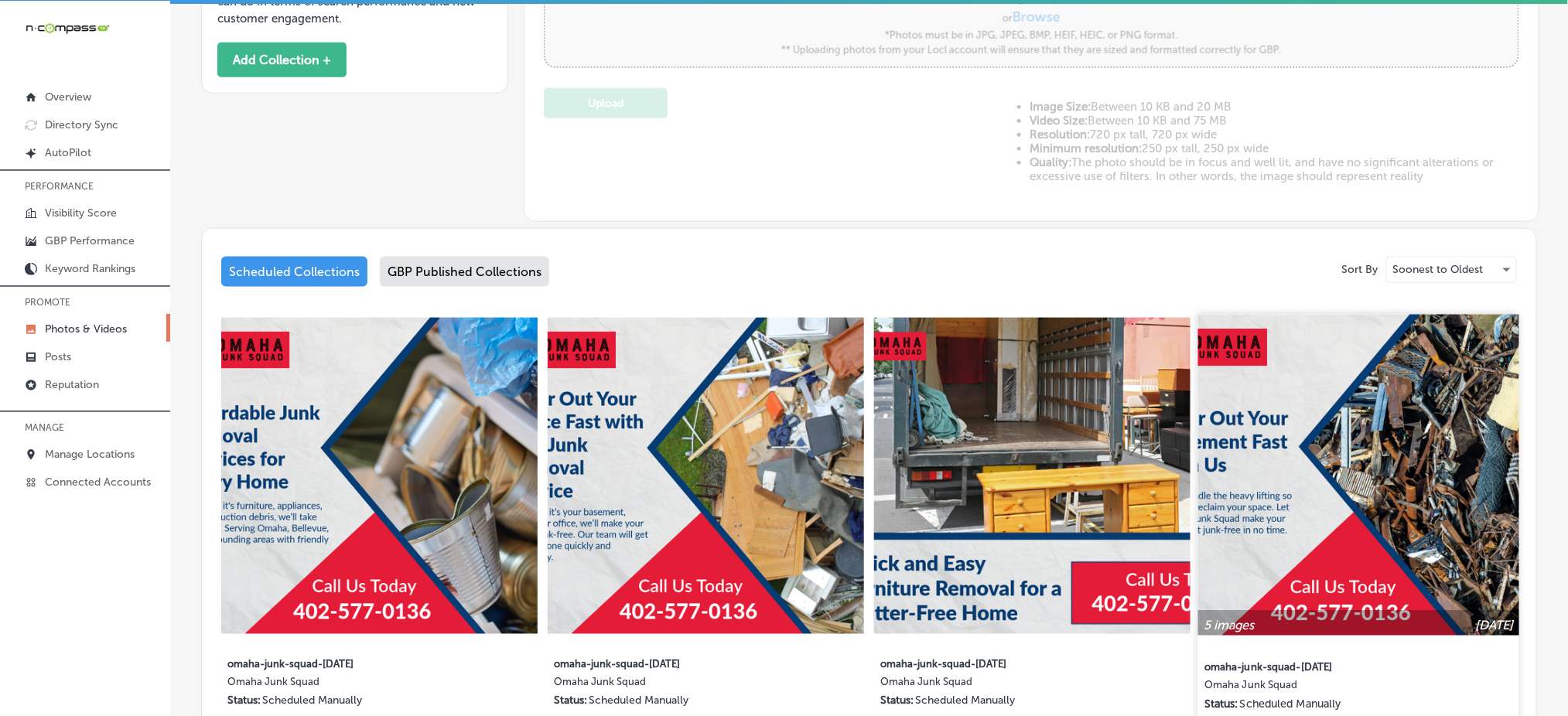
scroll to position [739, 0]
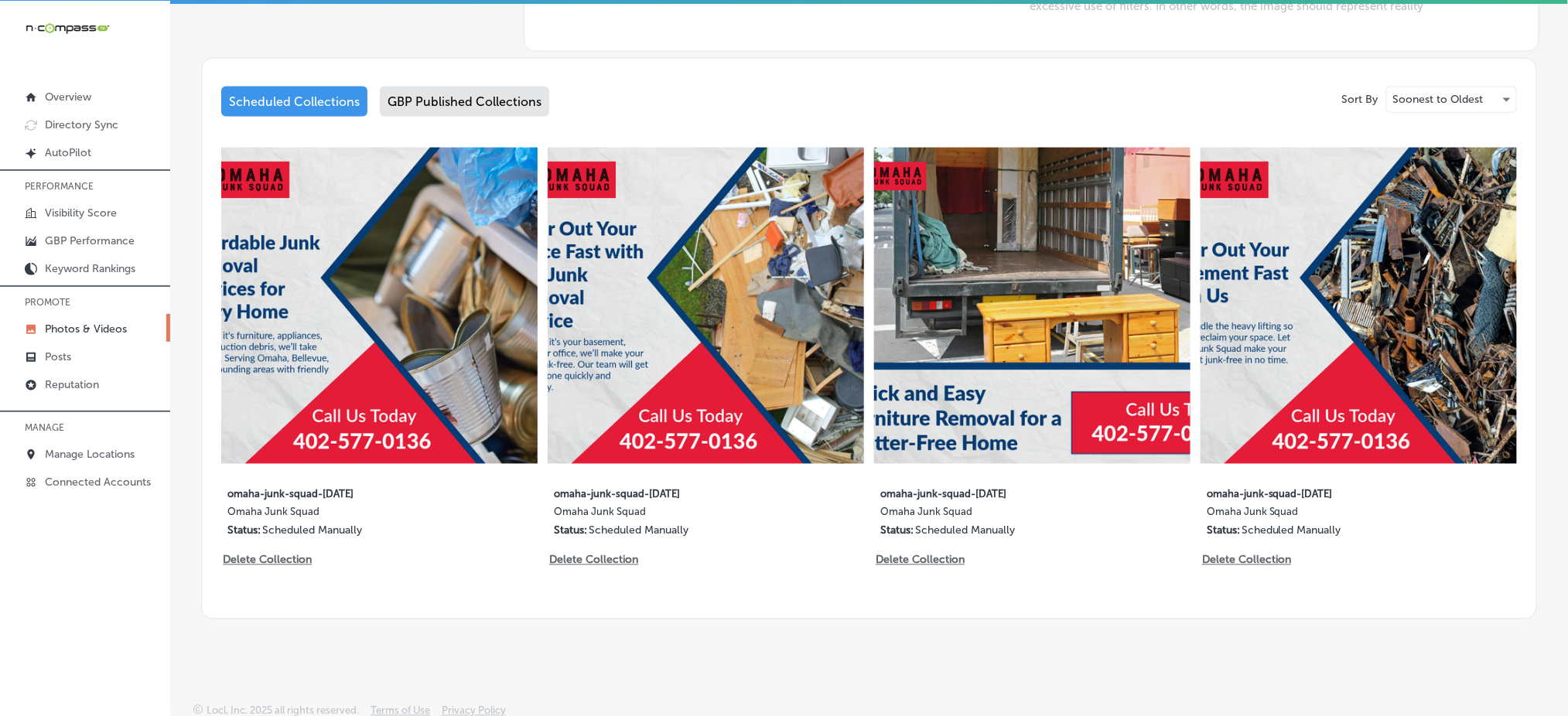
click at [523, 93] on div "GBP Published Collections" at bounding box center [464, 102] width 170 height 31
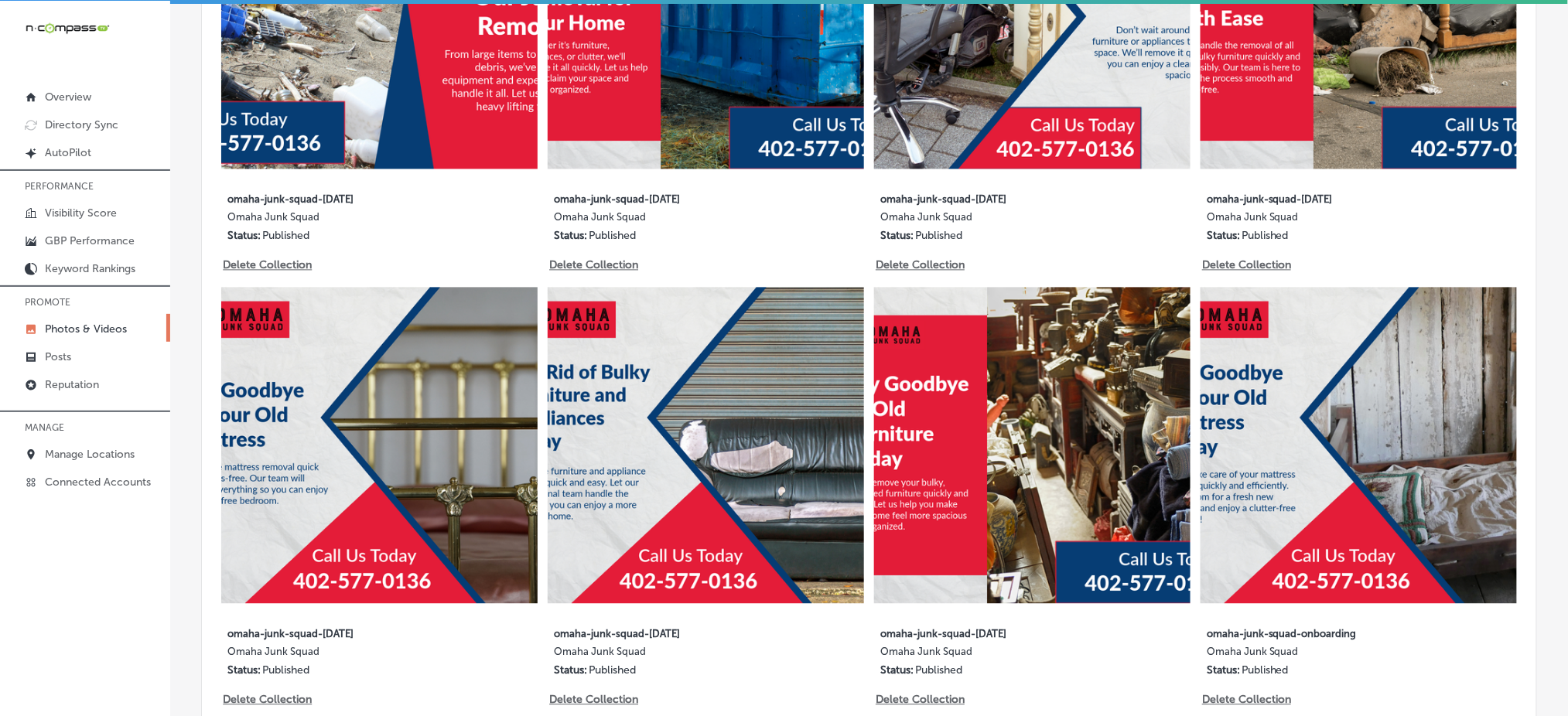
scroll to position [1049, 0]
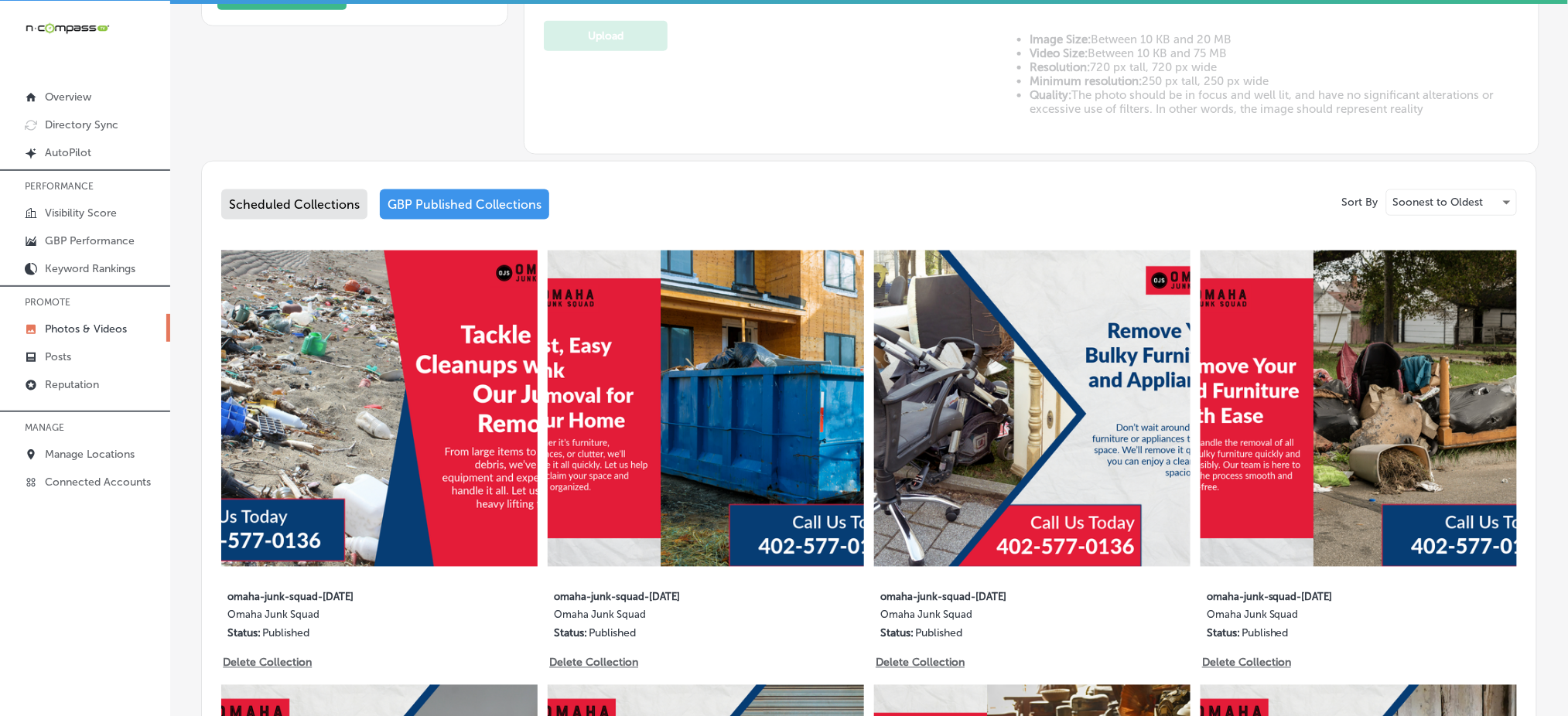
click at [320, 198] on div "Scheduled Collections" at bounding box center [294, 205] width 146 height 31
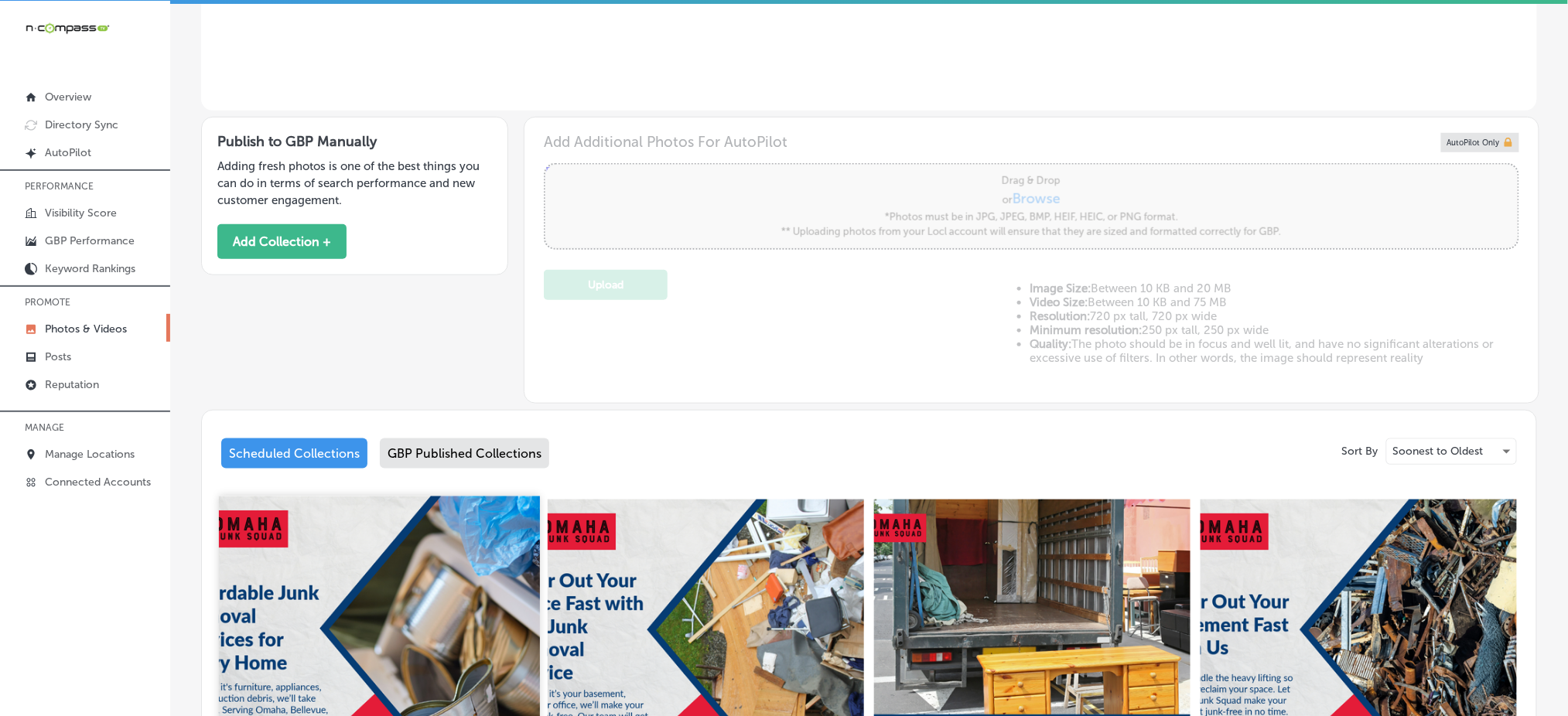
scroll to position [327, 0]
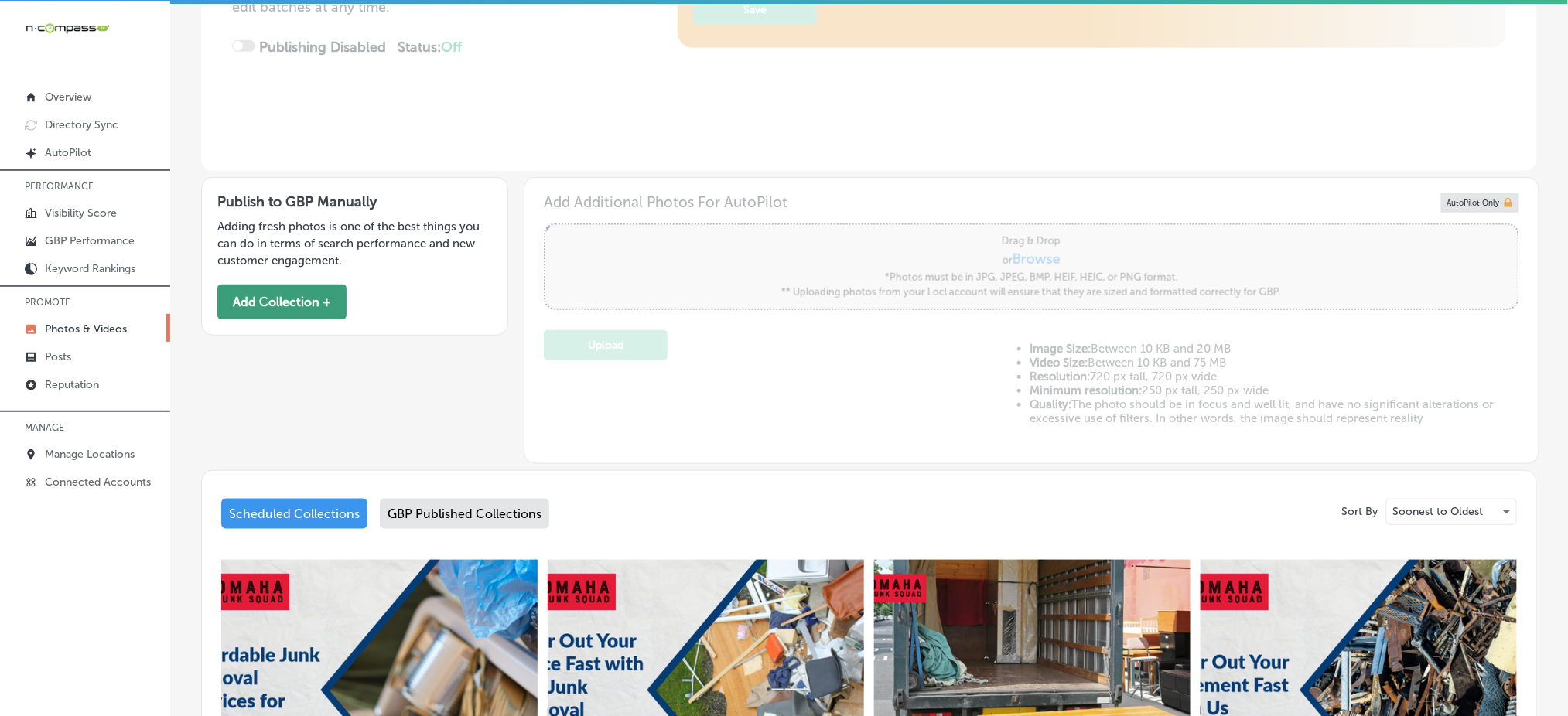
click at [292, 288] on button "Add Collection +" at bounding box center [281, 302] width 129 height 35
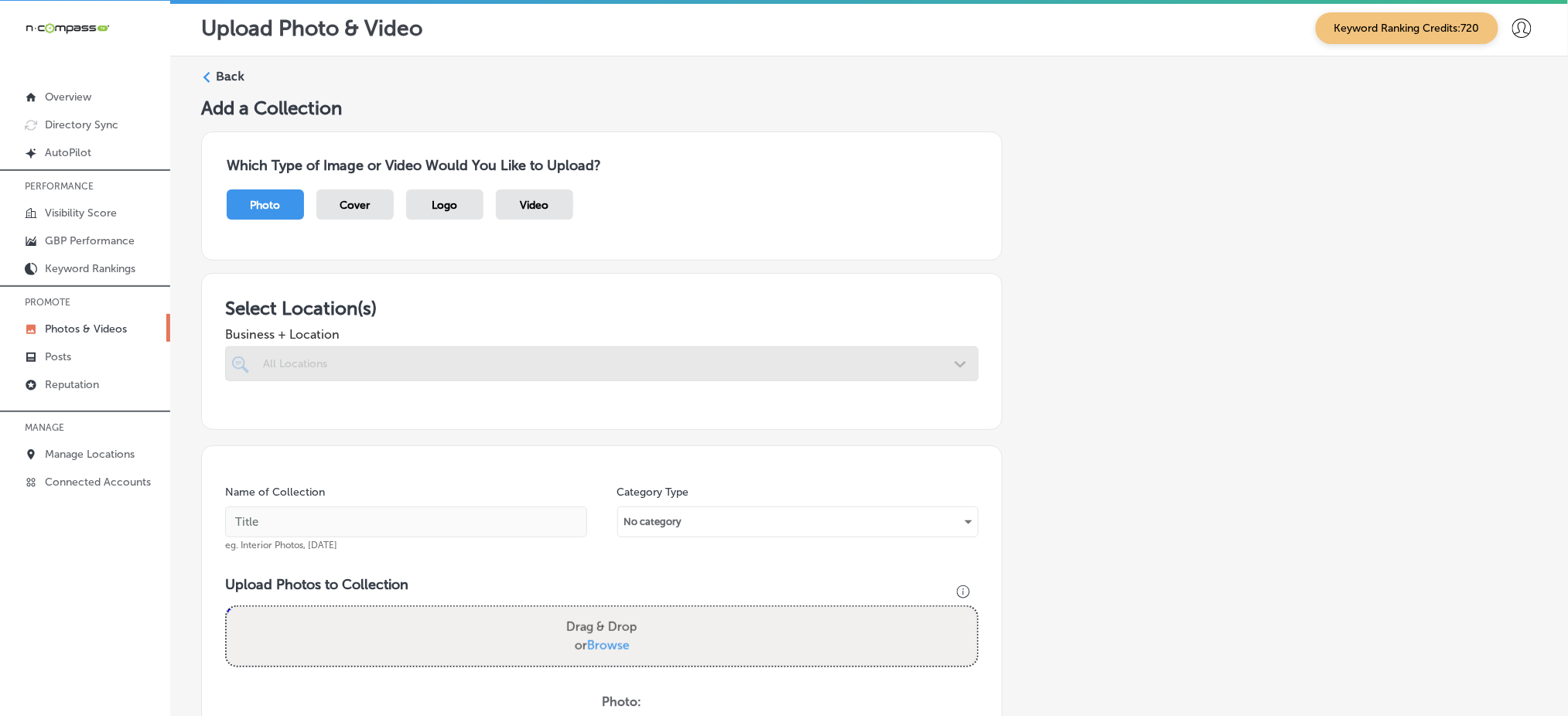
click at [305, 354] on div at bounding box center [602, 364] width 753 height 35
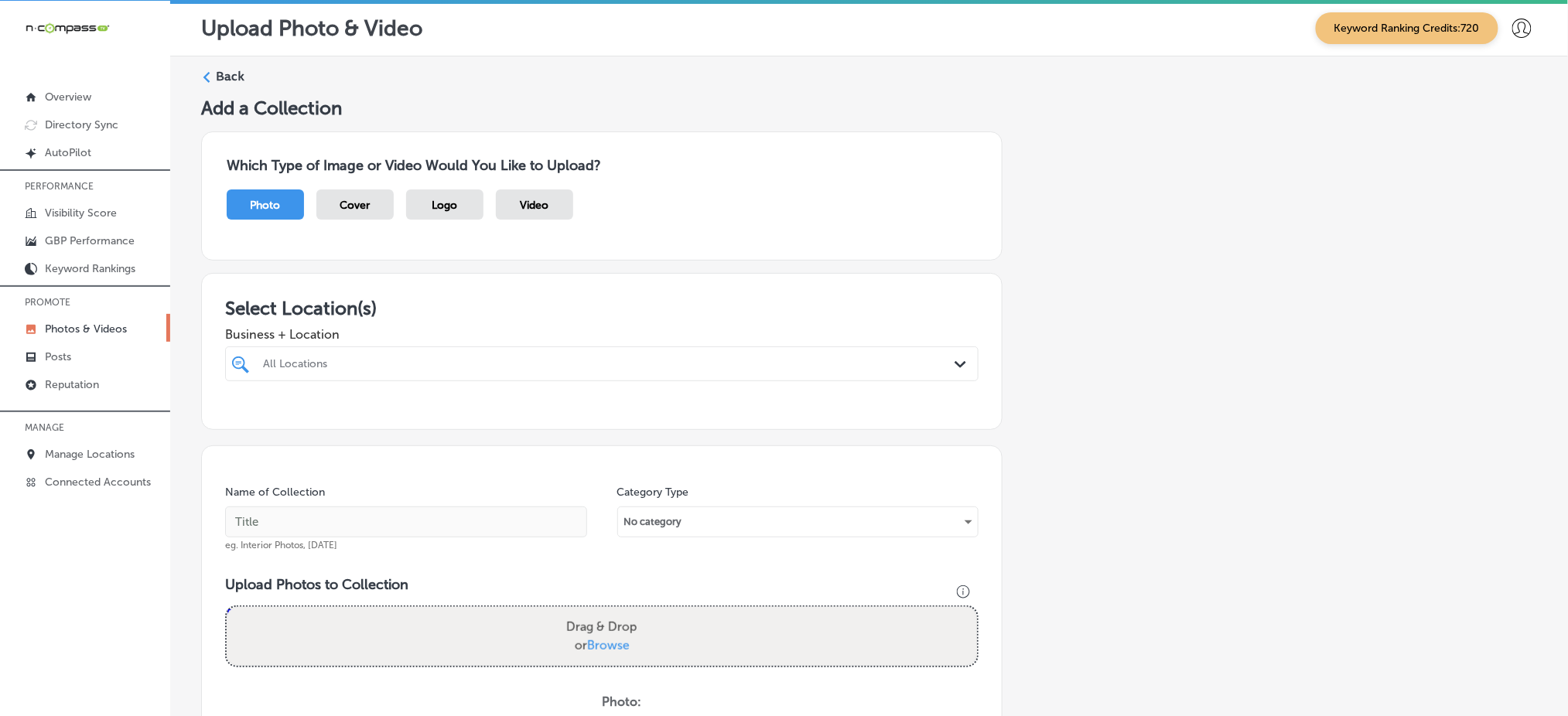
click at [354, 366] on div "All Locations" at bounding box center [609, 364] width 693 height 14
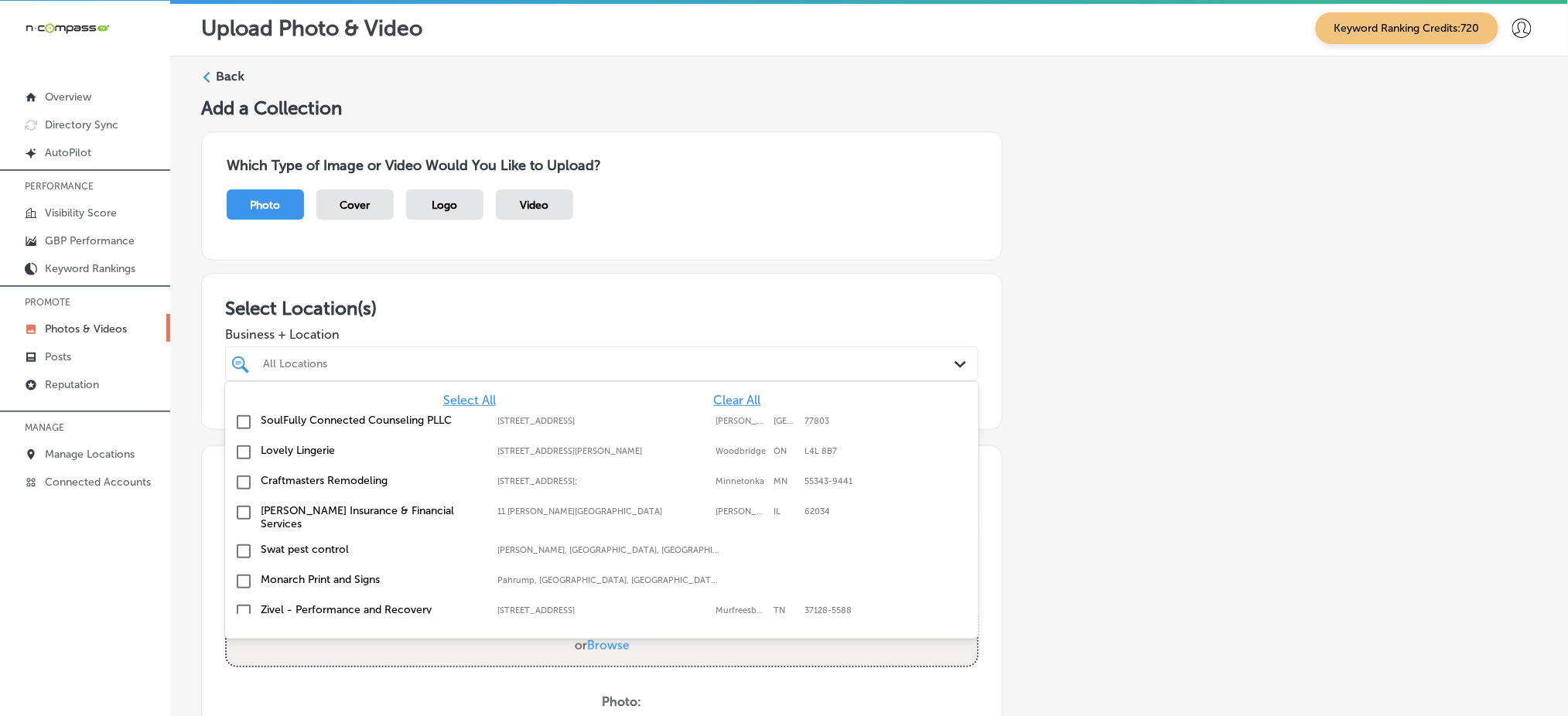
click at [726, 397] on span "Clear All" at bounding box center [737, 400] width 47 height 14
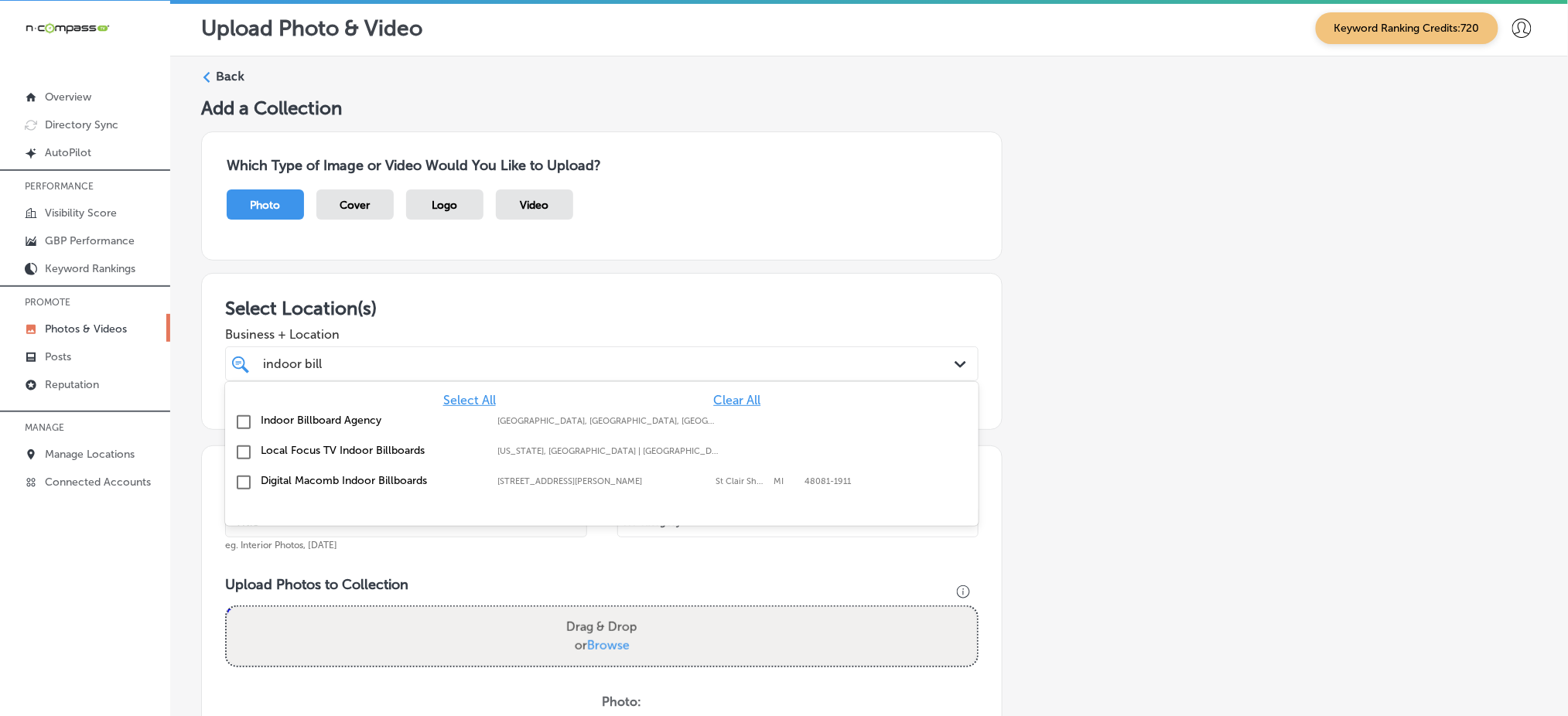
click at [707, 416] on div "[GEOGRAPHIC_DATA], [GEOGRAPHIC_DATA], [GEOGRAPHIC_DATA] | Helena, [GEOGRAPHIC_D…" at bounding box center [608, 421] width 221 height 10
type input "indoor bill"
click at [643, 289] on div "Select Location(s) Business + Location option focused, 2 of 368. 4 results avai…" at bounding box center [601, 351] width 801 height 157
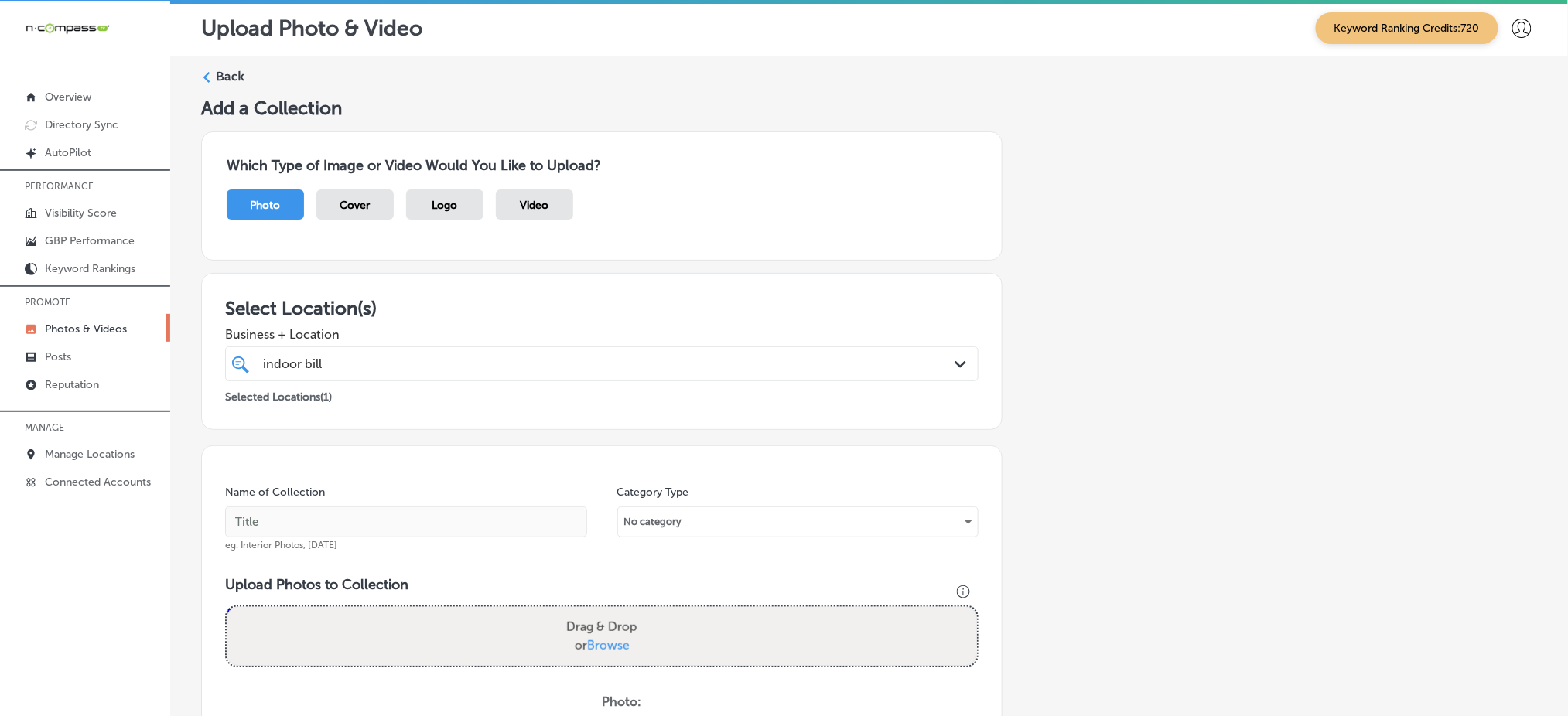
click at [576, 366] on div "indoor bill indoor bill" at bounding box center [567, 364] width 613 height 21
click at [456, 363] on div "indoor bill indoor bill" at bounding box center [567, 364] width 613 height 21
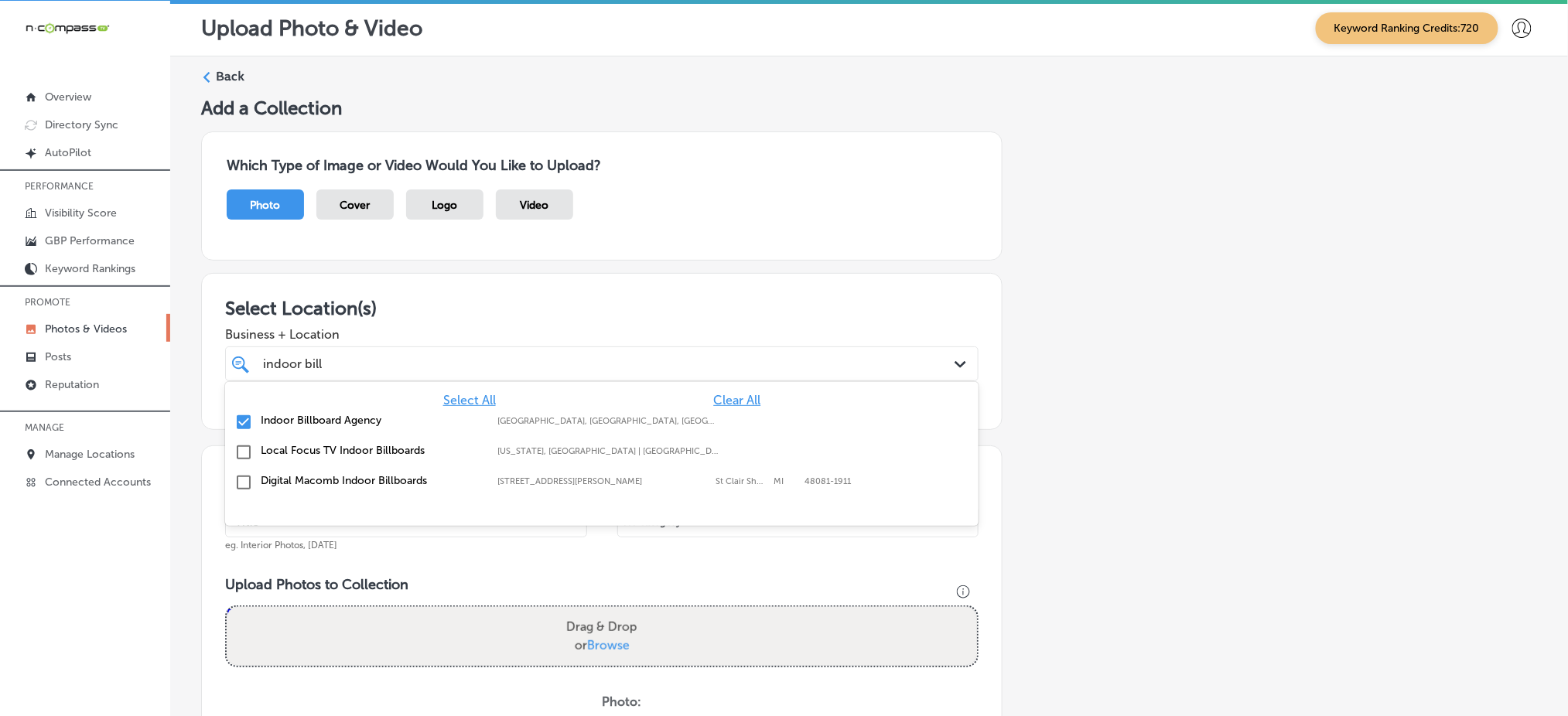
click at [456, 363] on div "indoor bill indoor bill" at bounding box center [567, 364] width 613 height 21
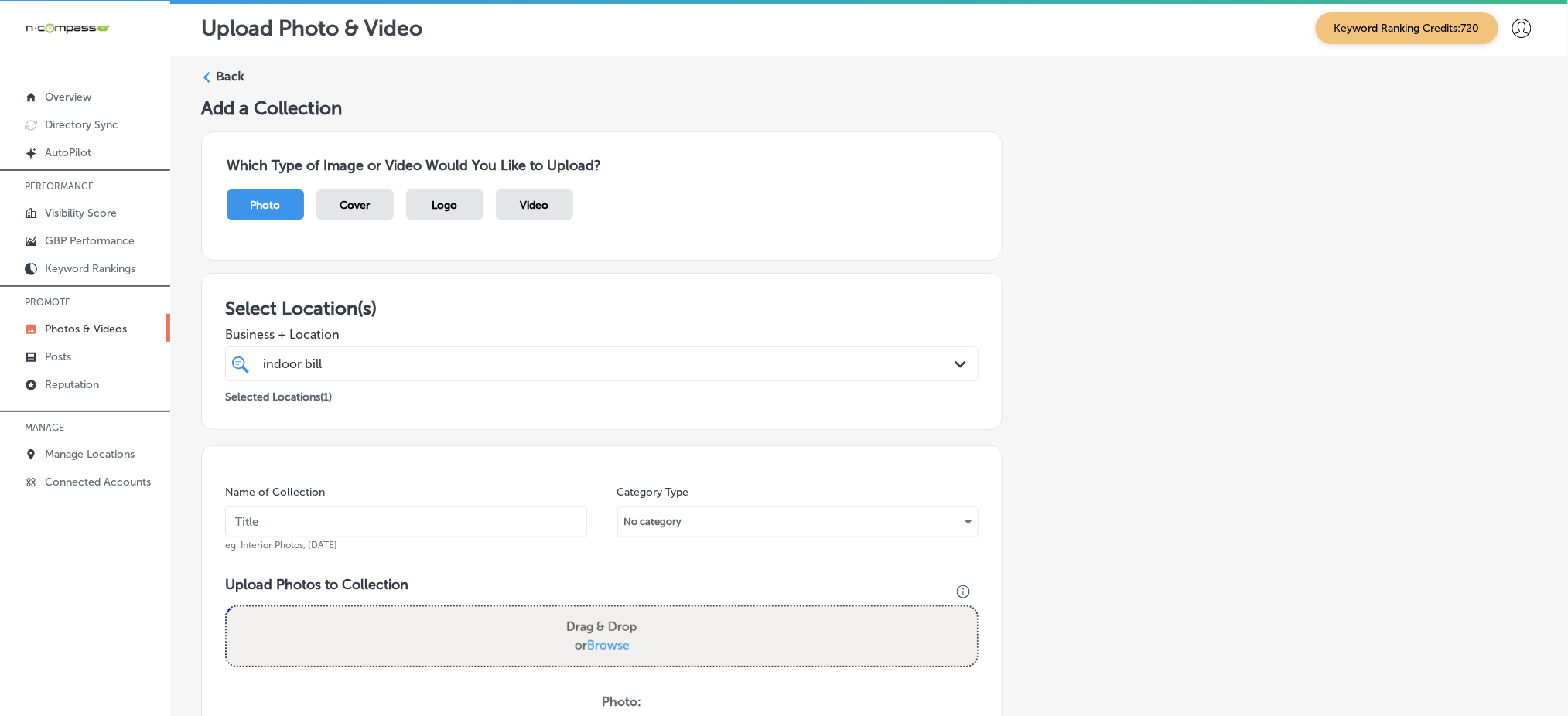
click at [308, 527] on input "text" at bounding box center [406, 522] width 362 height 31
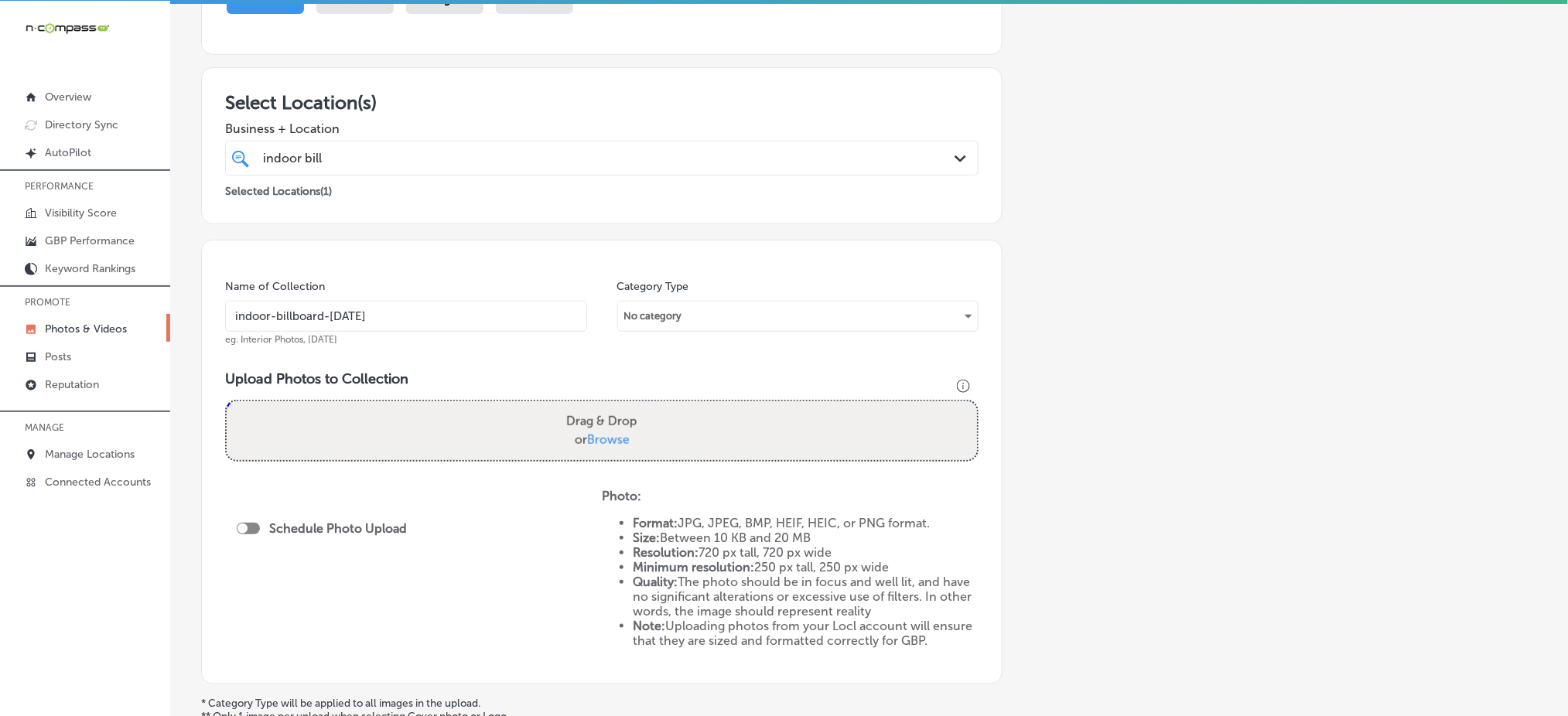
type input "indoor-billboard-[DATE]"
click at [602, 432] on span "Browse" at bounding box center [609, 439] width 42 height 14
click at [602, 406] on input "Drag & Drop or Browse" at bounding box center [601, 403] width 750 height 4
type input "C:\fakepath\top-digital-advertising-[US_STATE] (1).png"
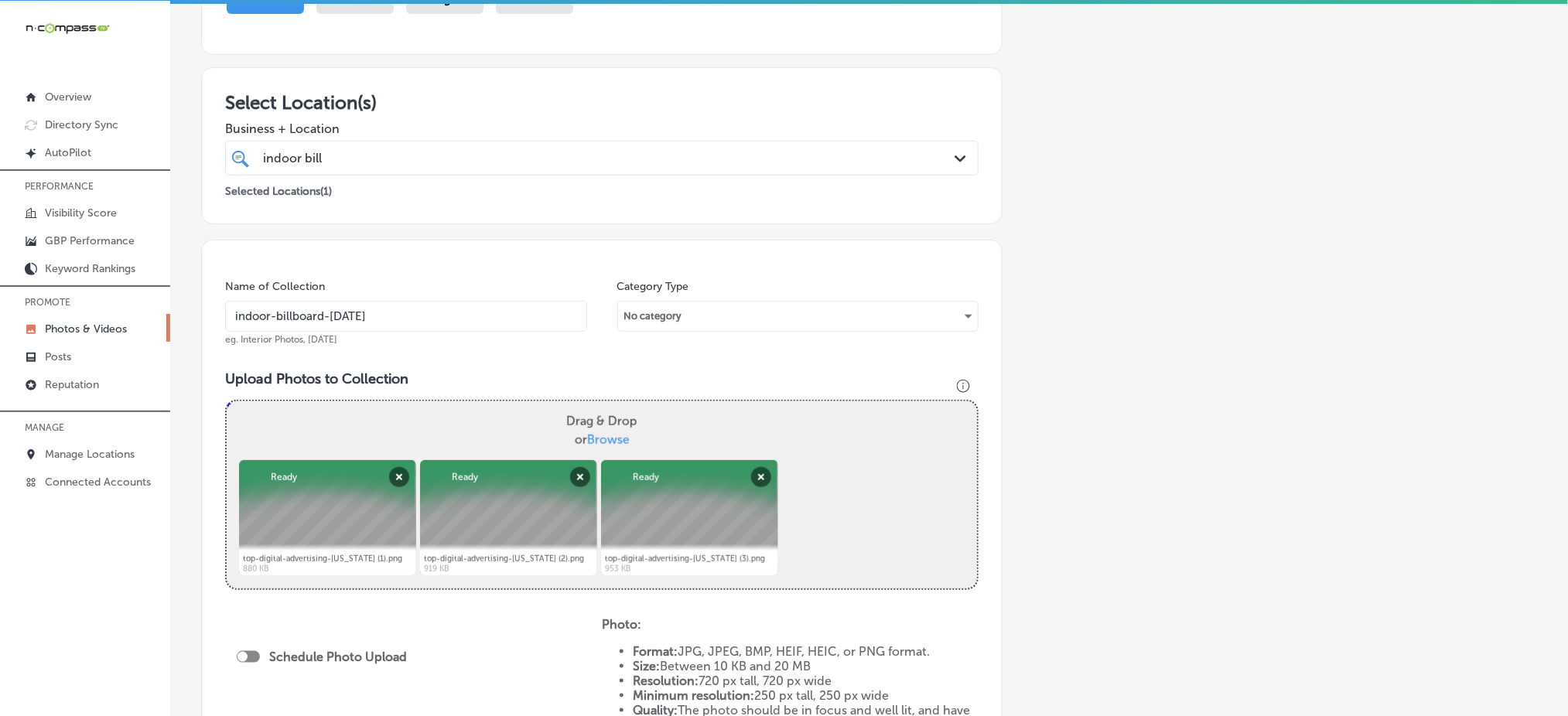
click at [243, 652] on div at bounding box center [242, 657] width 10 height 10
checkbox input "true"
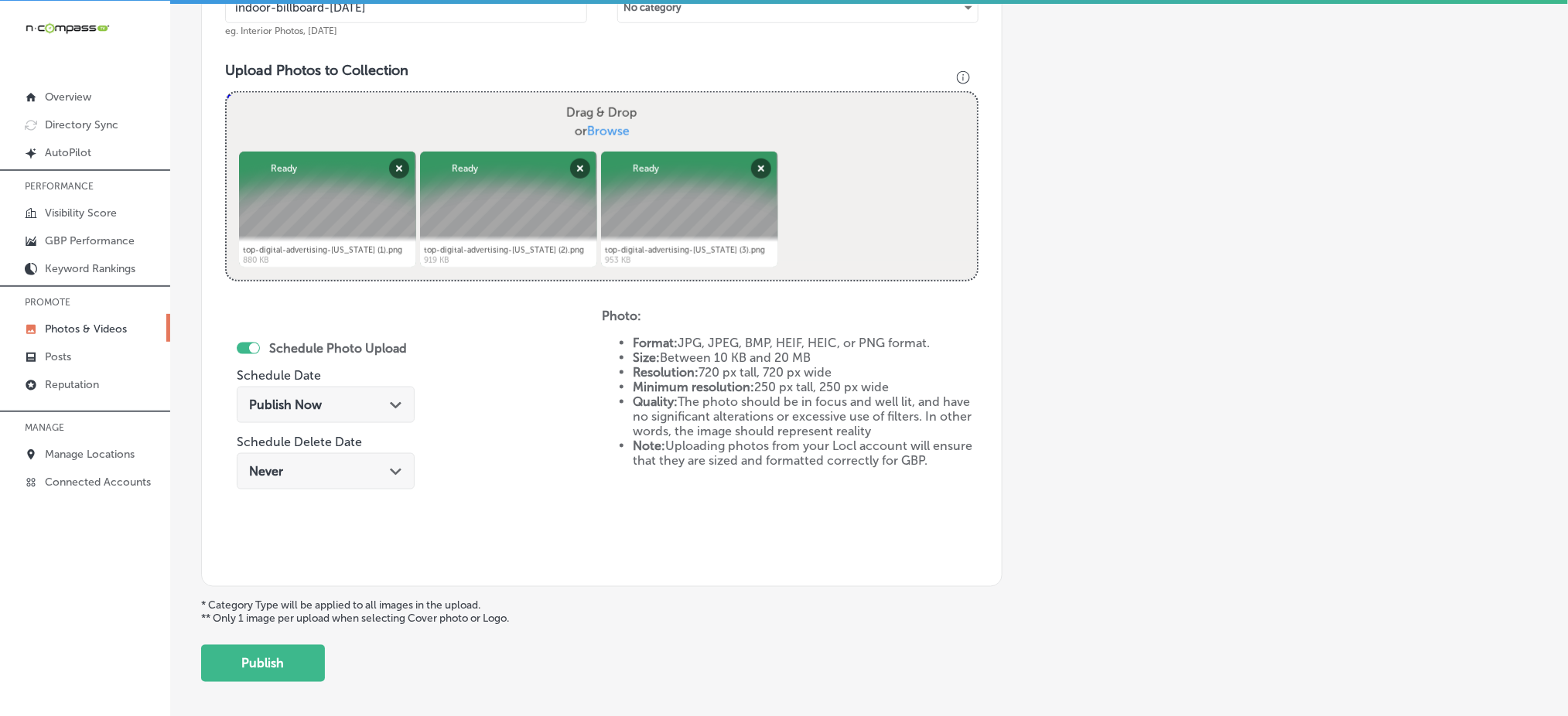
scroll to position [515, 0]
click at [372, 400] on div "Publish Now Path Created with Sketch." at bounding box center [325, 403] width 153 height 14
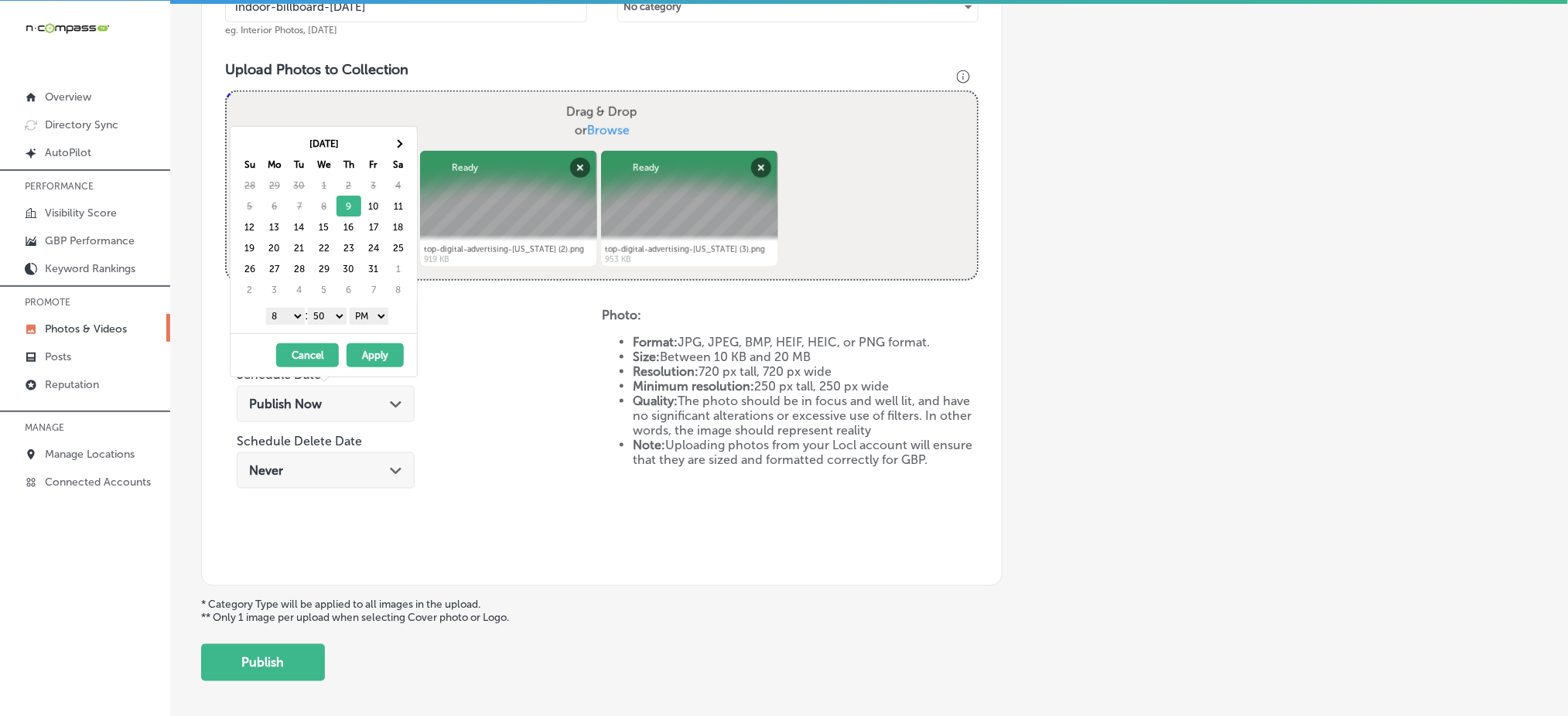
click at [296, 316] on select "1 2 3 4 5 6 7 8 9 10 11 12" at bounding box center [286, 316] width 39 height 17
click at [324, 308] on select "00 10 20 30 40 50" at bounding box center [327, 316] width 39 height 17
click at [371, 364] on button "Apply" at bounding box center [375, 355] width 58 height 24
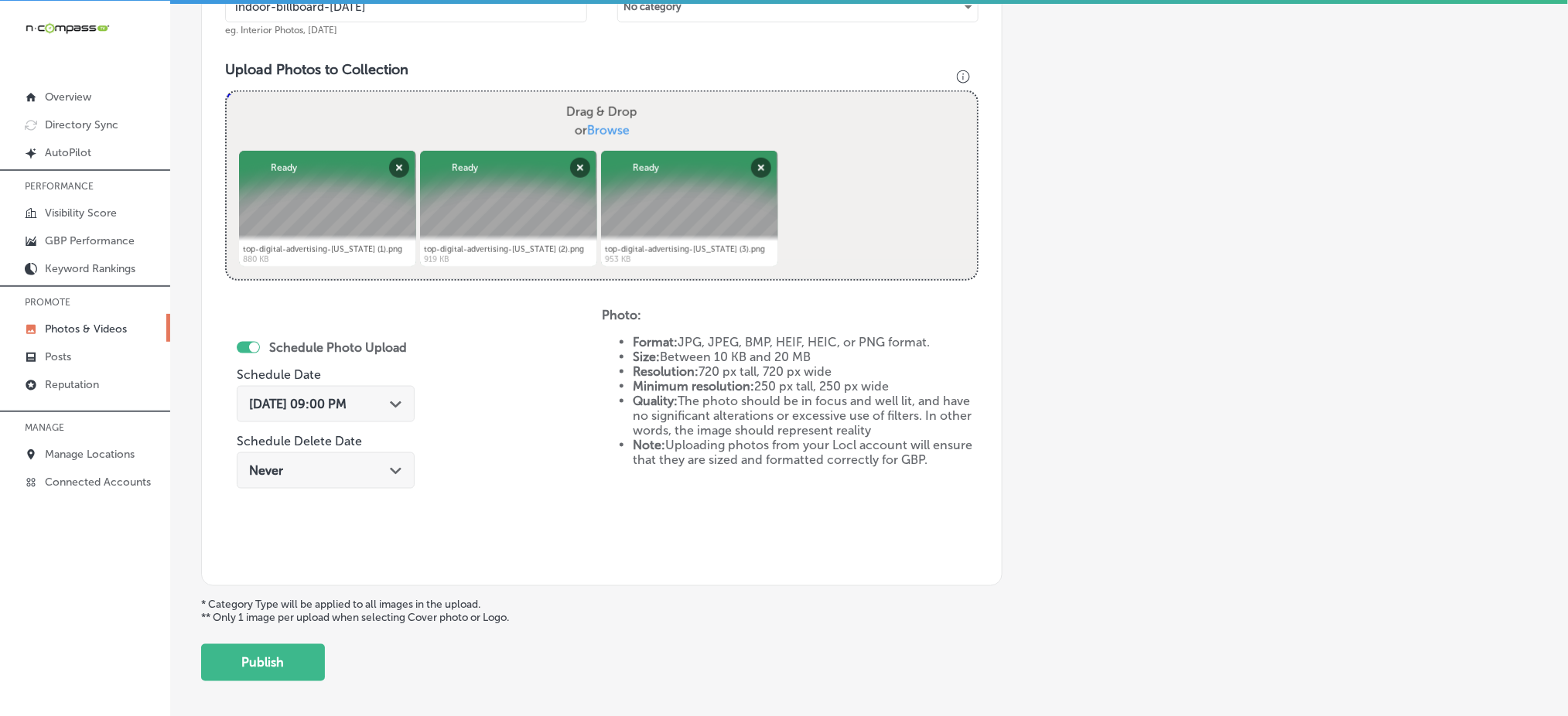
scroll to position [206, 0]
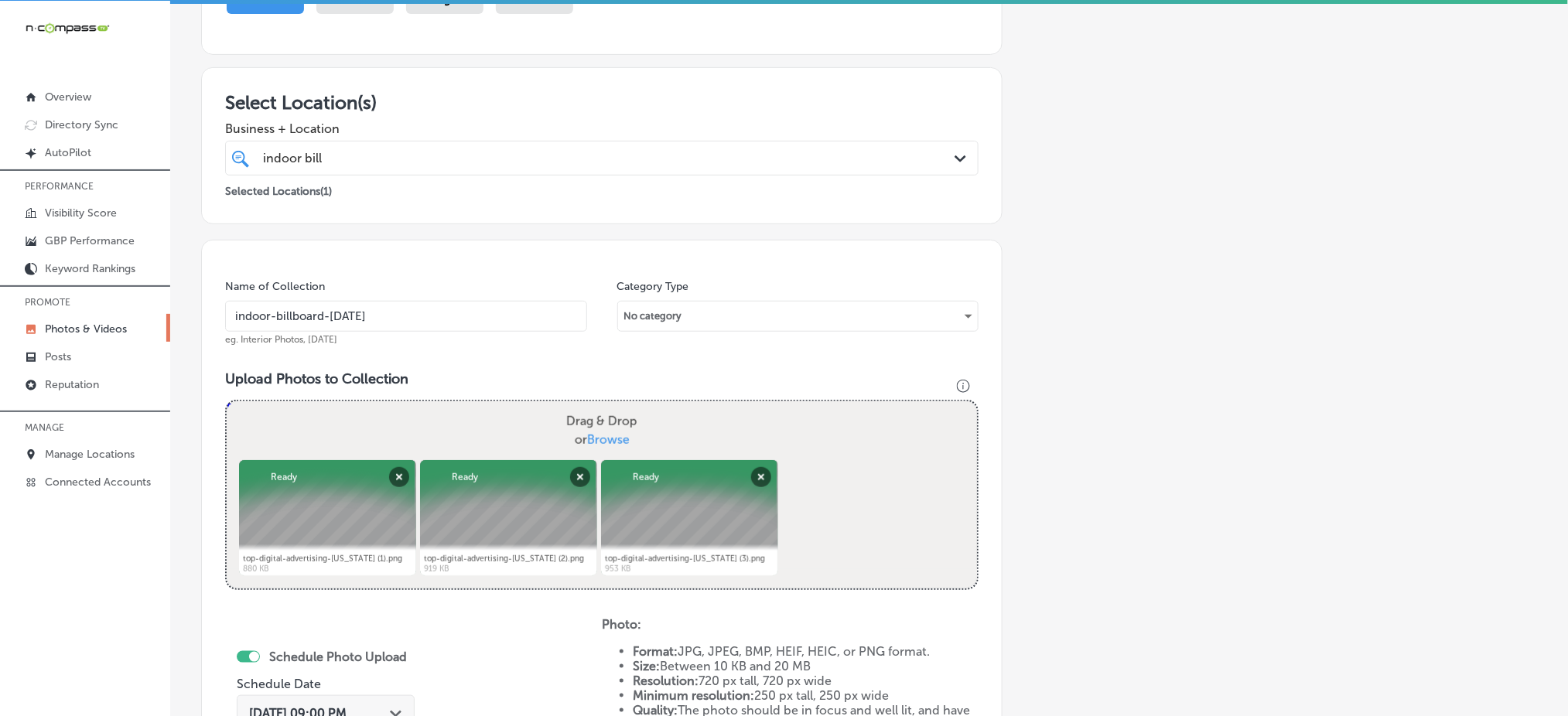
click at [419, 147] on div "indoor bill indoor bill" at bounding box center [567, 158] width 613 height 21
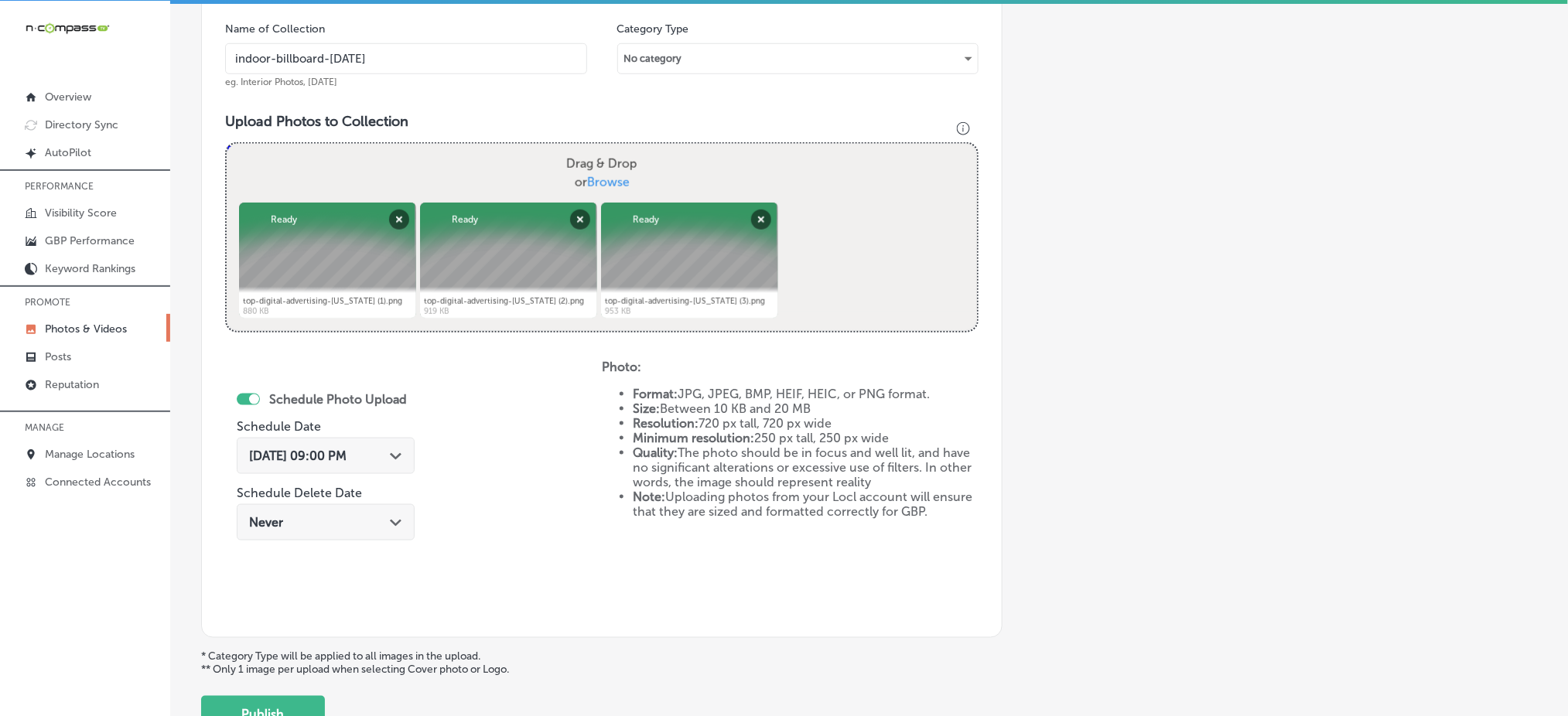
scroll to position [375, 0]
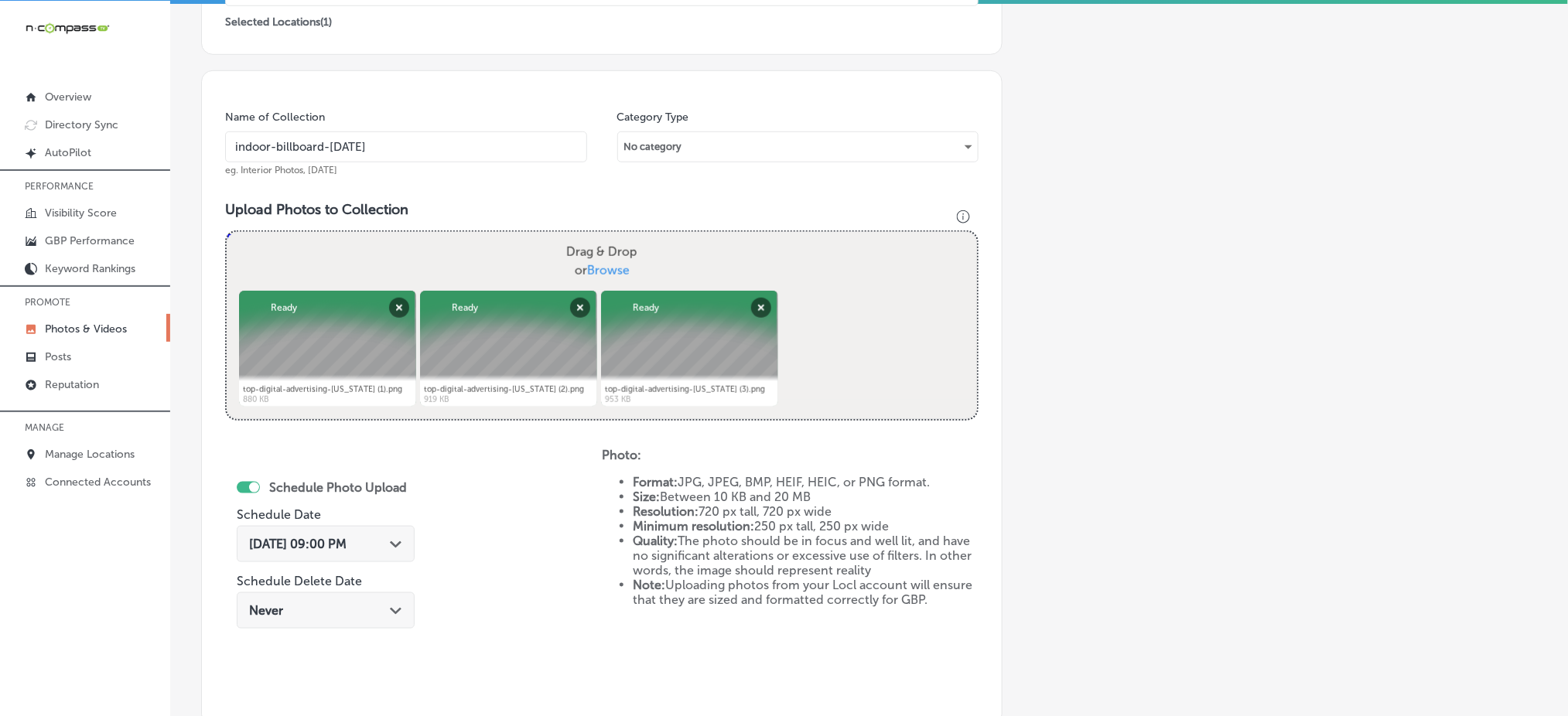
click at [392, 132] on input "indoor-billboard-[DATE]" at bounding box center [406, 147] width 362 height 31
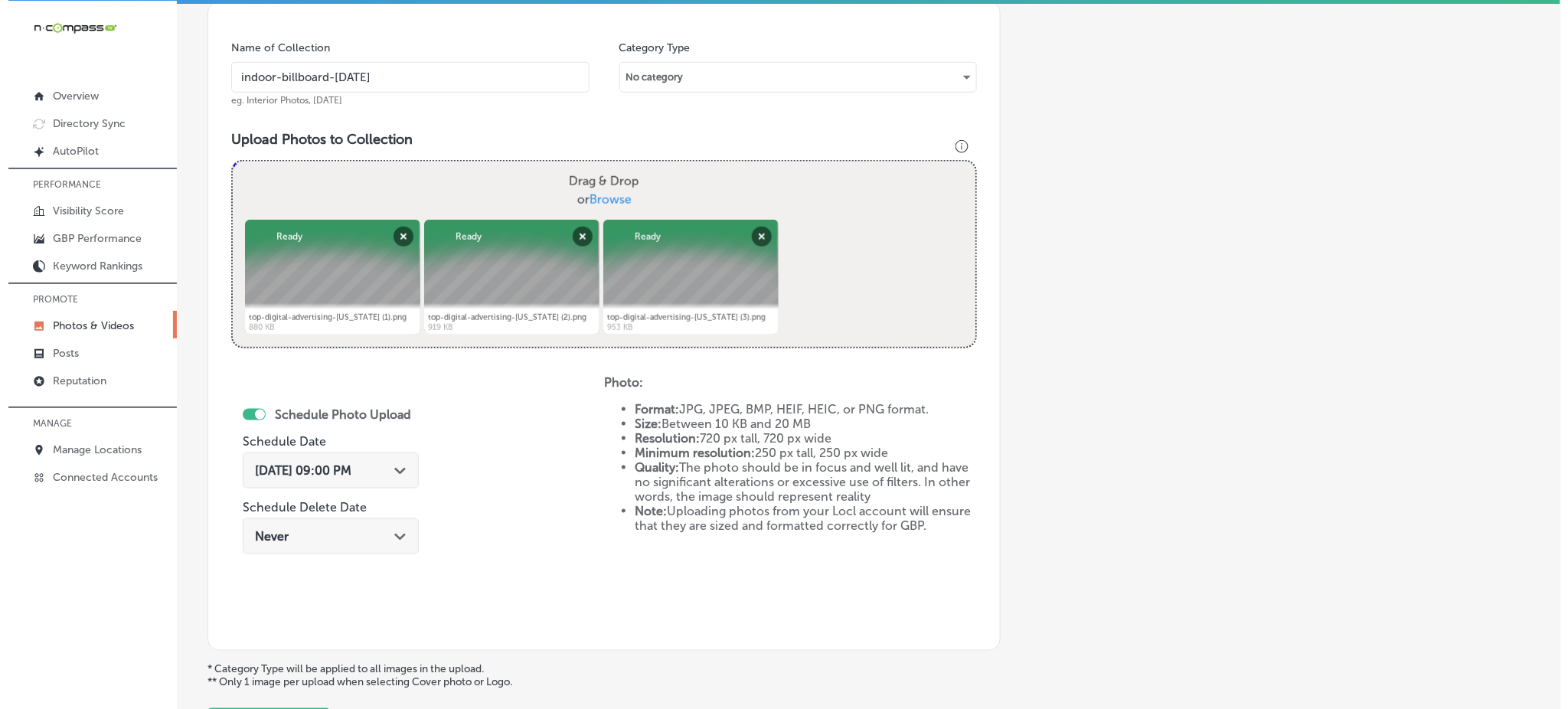
scroll to position [576, 0]
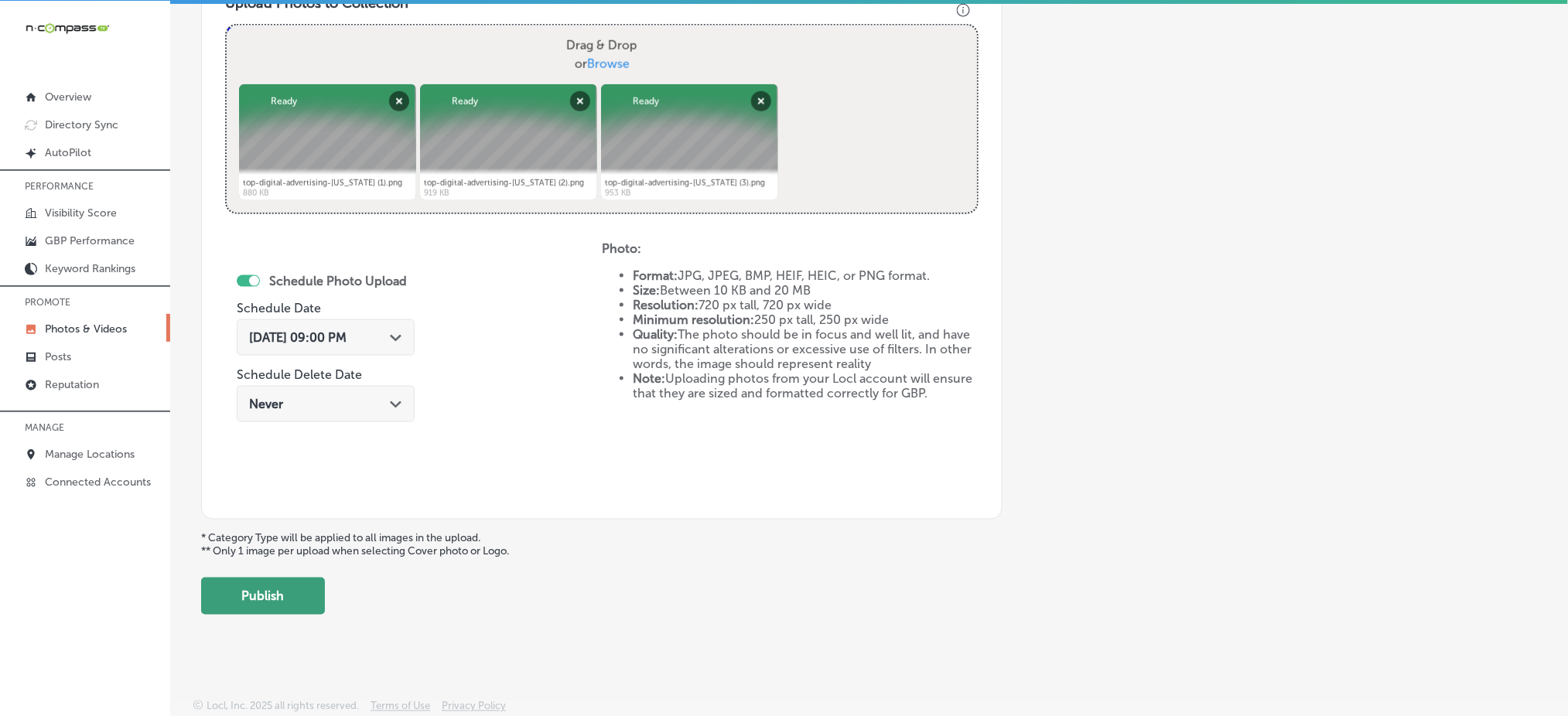
click at [314, 603] on button "Publish" at bounding box center [263, 597] width 124 height 37
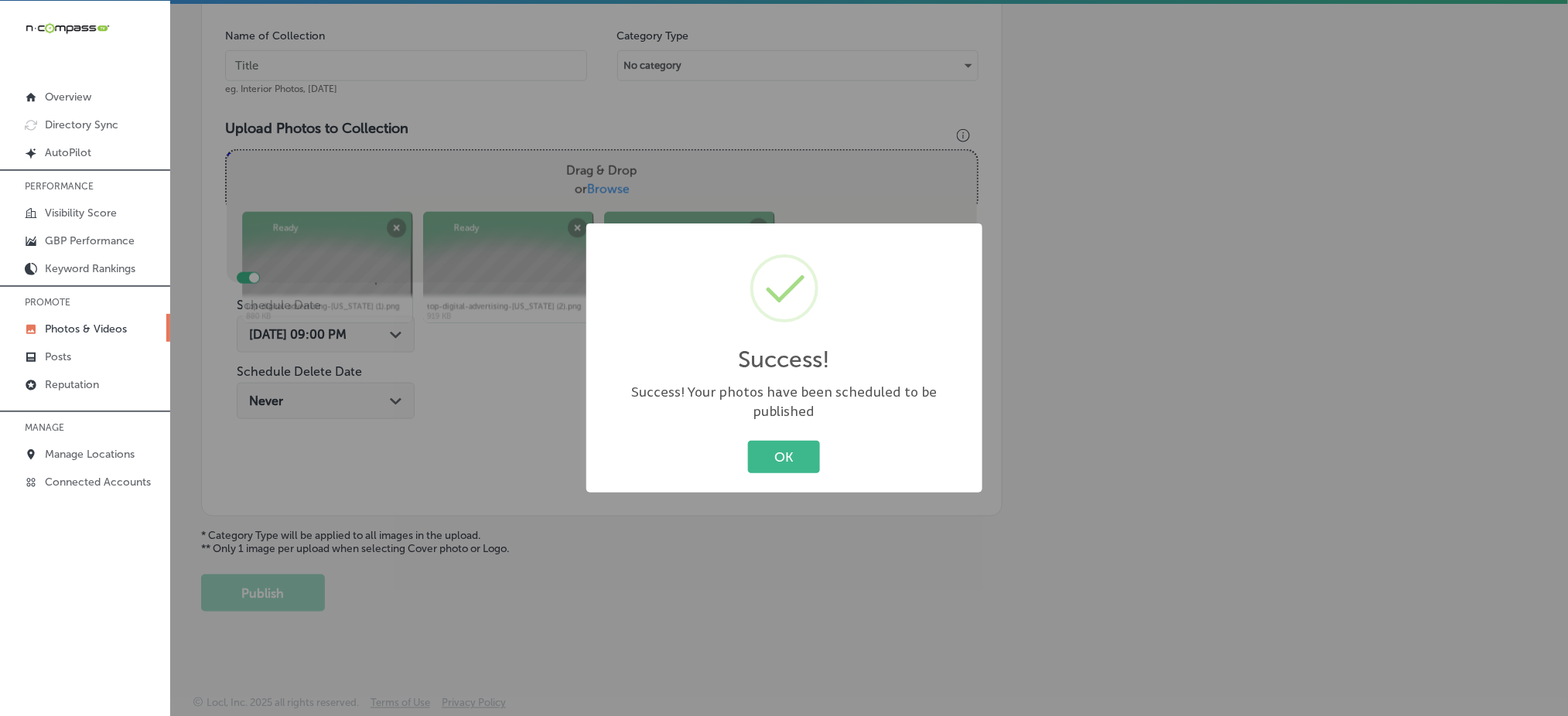
scroll to position [452, 0]
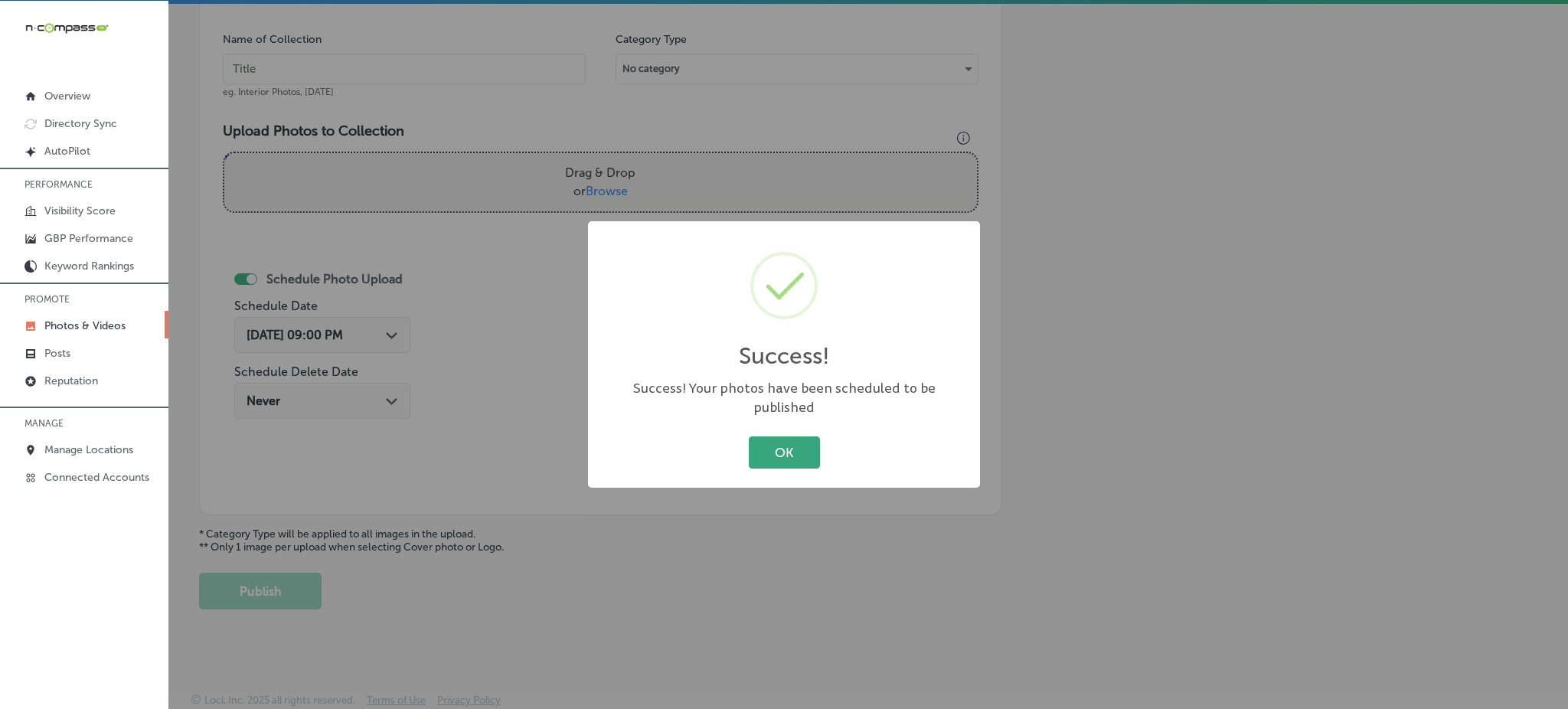
click at [758, 454] on button "OK" at bounding box center [784, 451] width 71 height 31
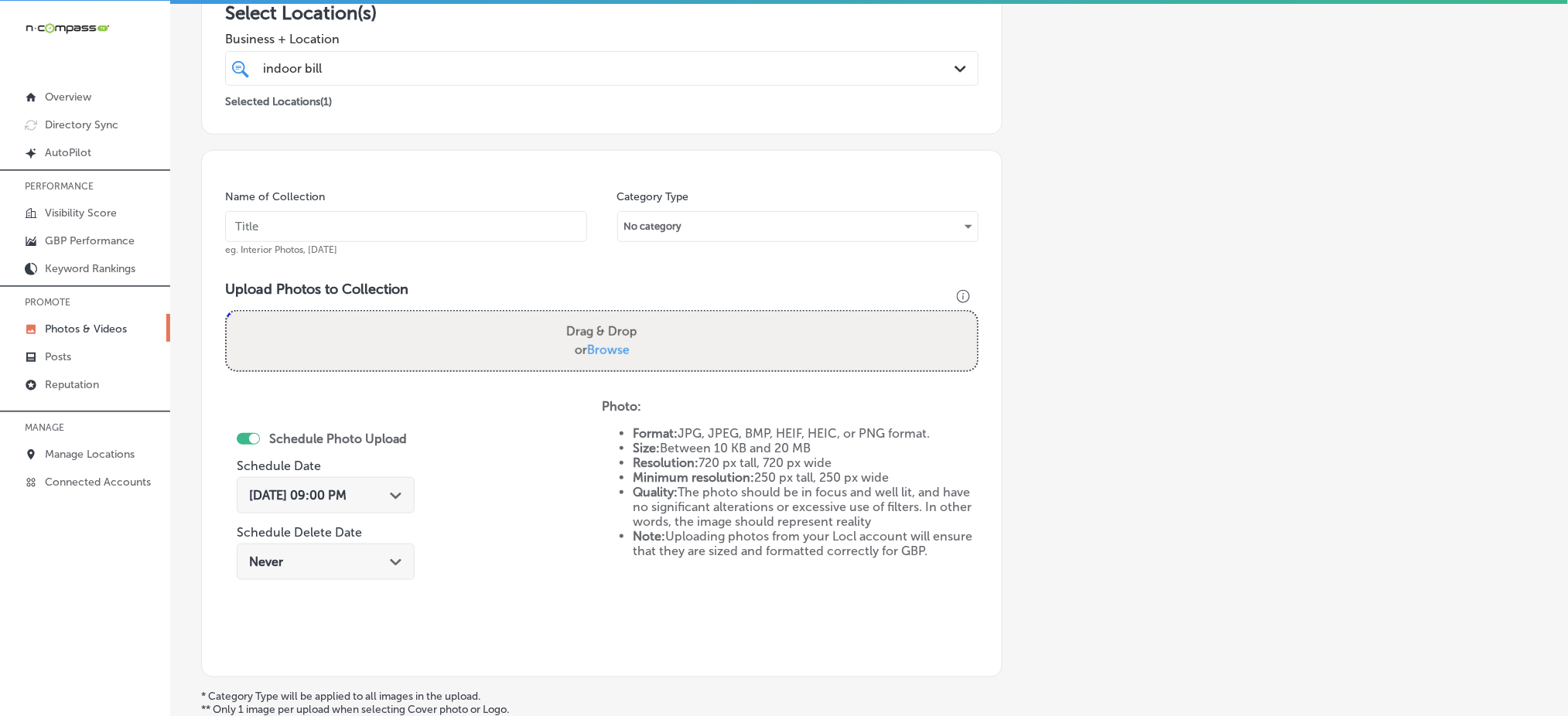
scroll to position [143, 0]
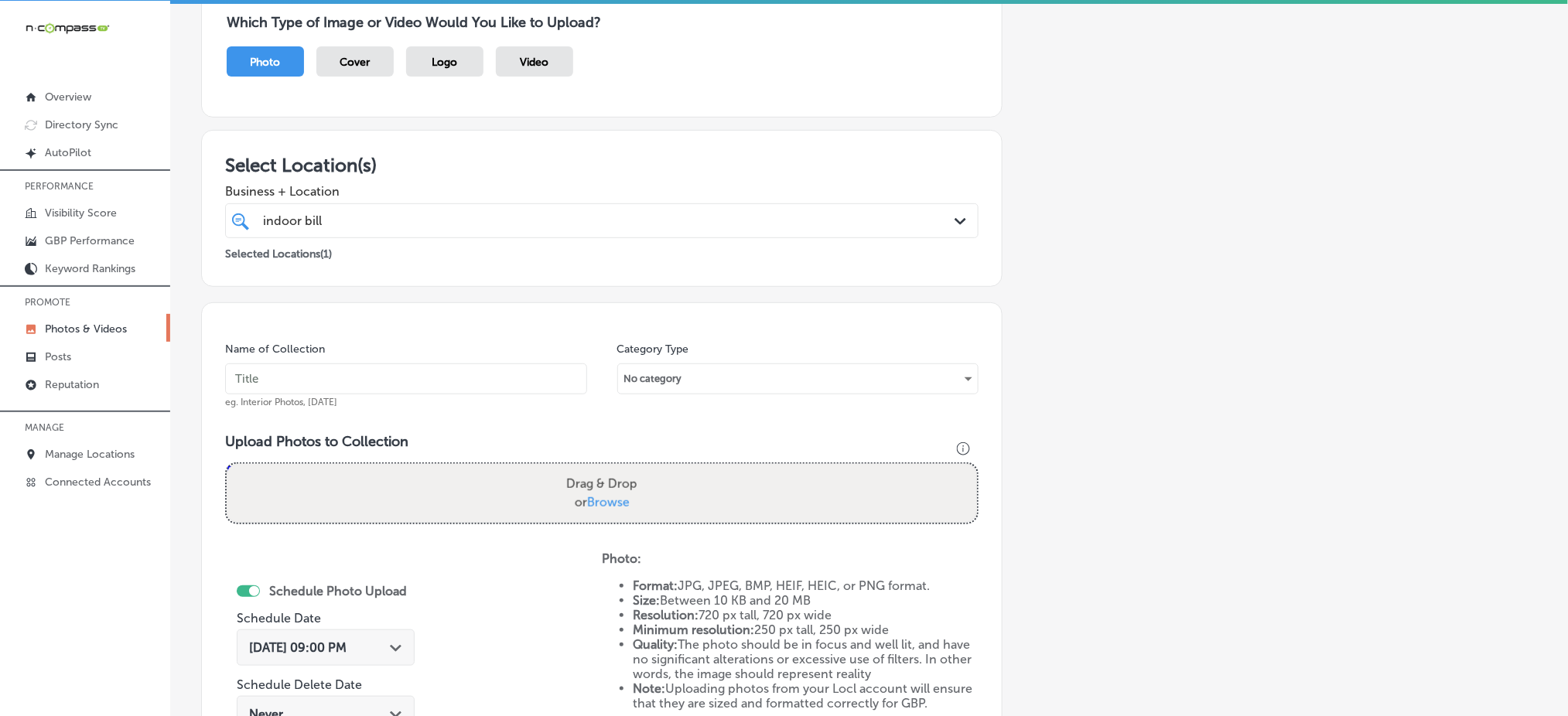
click at [292, 383] on input "text" at bounding box center [406, 379] width 362 height 31
paste input "indoor-billboard-[DATE]"
type input "indoor-billboard-[DATE]"
click at [609, 500] on span "Browse" at bounding box center [609, 502] width 42 height 14
click at [609, 469] on input "Drag & Drop or Browse" at bounding box center [601, 466] width 750 height 4
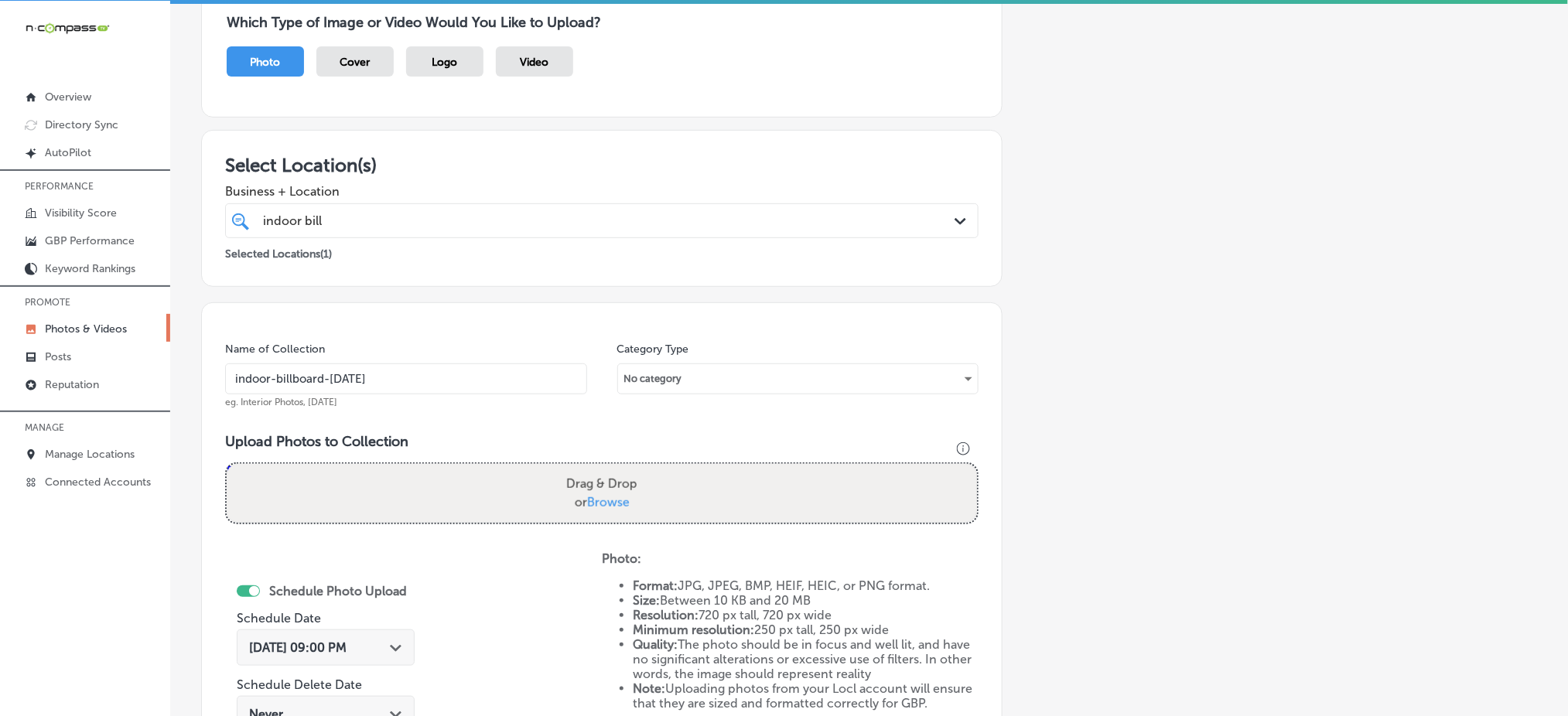
type input "C:\fakepath\top-digital-advertising-[US_STATE] (4).png"
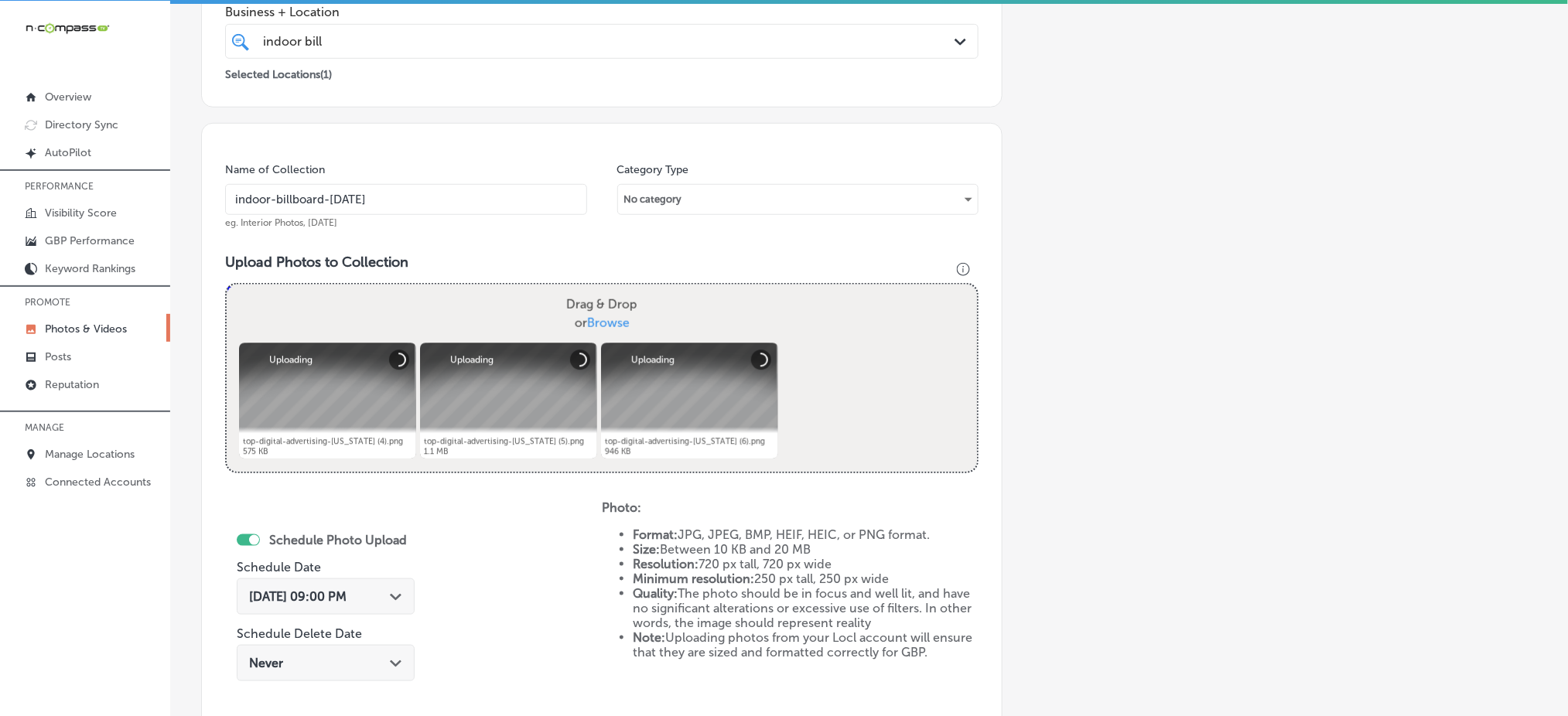
scroll to position [452, 0]
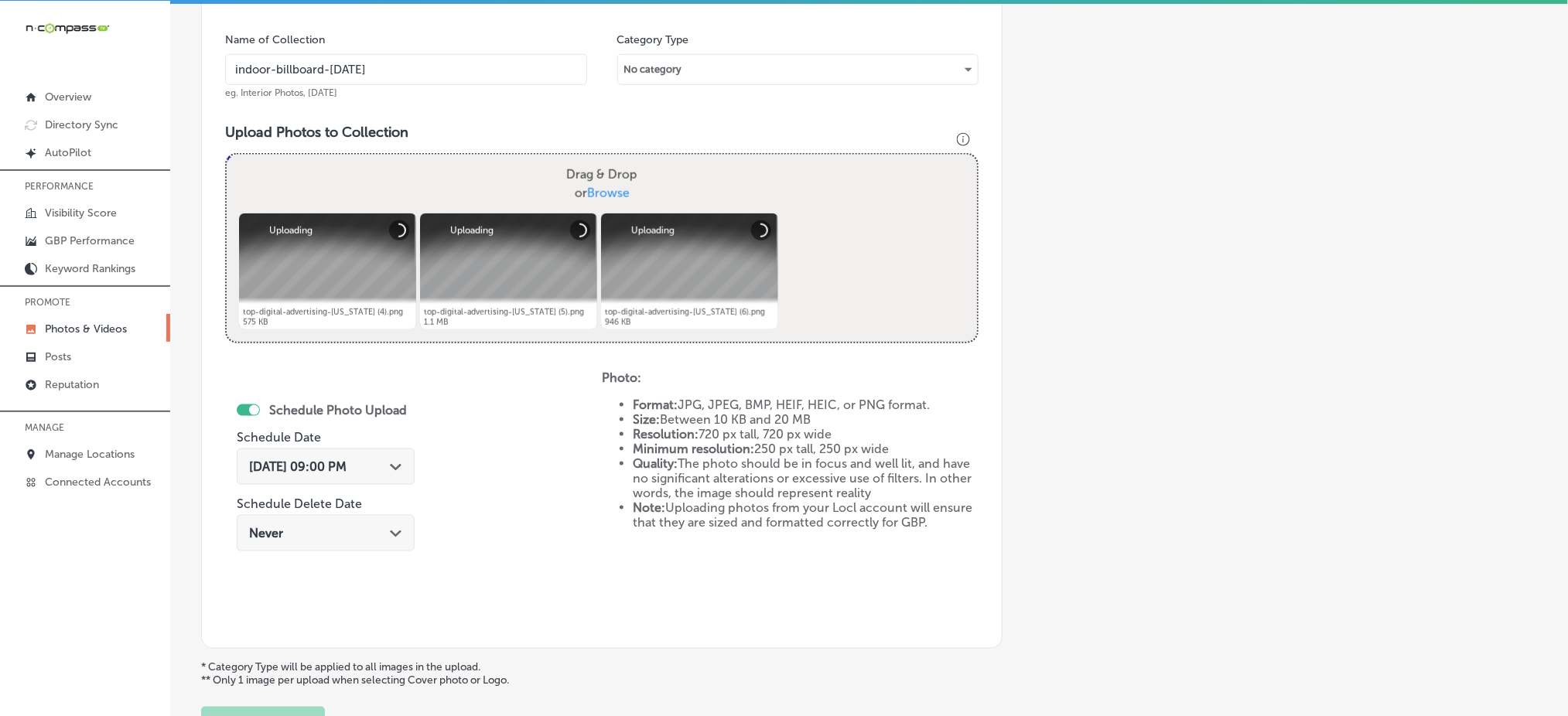
click at [281, 459] on span "[DATE] 09:00 PM" at bounding box center [297, 466] width 97 height 14
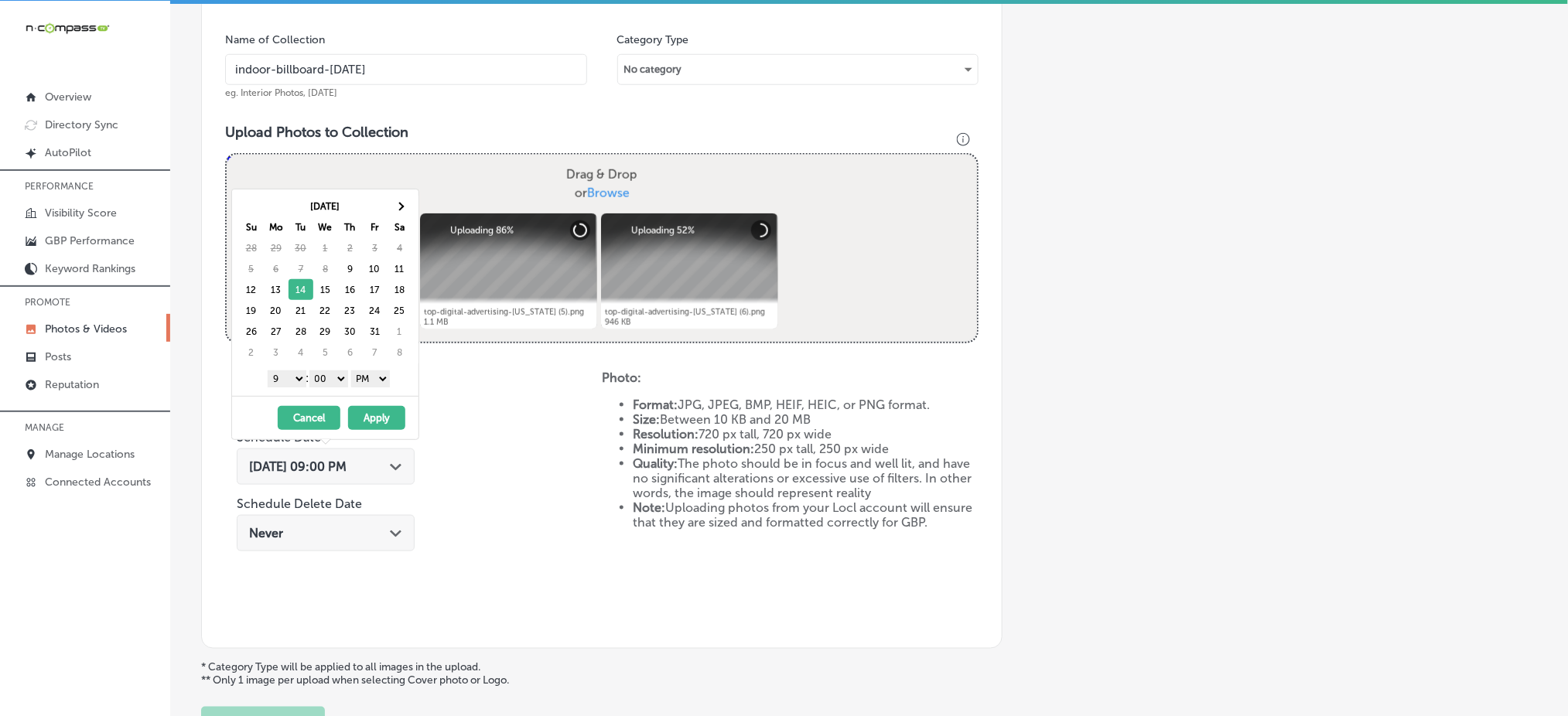
click at [282, 380] on select "1 2 3 4 5 6 7 8 9 10 11 12" at bounding box center [287, 379] width 39 height 17
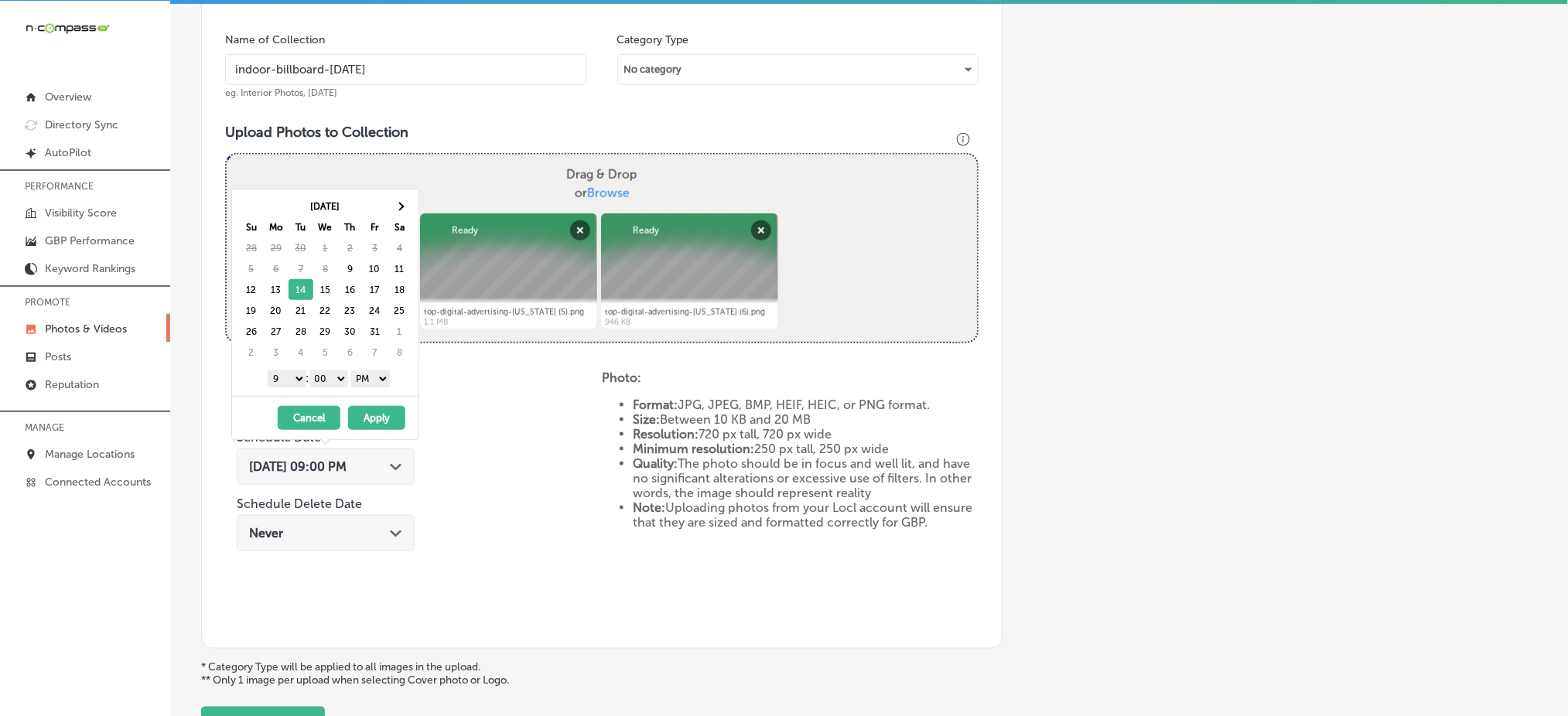
click at [373, 416] on button "Apply" at bounding box center [377, 418] width 58 height 24
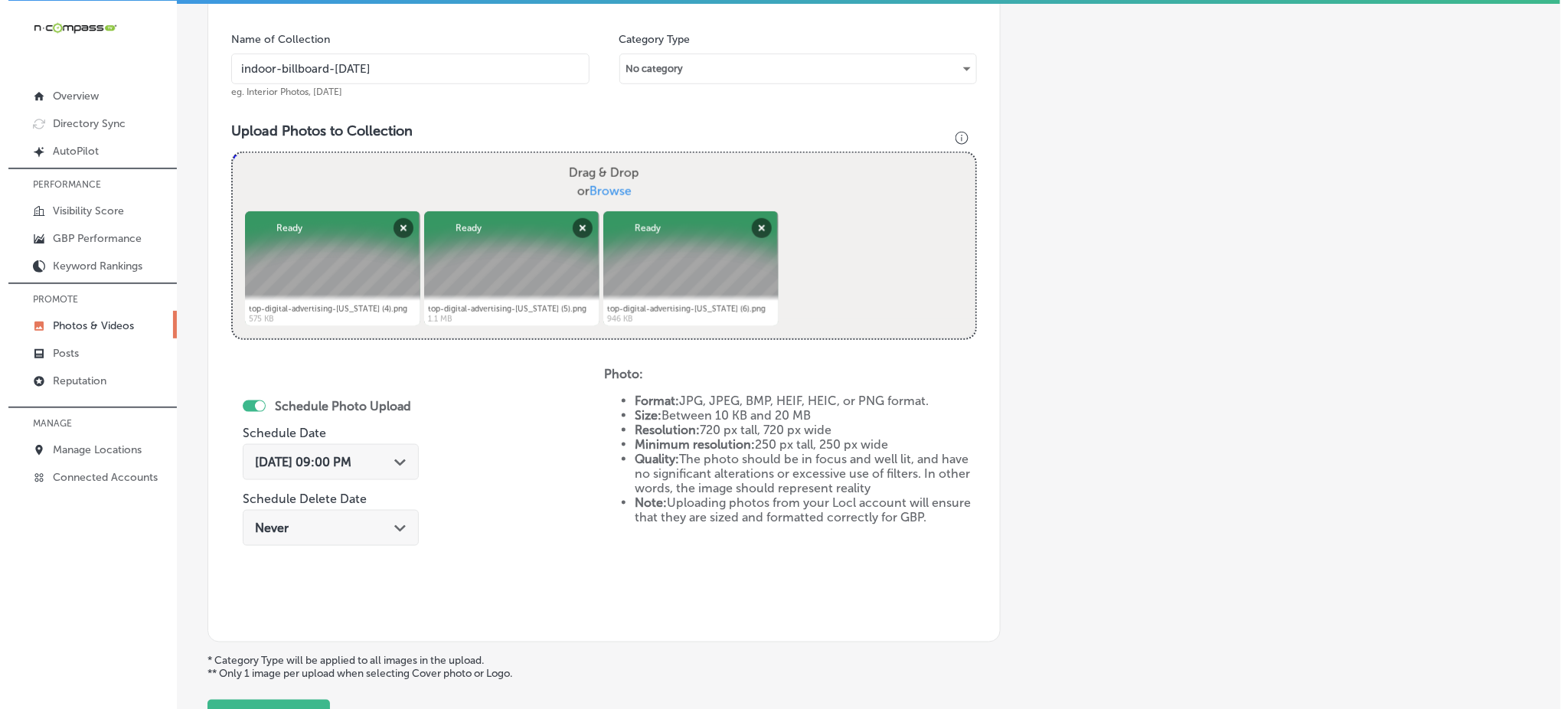
scroll to position [550, 0]
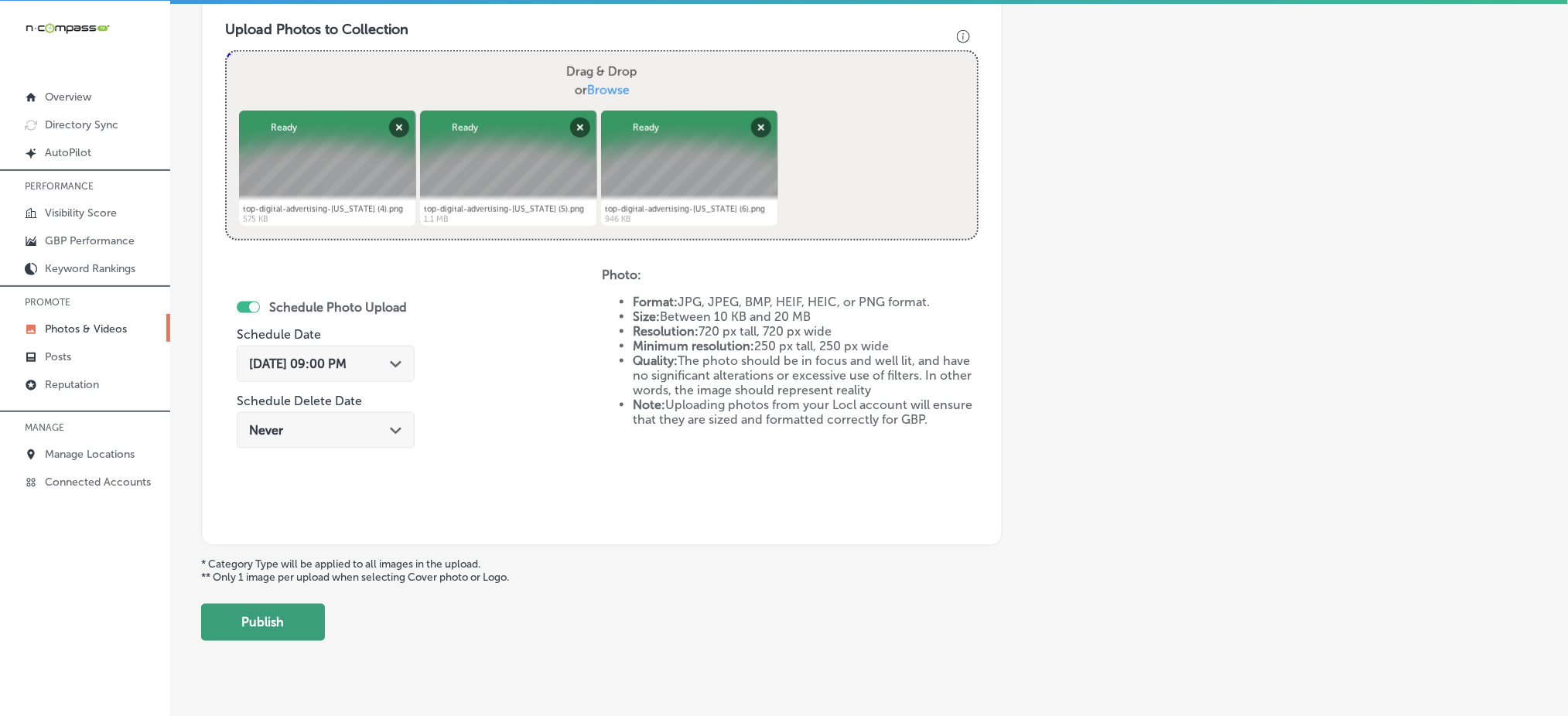
click at [263, 615] on button "Publish" at bounding box center [263, 623] width 124 height 37
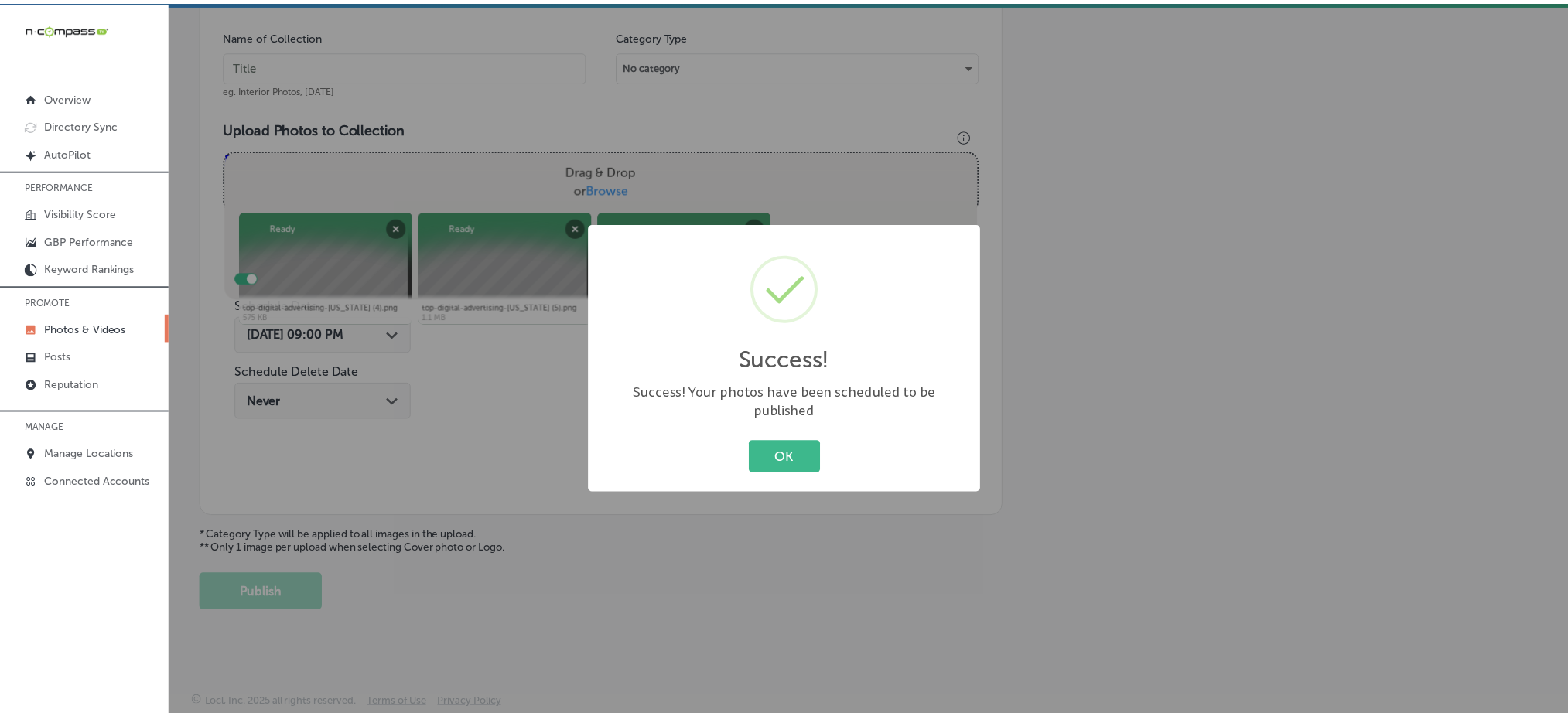
scroll to position [452, 0]
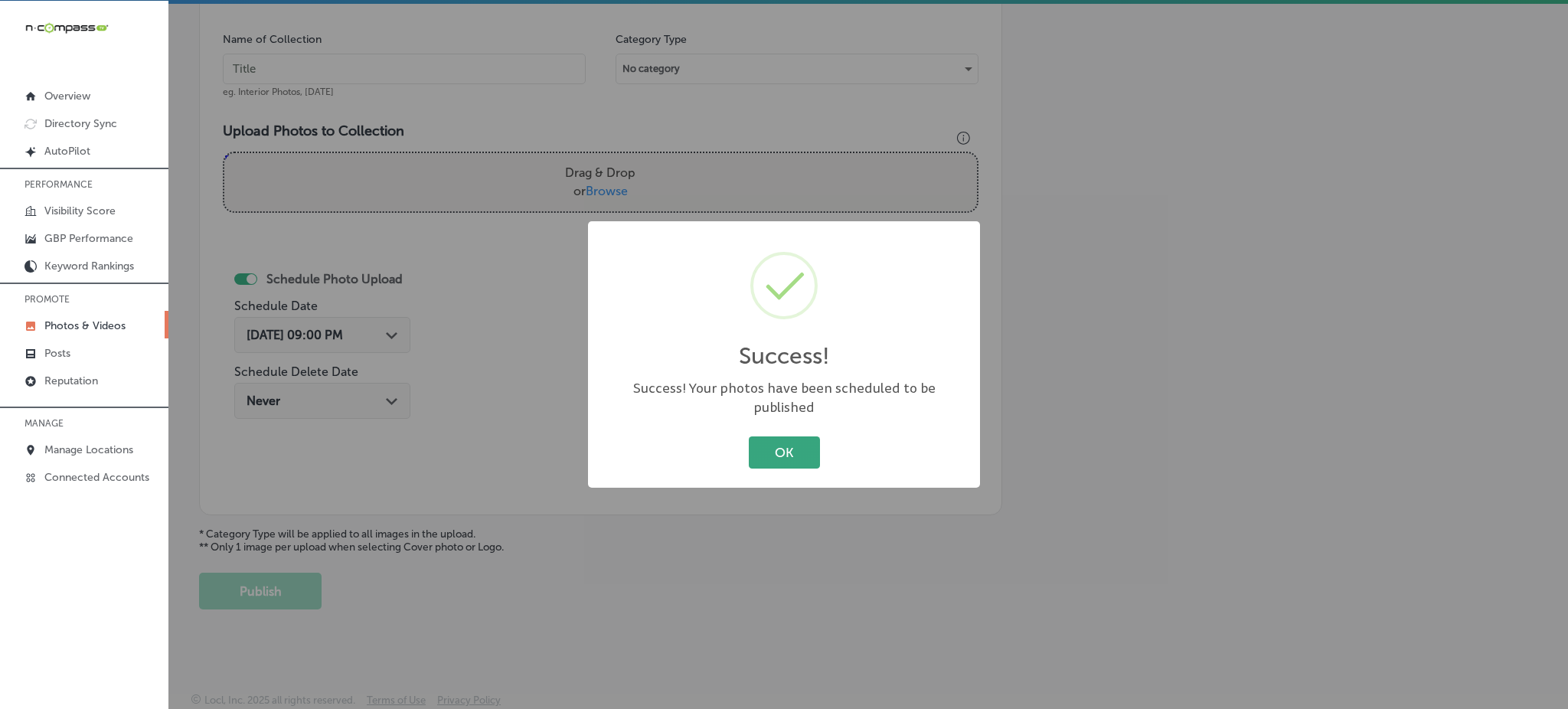
click at [810, 451] on button "OK" at bounding box center [784, 451] width 71 height 31
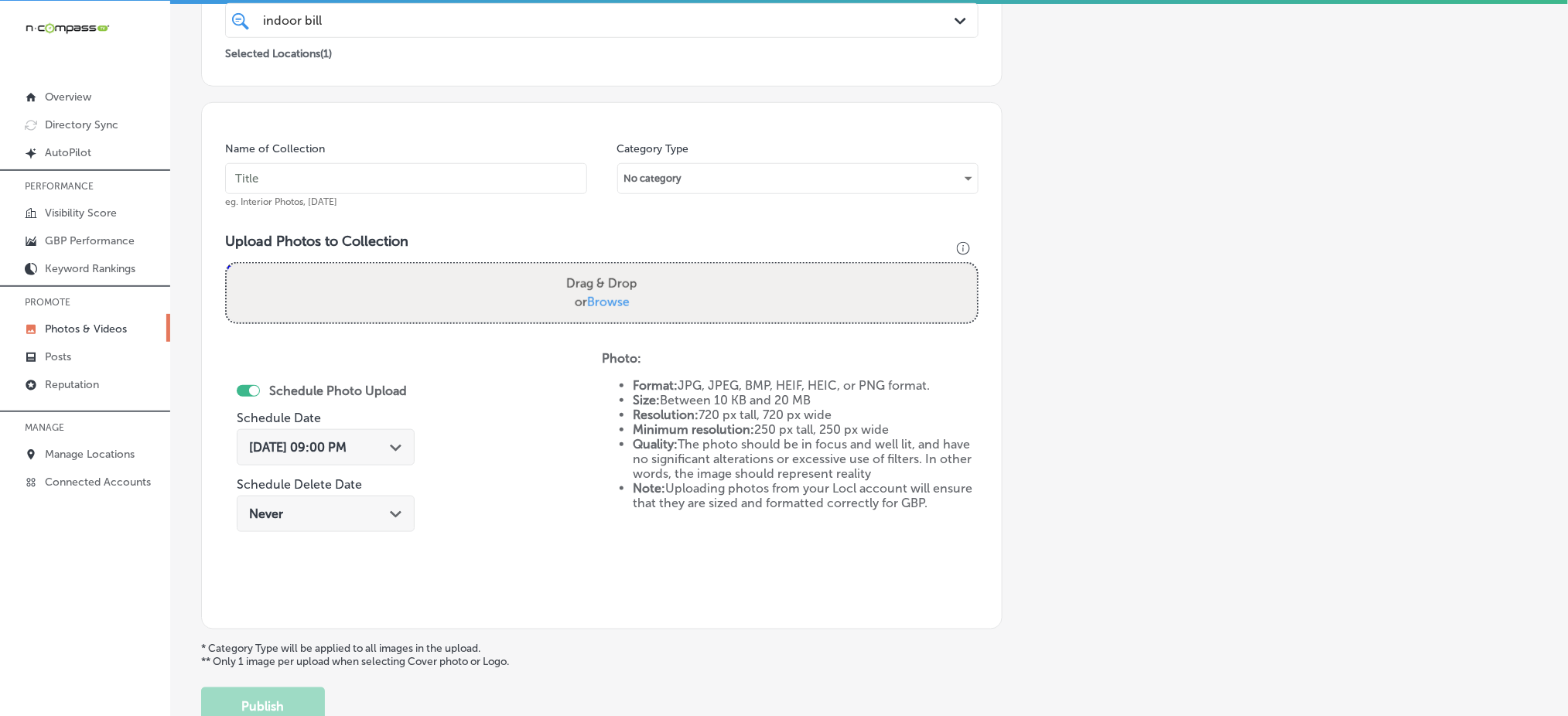
scroll to position [143, 0]
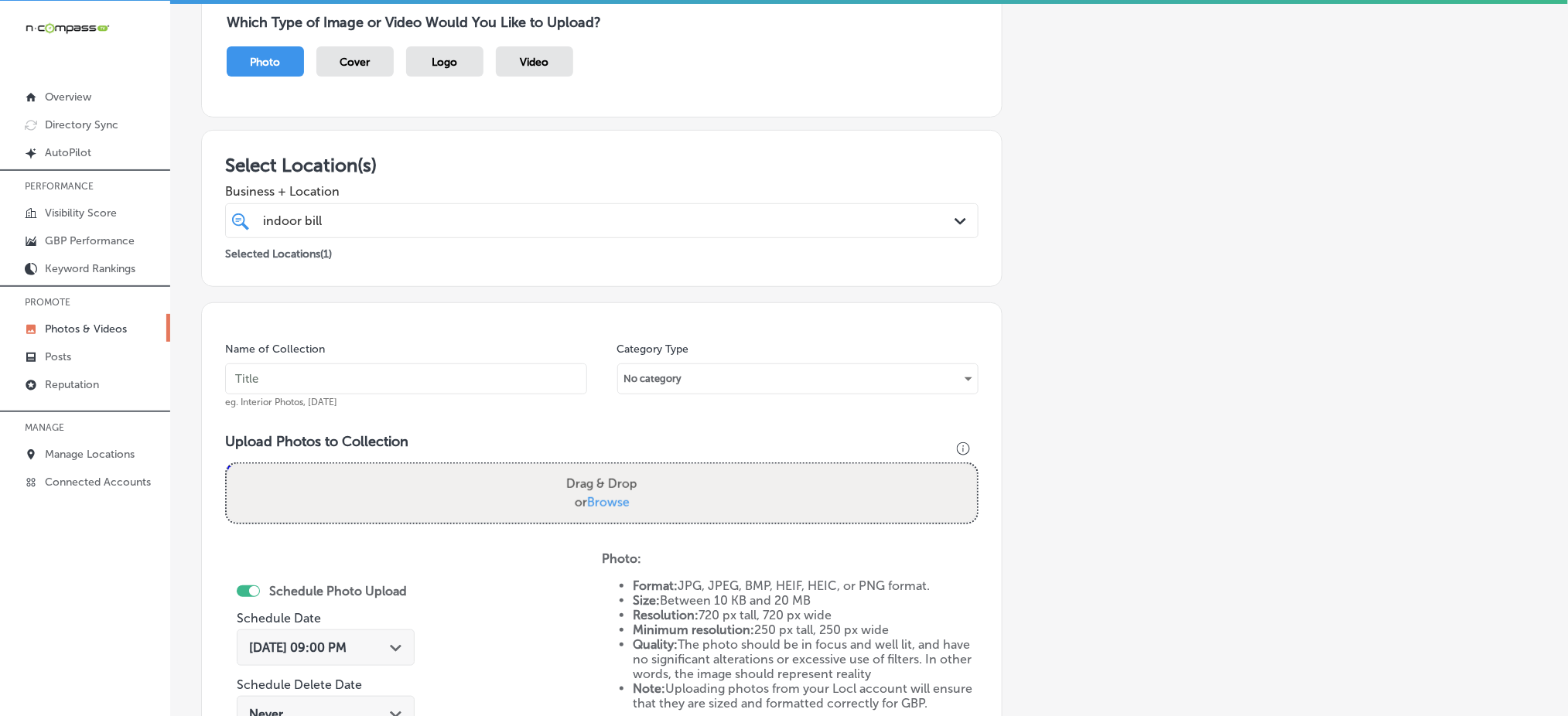
click at [379, 215] on div "indoor bill indoor bill" at bounding box center [567, 220] width 613 height 21
click at [338, 380] on input "text" at bounding box center [406, 379] width 362 height 31
paste input "indoor-billboard-[DATE]"
type input "indoor-billboard-[DATE]"
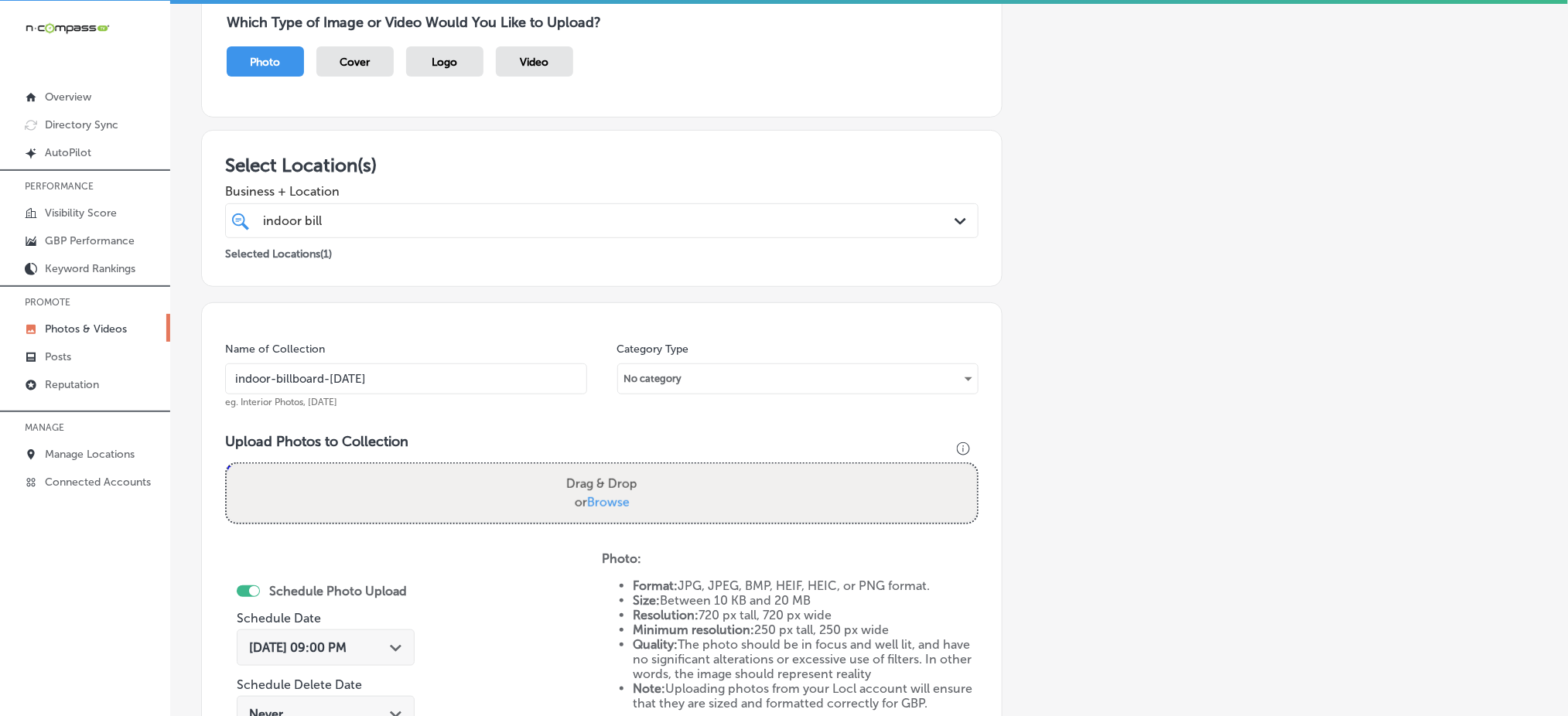
click at [620, 495] on span "Browse" at bounding box center [609, 502] width 42 height 14
click at [620, 469] on input "Drag & Drop or Browse" at bounding box center [601, 466] width 750 height 4
type input "C:\fakepath\top-digital-advertising-[US_STATE] (7).png"
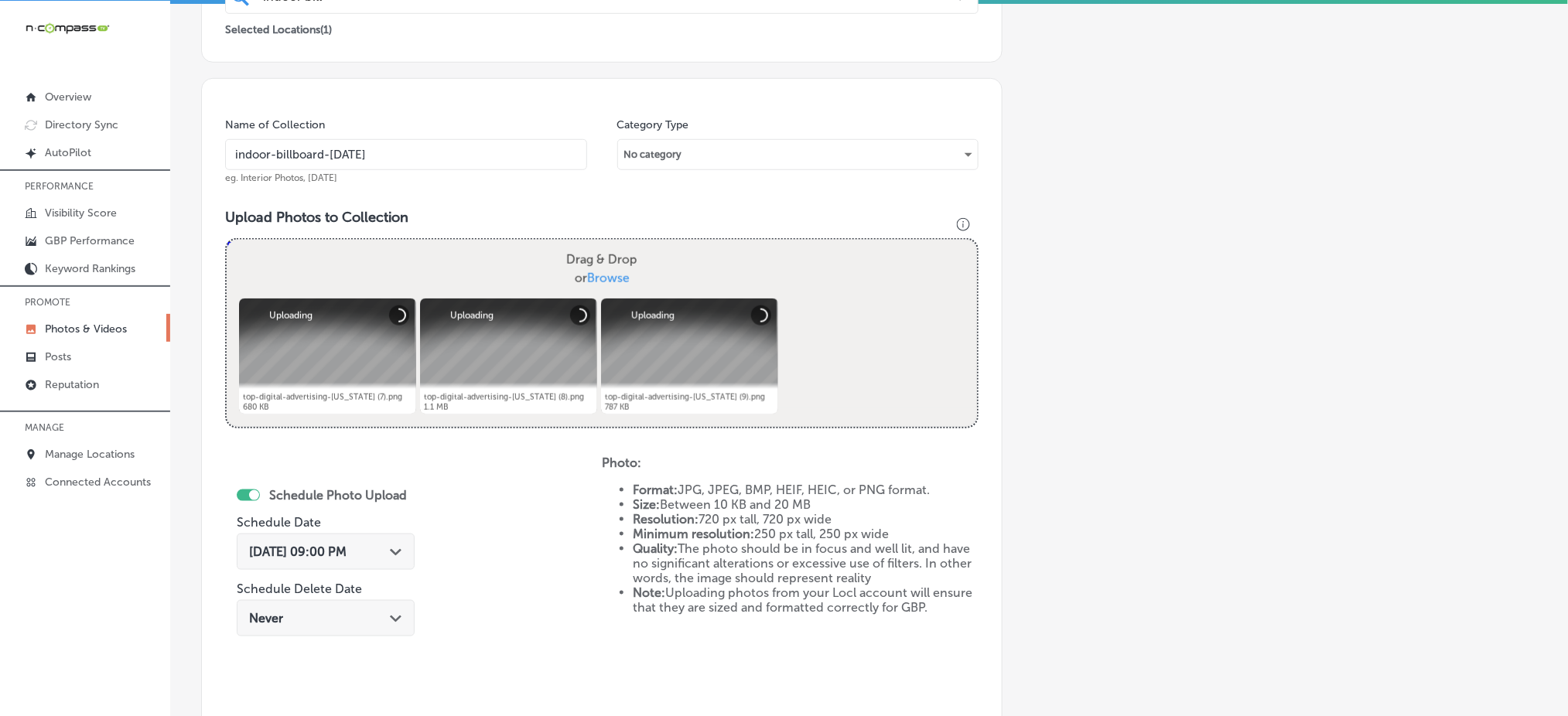
scroll to position [452, 0]
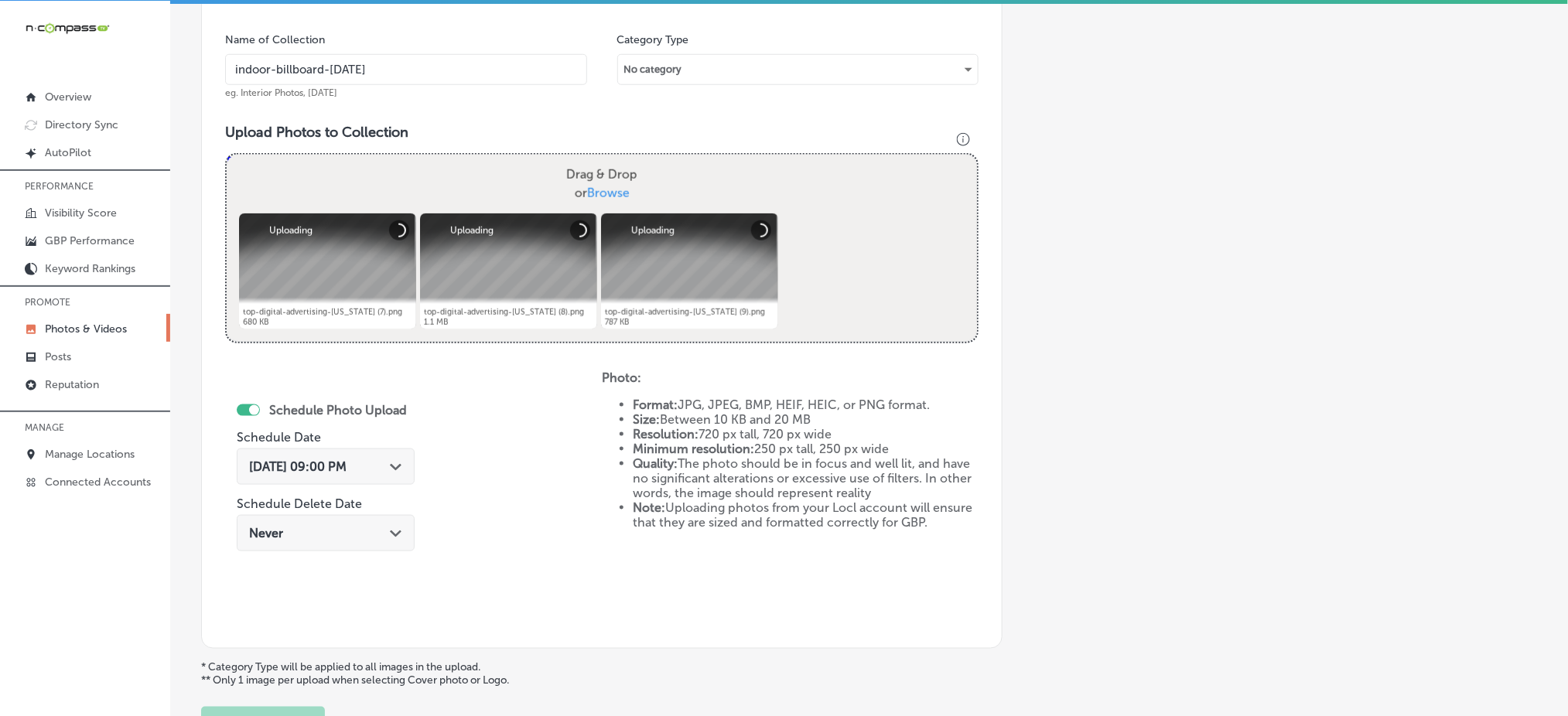
click at [347, 466] on span "[DATE] 09:00 PM" at bounding box center [297, 466] width 97 height 14
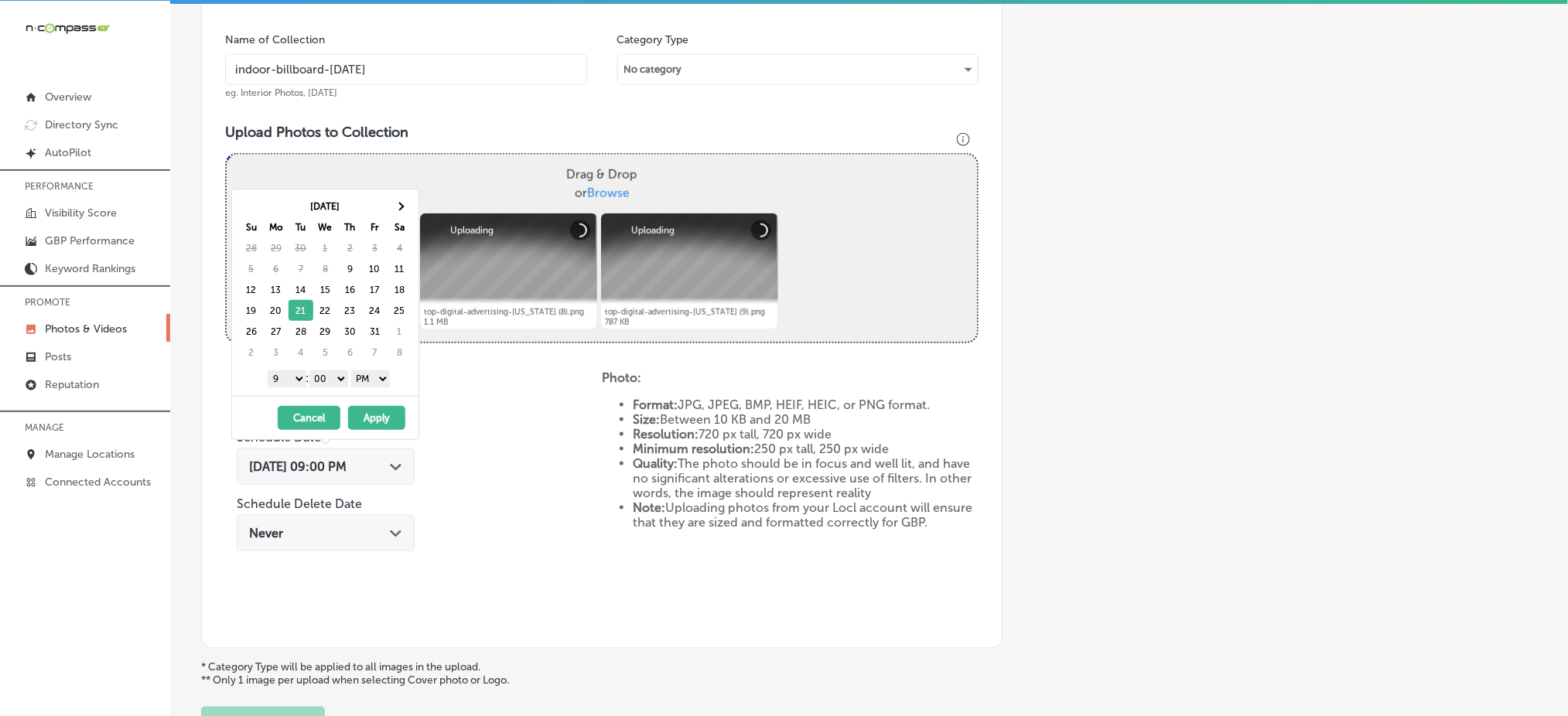
click at [292, 382] on select "1 2 3 4 5 6 7 8 9 10 11 12" at bounding box center [287, 379] width 39 height 17
click at [368, 417] on button "Apply" at bounding box center [377, 418] width 58 height 24
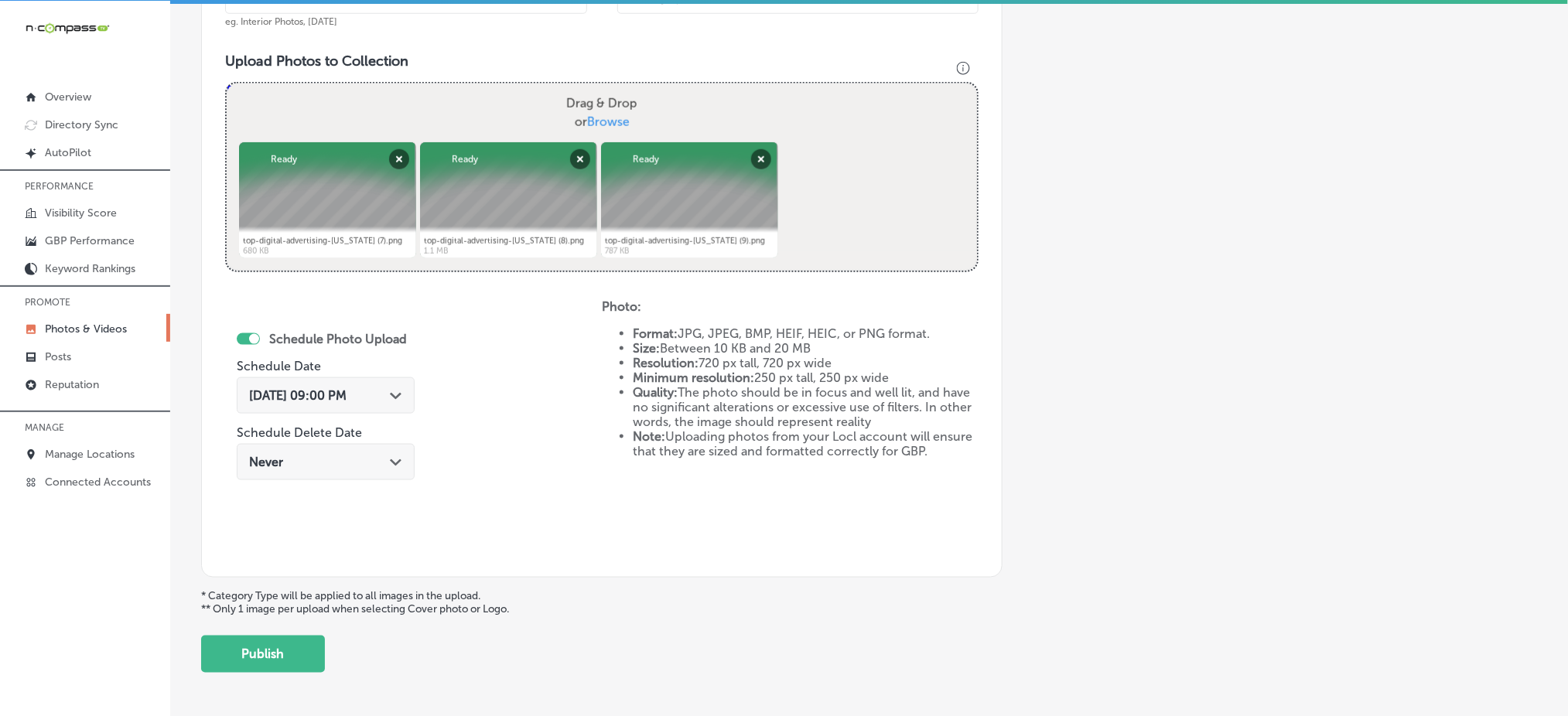
scroll to position [555, 0]
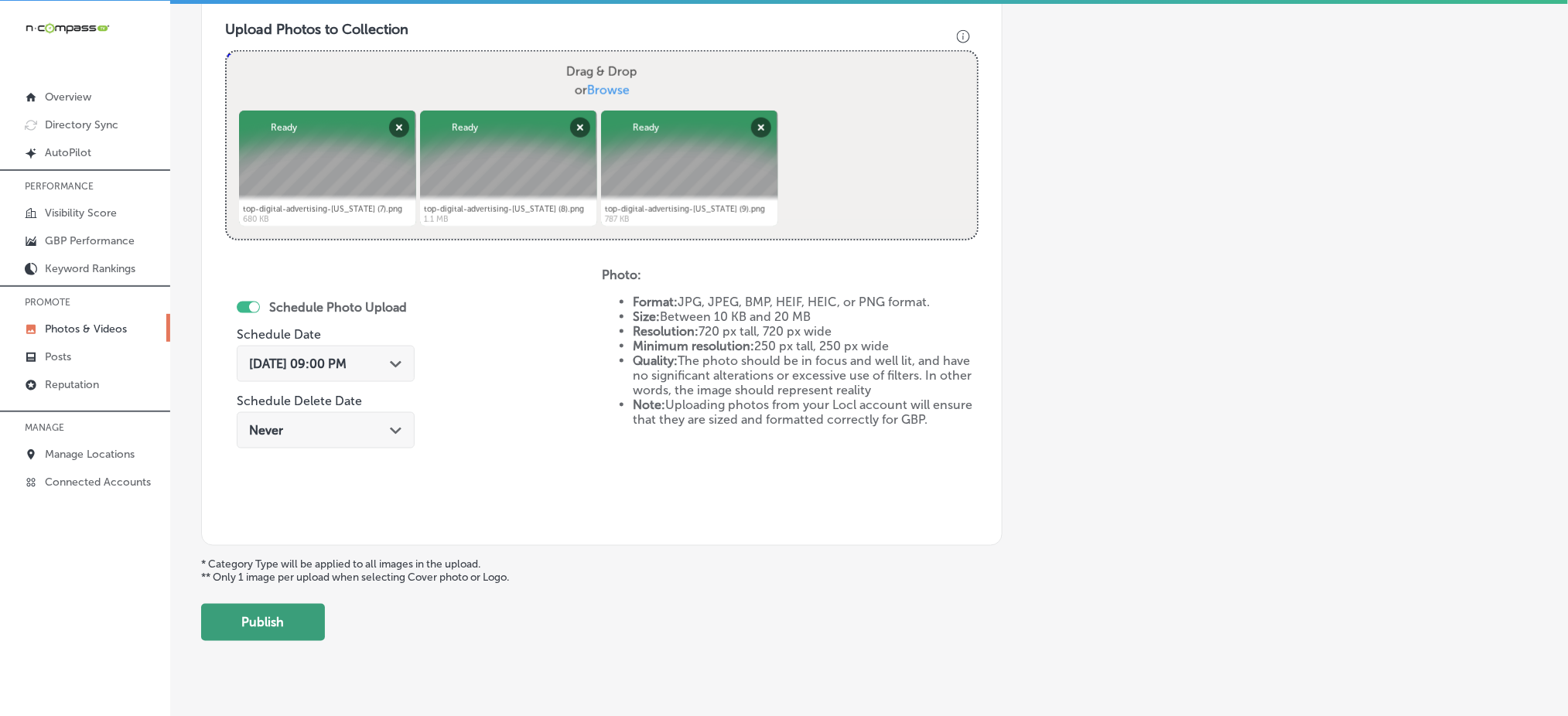
click at [247, 625] on button "Publish" at bounding box center [263, 623] width 124 height 37
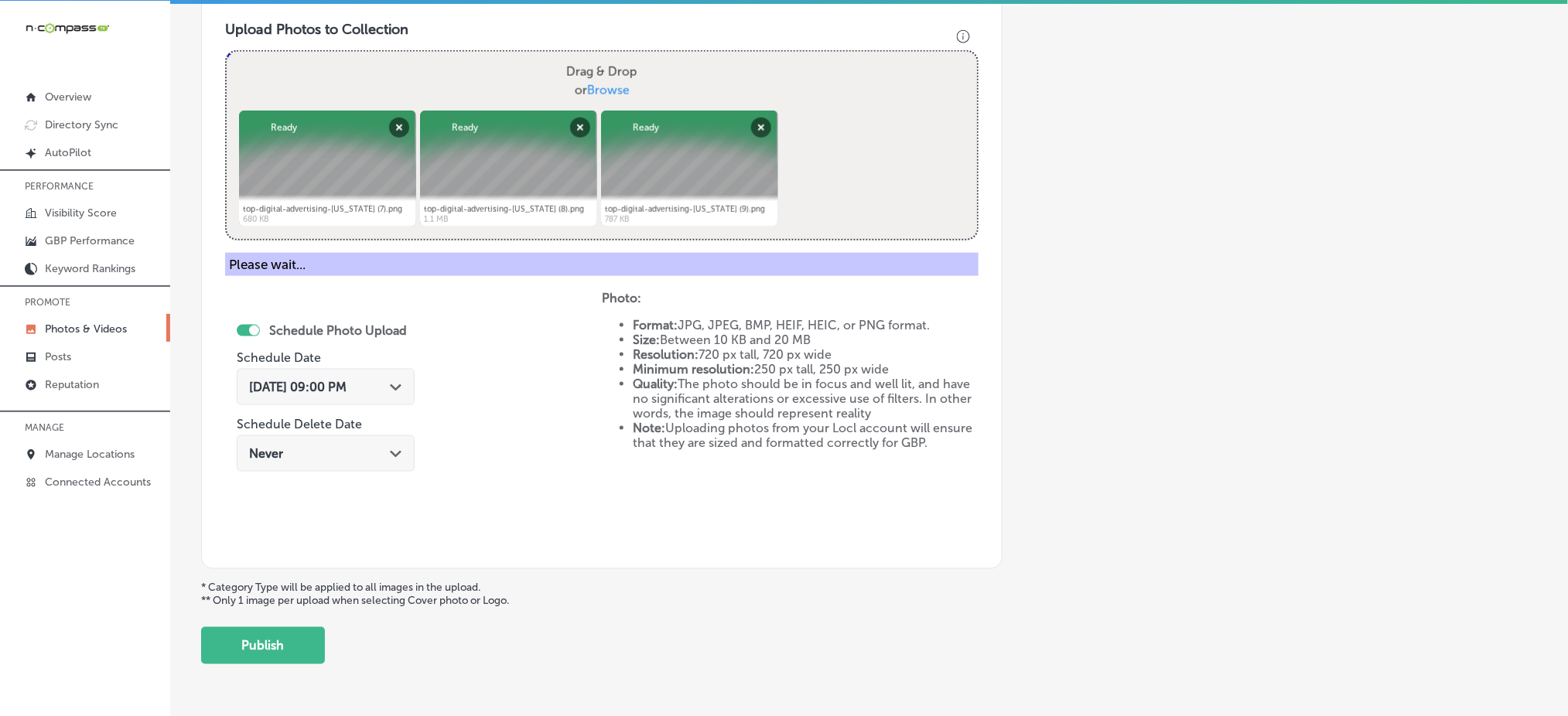
scroll to position [452, 0]
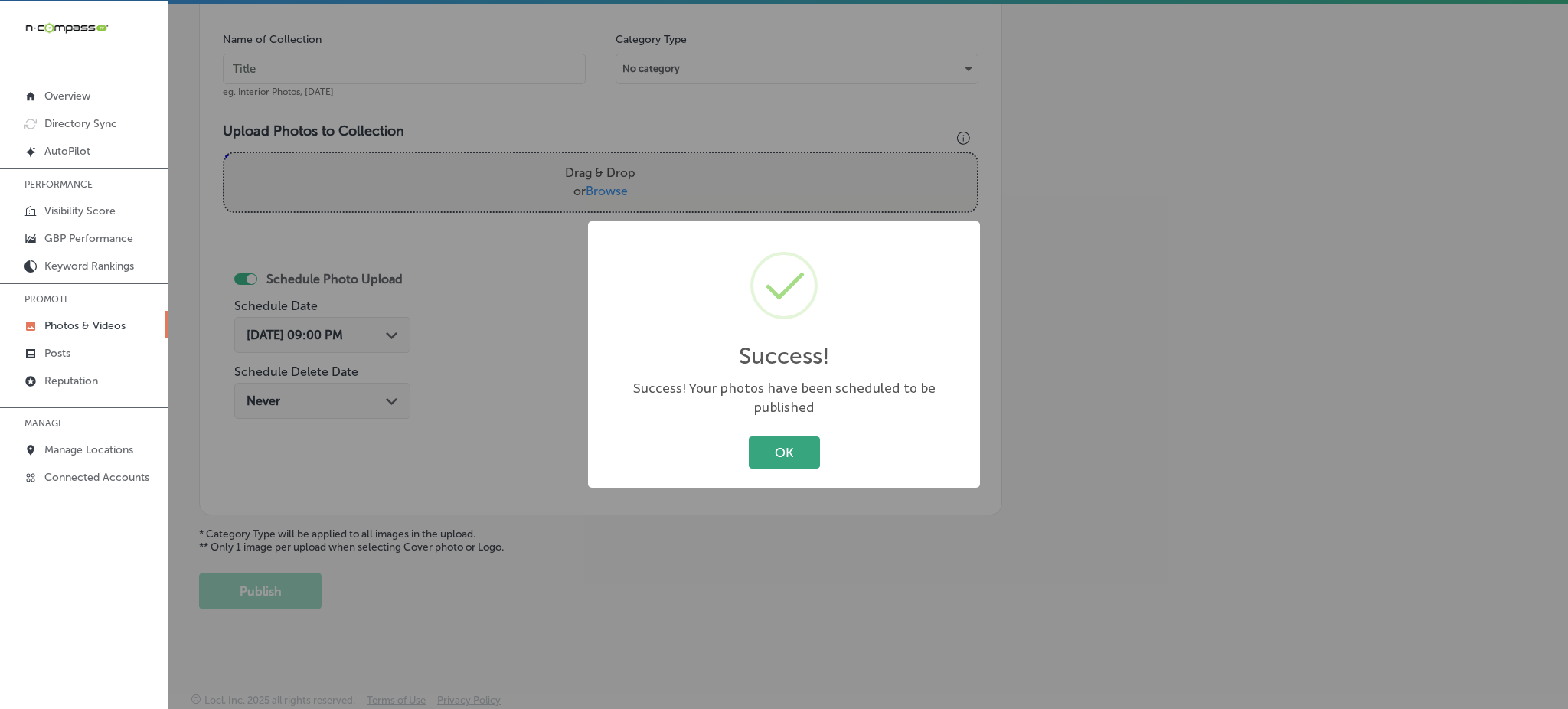
click at [807, 458] on button "OK" at bounding box center [784, 451] width 71 height 31
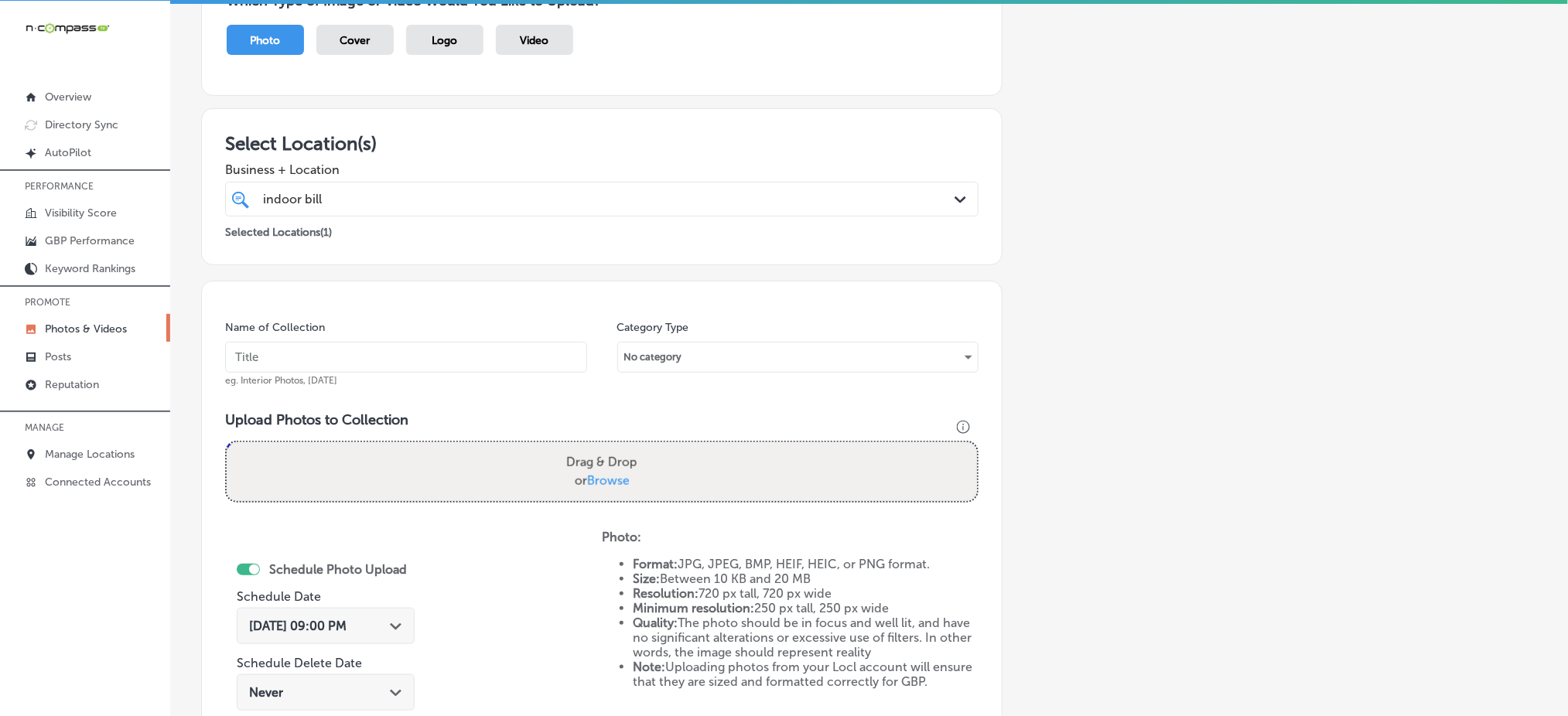
scroll to position [143, 0]
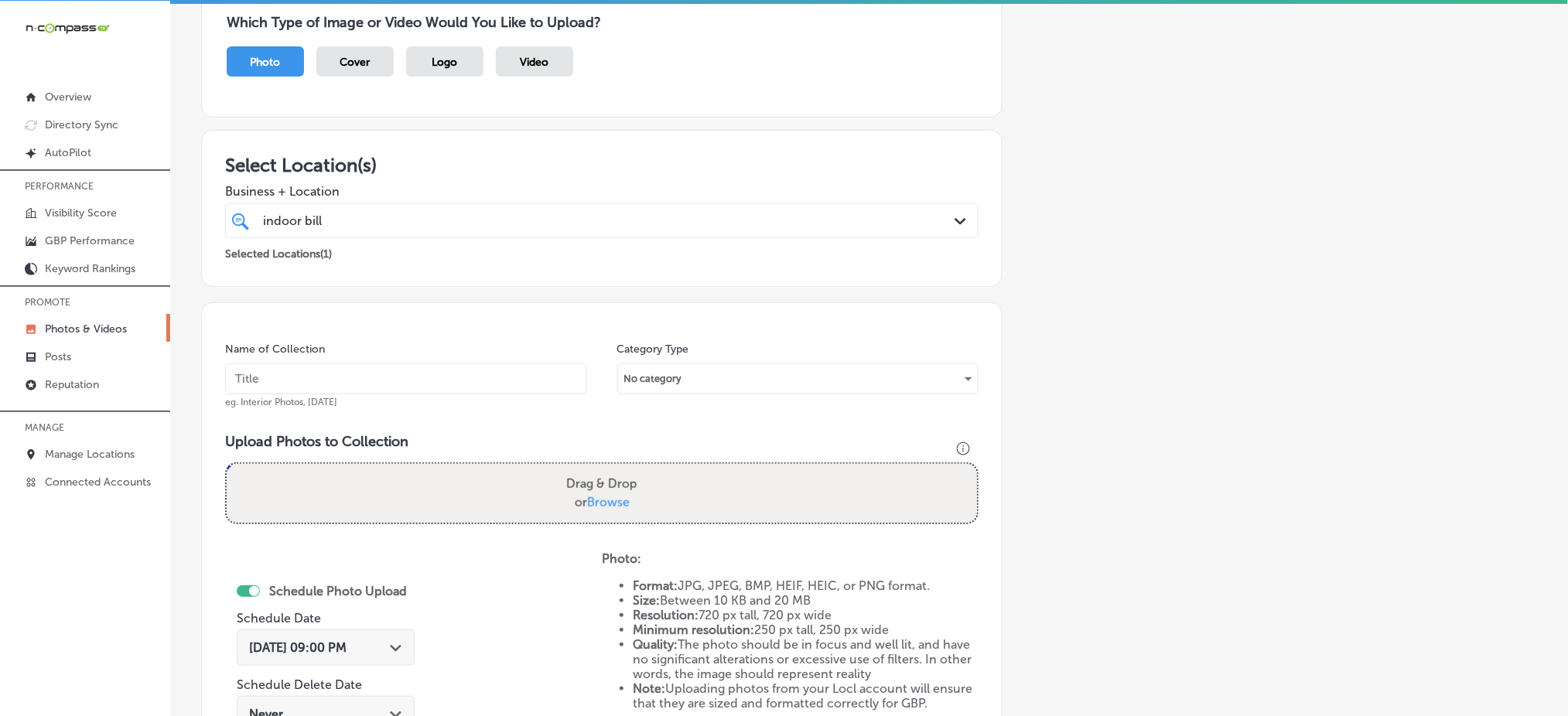
click at [417, 376] on input "text" at bounding box center [406, 379] width 362 height 31
paste input "indoor-billboard-[DATE]"
type input "indoor-billboard-[DATE]"
click at [598, 487] on label "Drag & Drop or Browse" at bounding box center [602, 493] width 84 height 49
click at [598, 469] on input "Drag & Drop or Browse" at bounding box center [601, 466] width 750 height 4
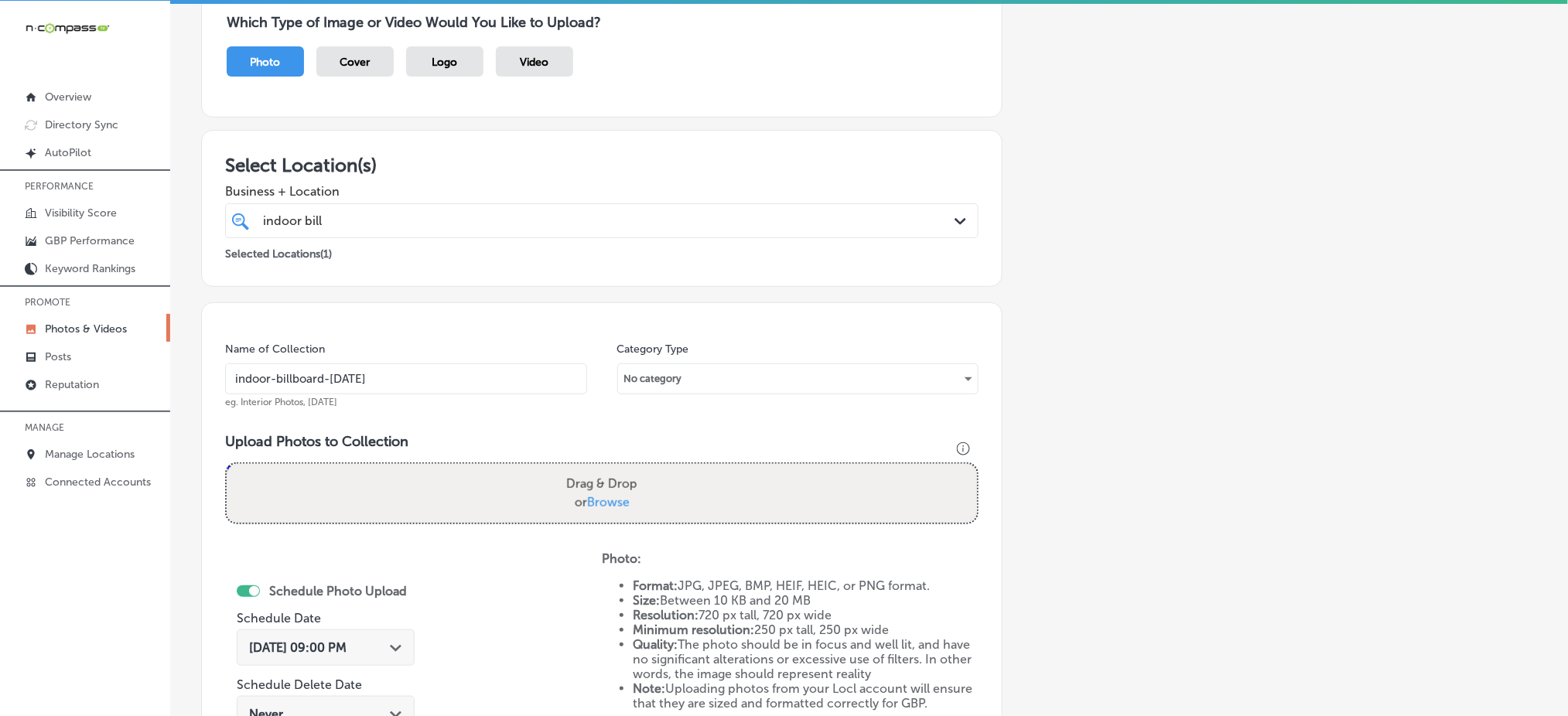
type input "C:\fakepath\top-digital-advertising-[US_STATE] (10).png"
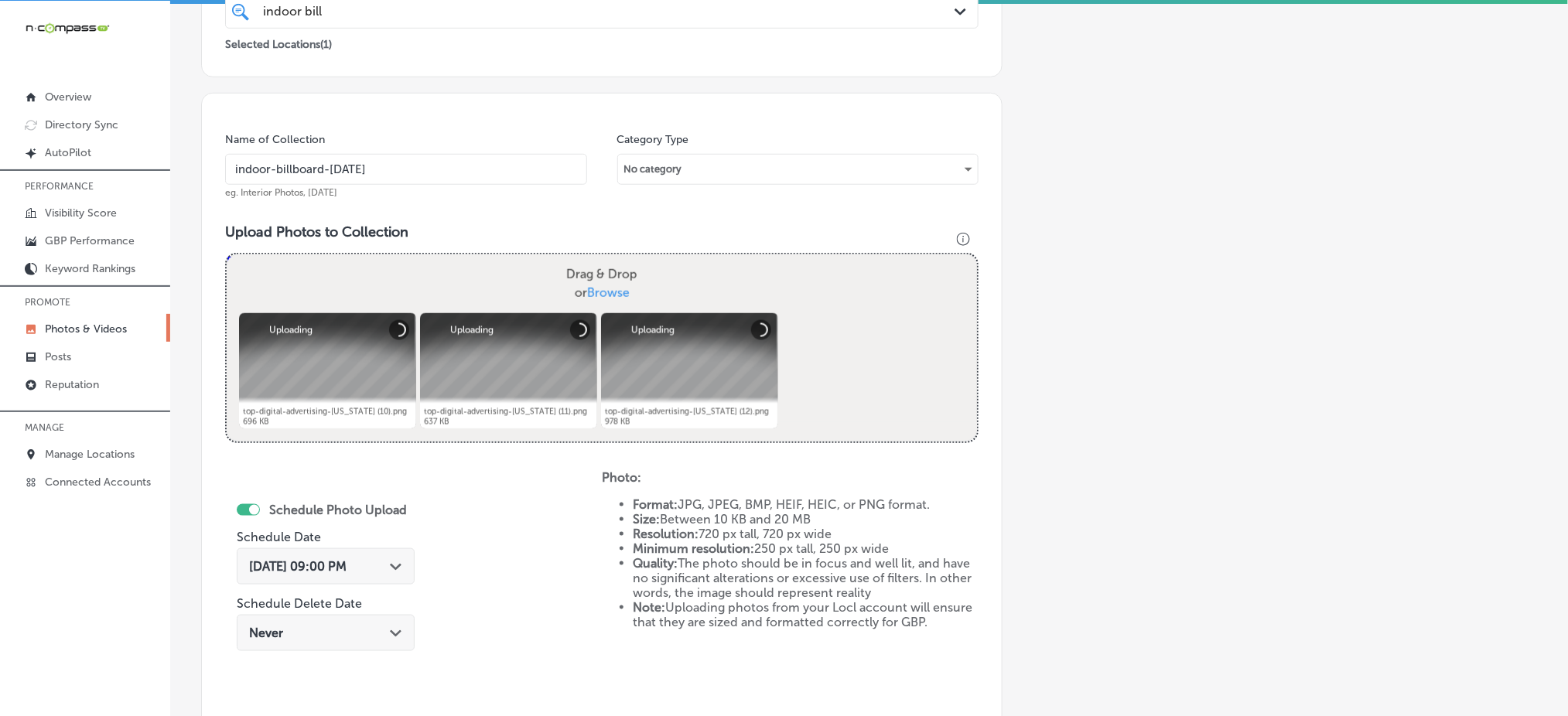
scroll to position [555, 0]
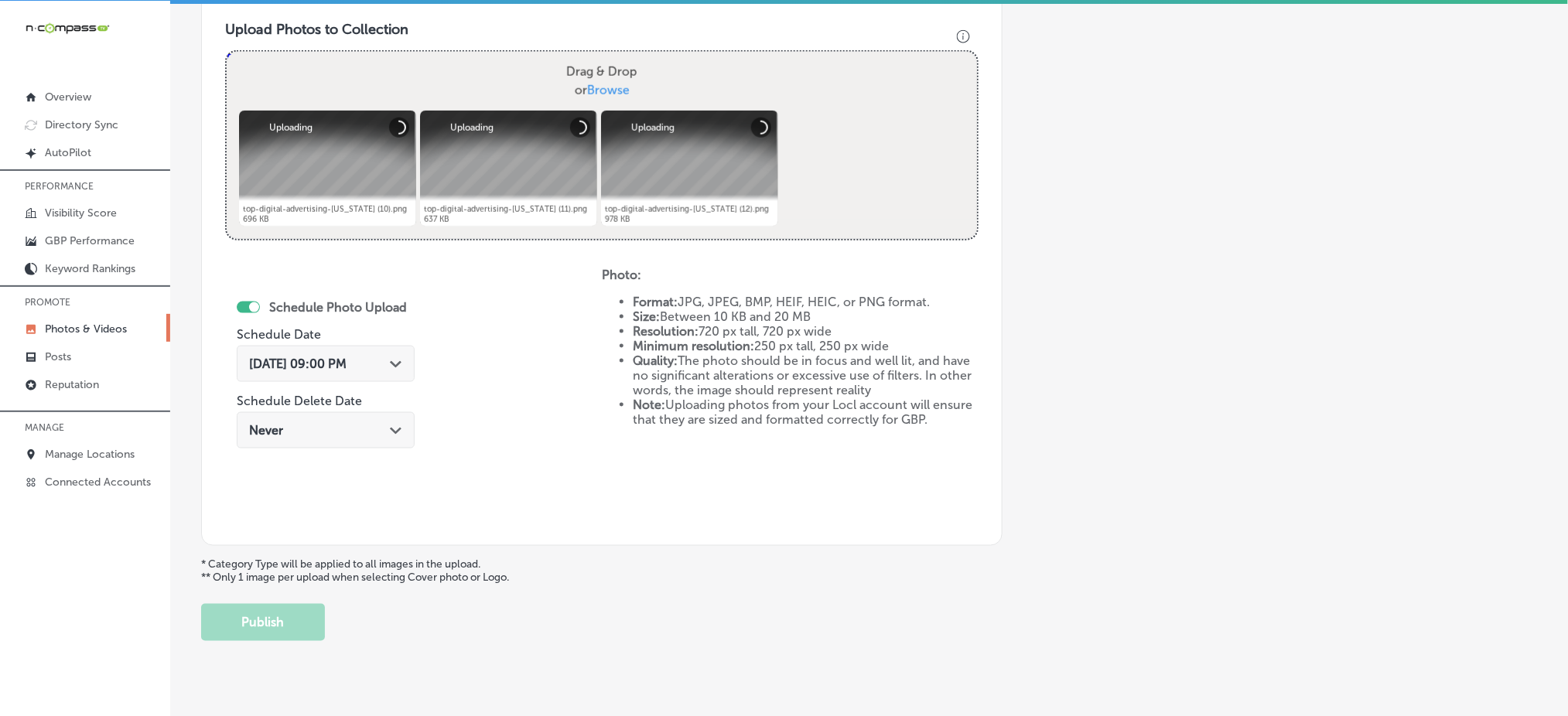
click at [375, 367] on div "[DATE] 09:00 PM Path Created with Sketch." at bounding box center [325, 364] width 153 height 14
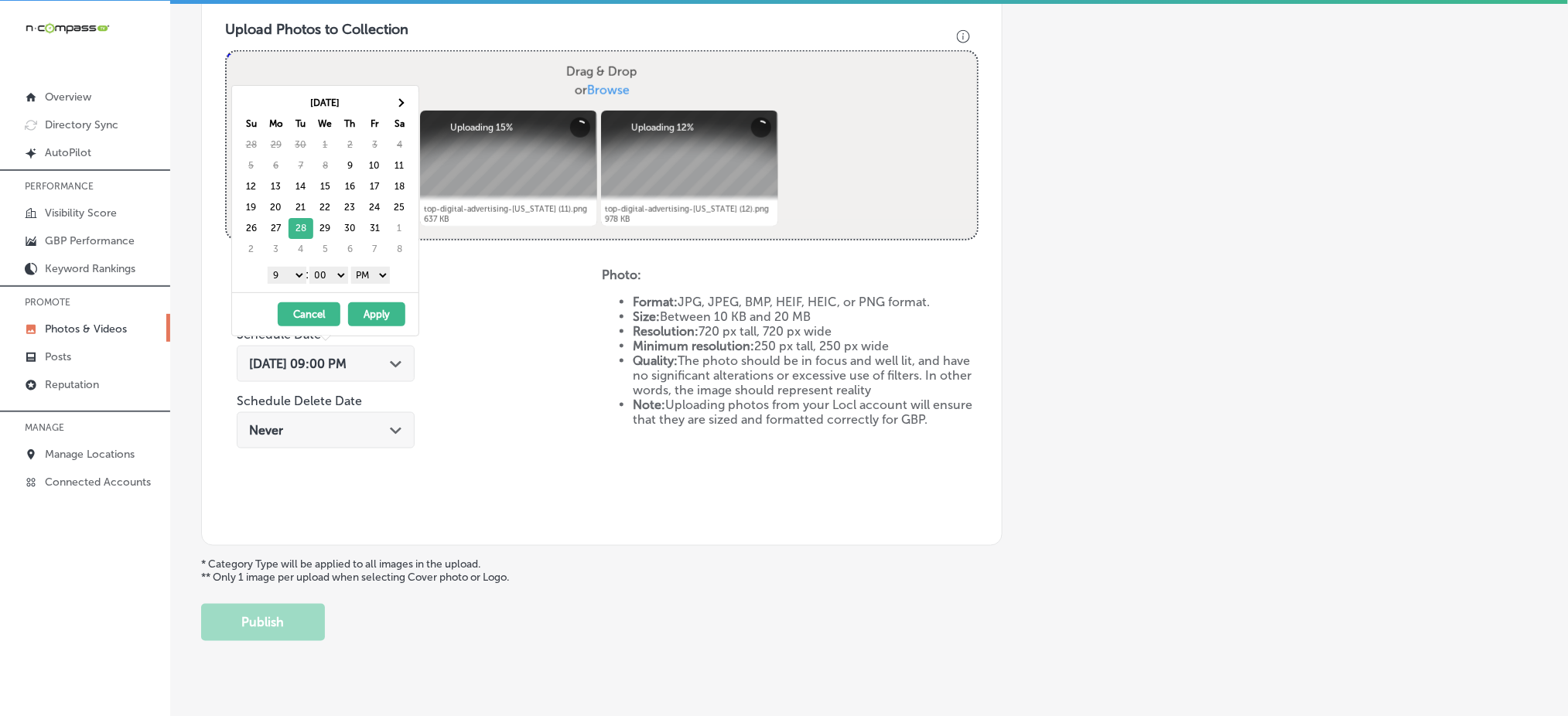
click at [372, 309] on button "Apply" at bounding box center [377, 314] width 58 height 24
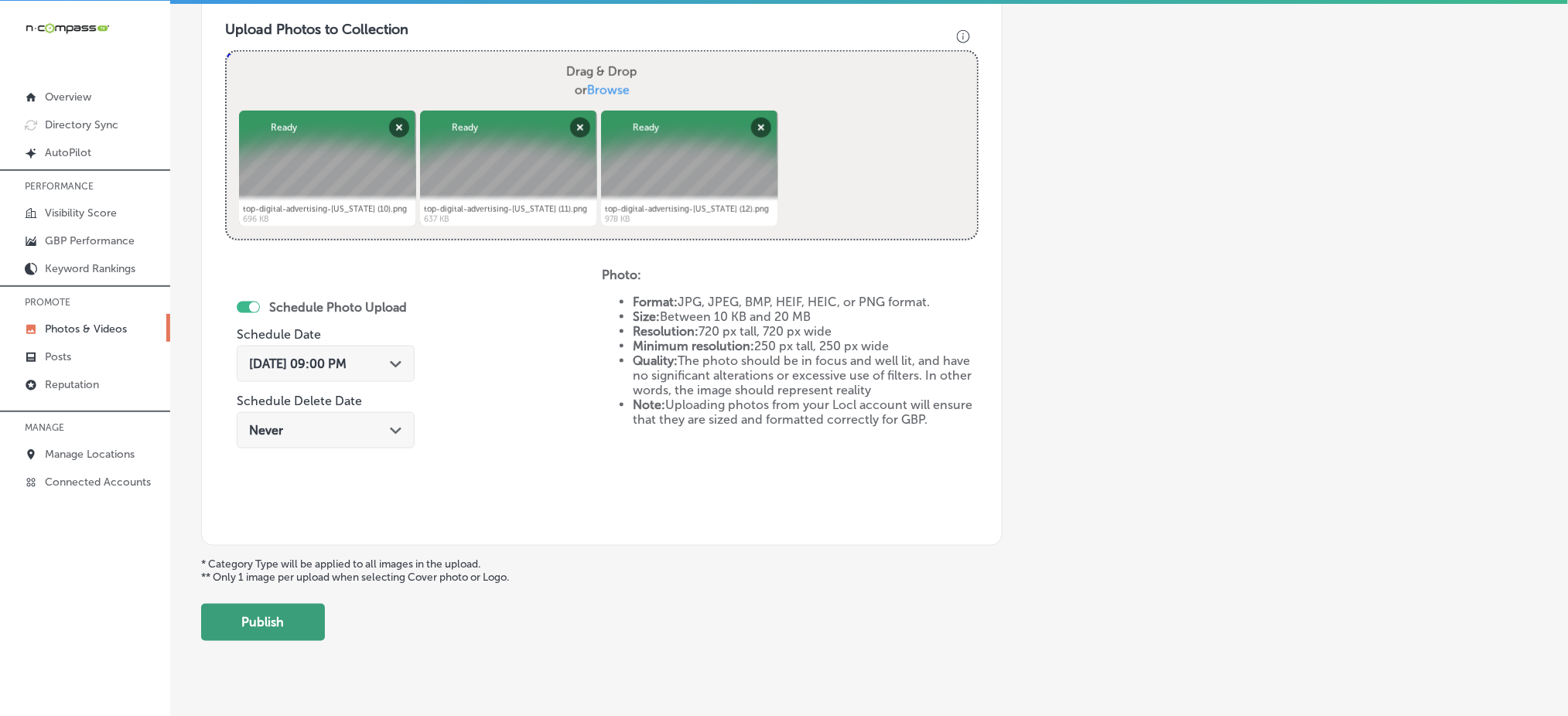
click at [253, 623] on button "Publish" at bounding box center [263, 623] width 124 height 37
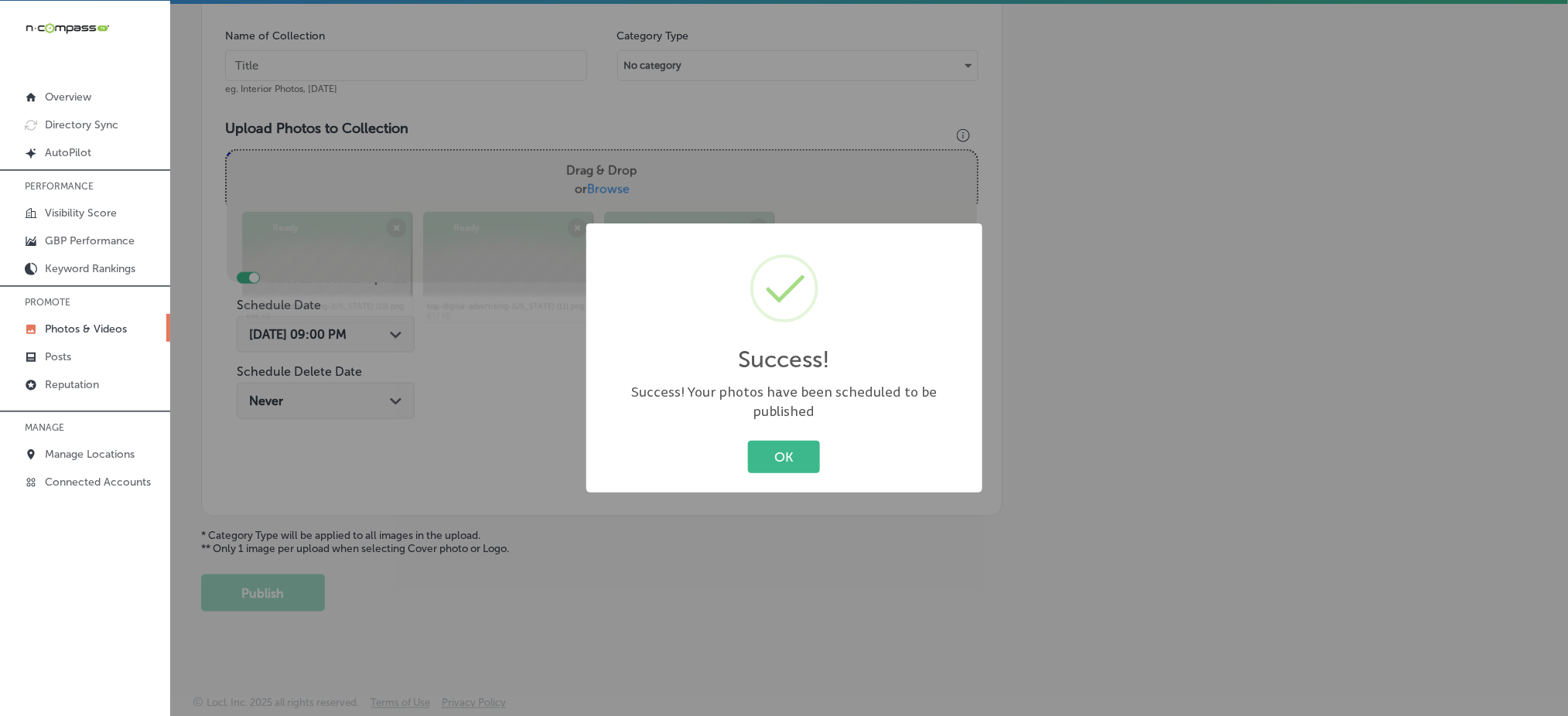
scroll to position [452, 0]
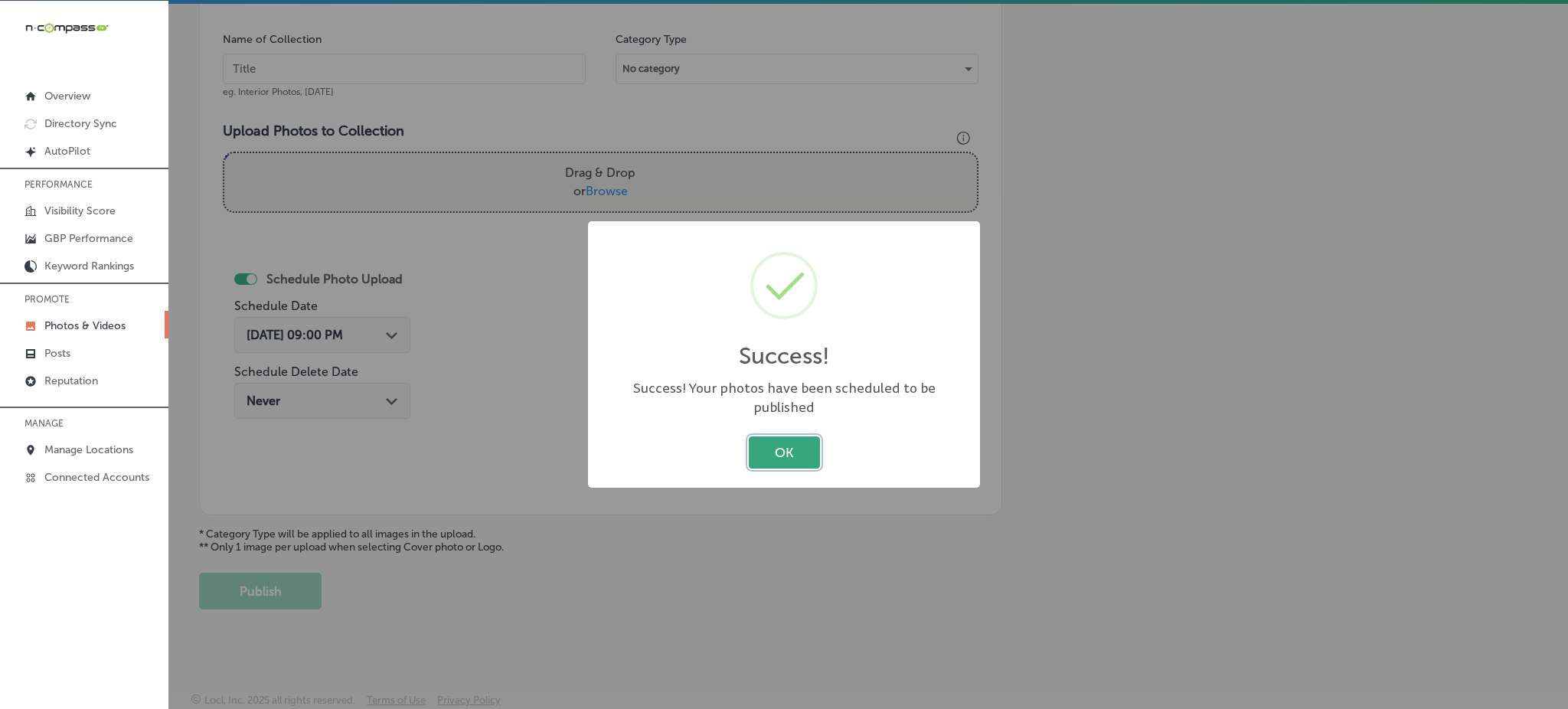
click at [789, 452] on button "OK" at bounding box center [784, 451] width 71 height 31
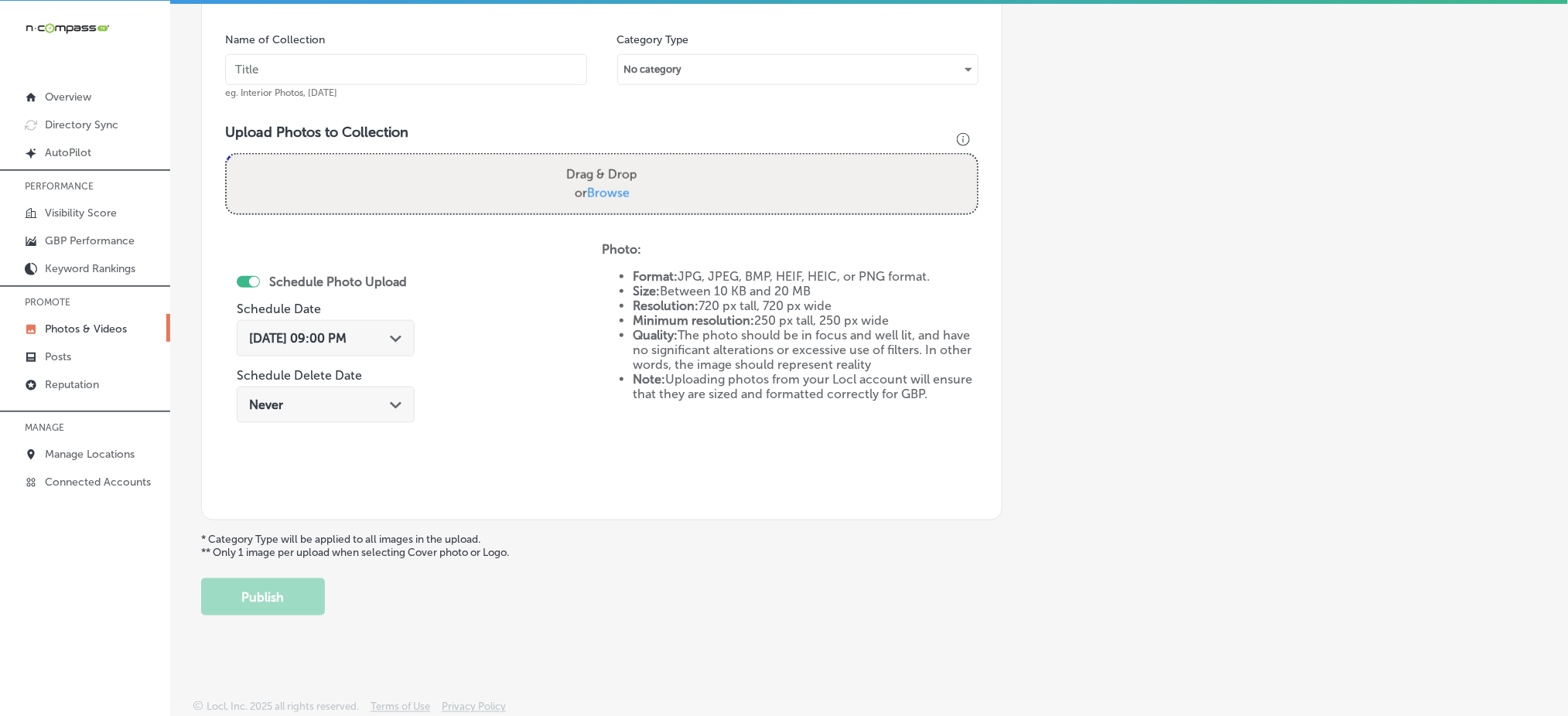
scroll to position [246, 0]
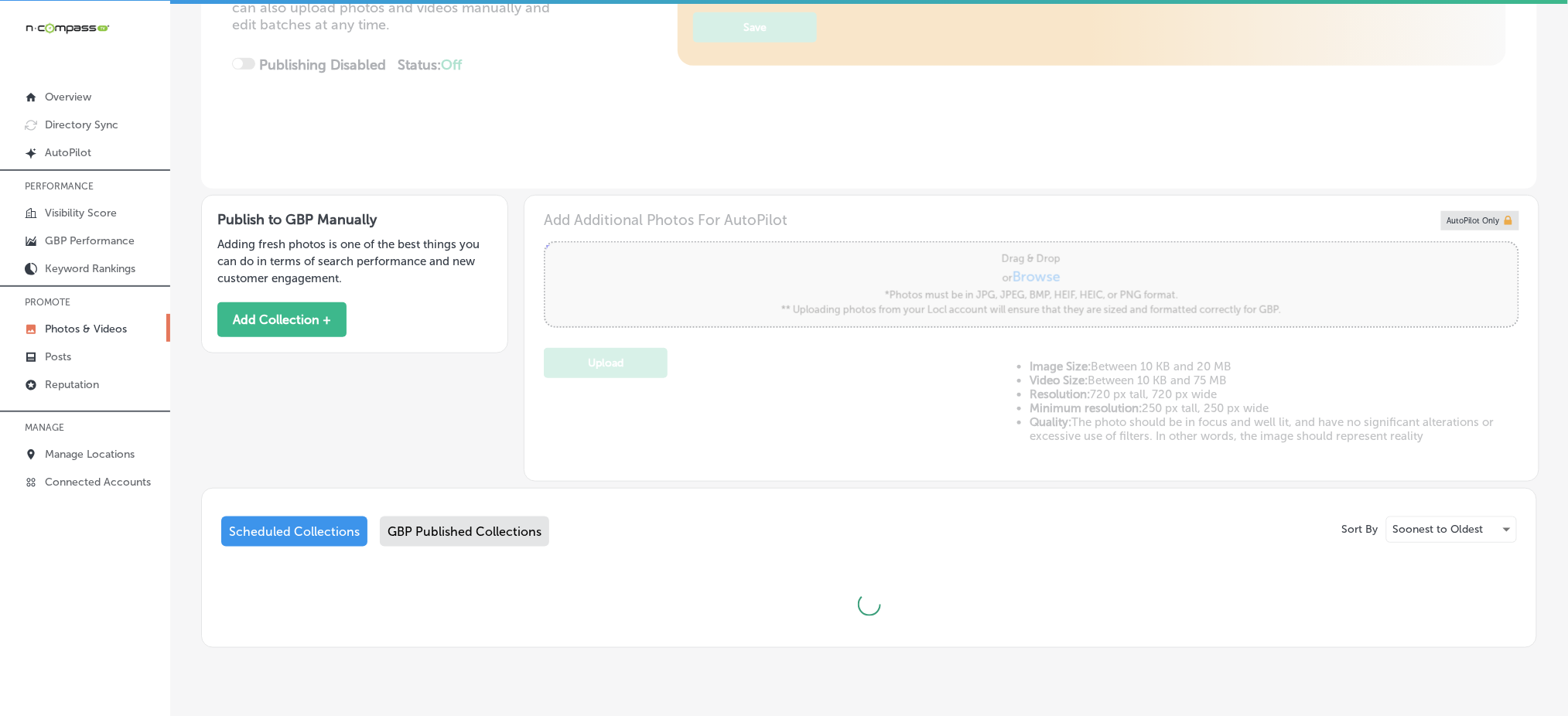
scroll to position [343, 0]
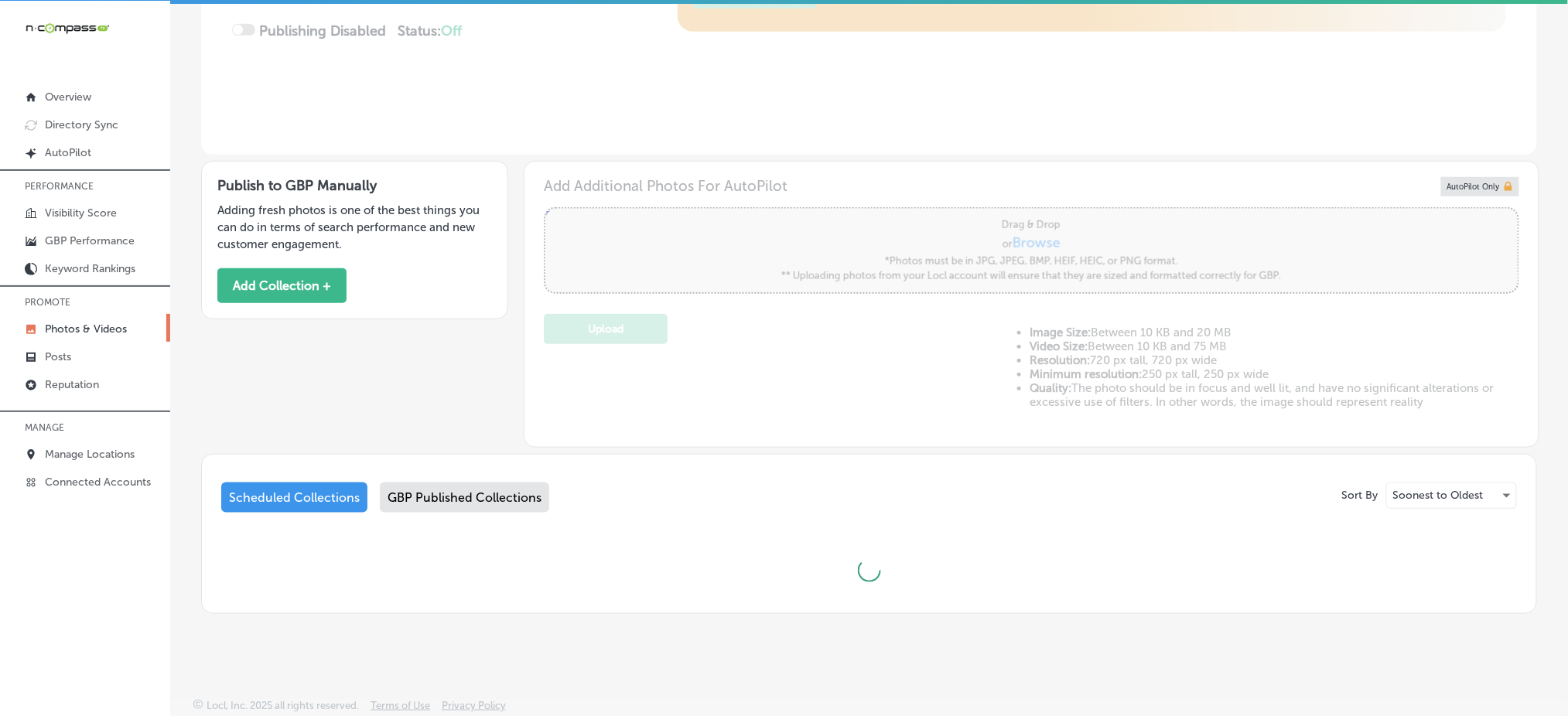
type input "5"
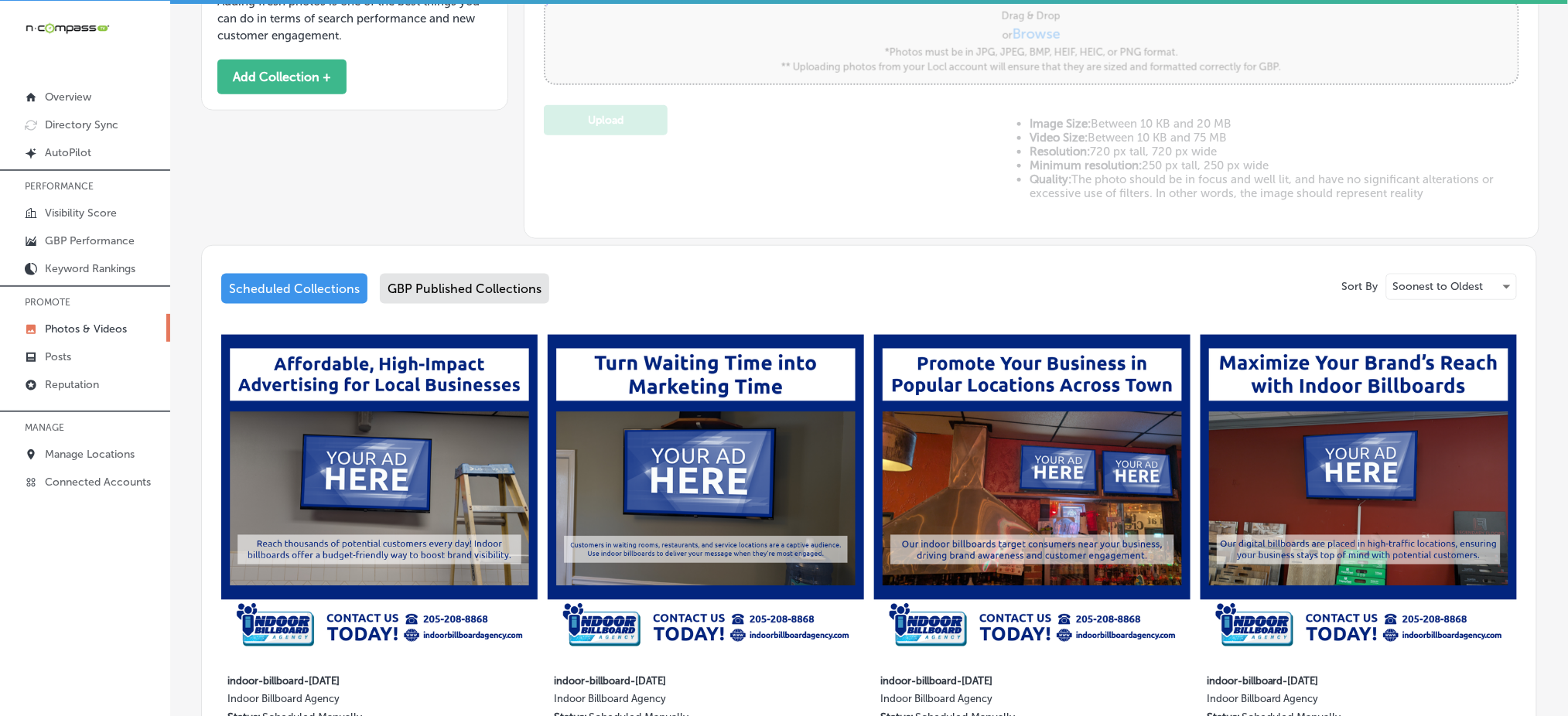
scroll to position [739, 0]
